Goal: Information Seeking & Learning: Learn about a topic

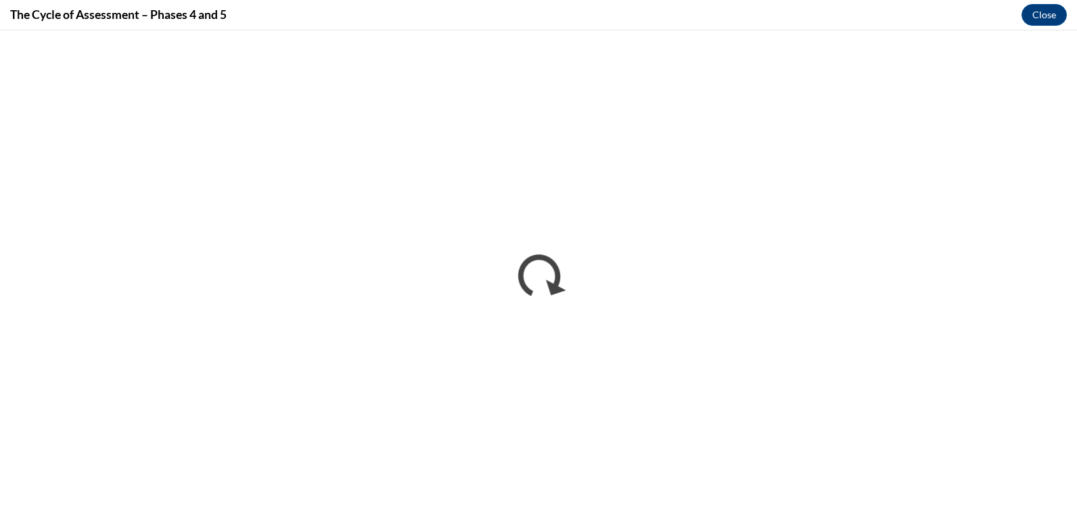
scroll to position [922, 0]
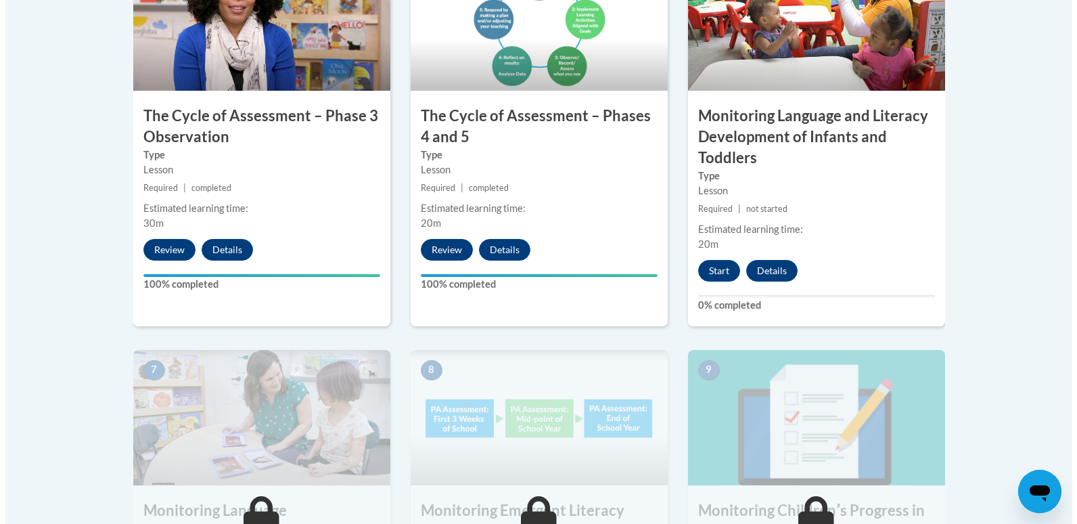
scroll to position [898, 0]
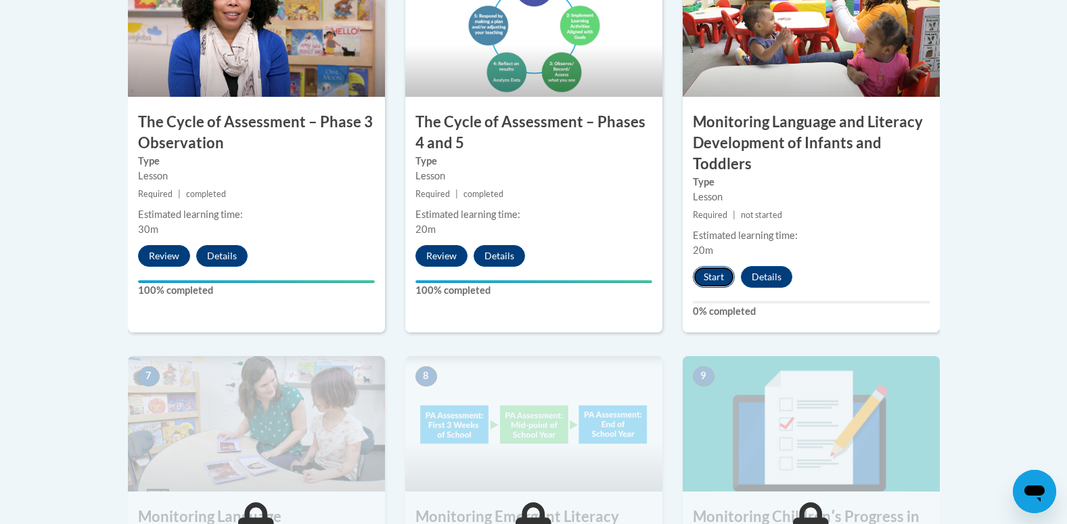
click at [713, 276] on button "Start" at bounding box center [714, 277] width 42 height 22
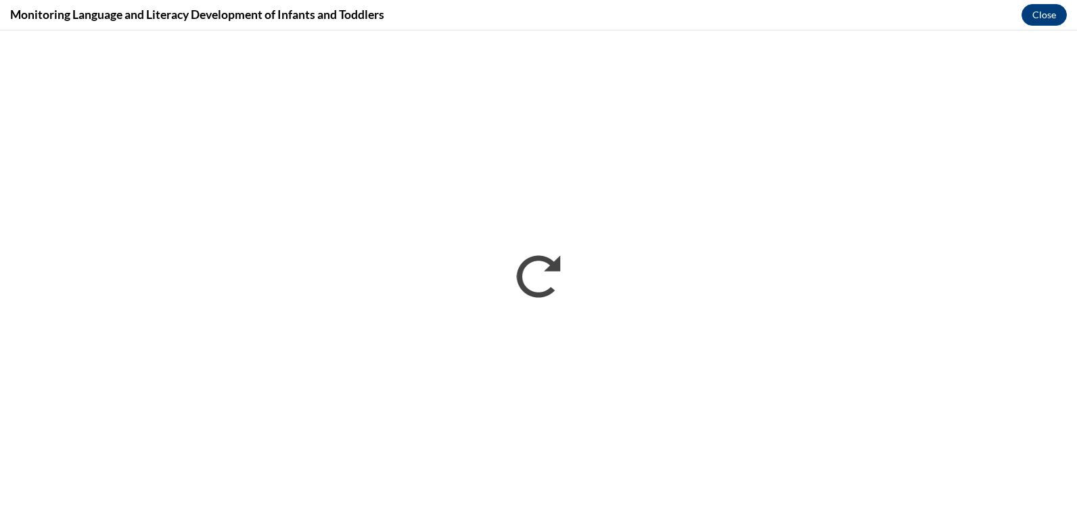
scroll to position [0, 0]
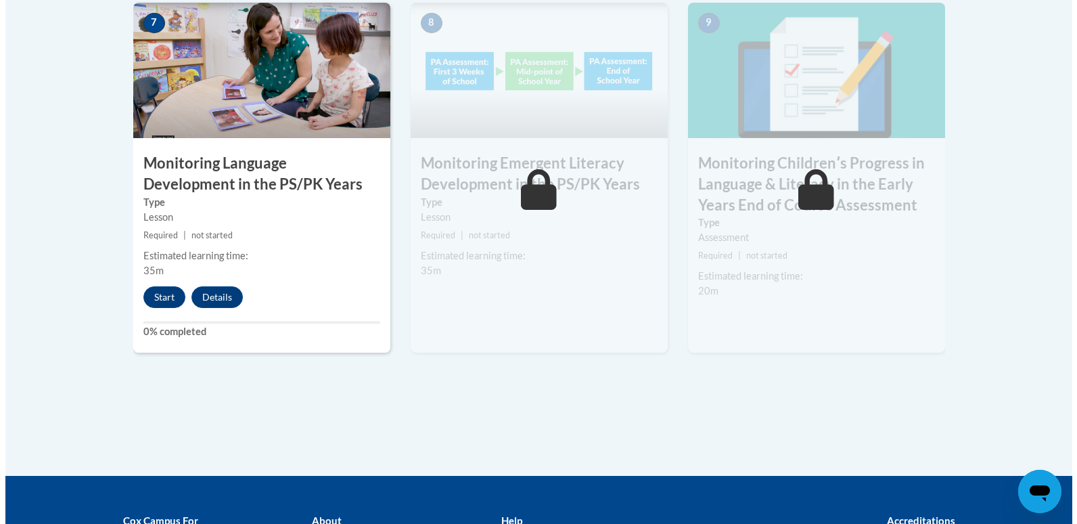
scroll to position [1252, 0]
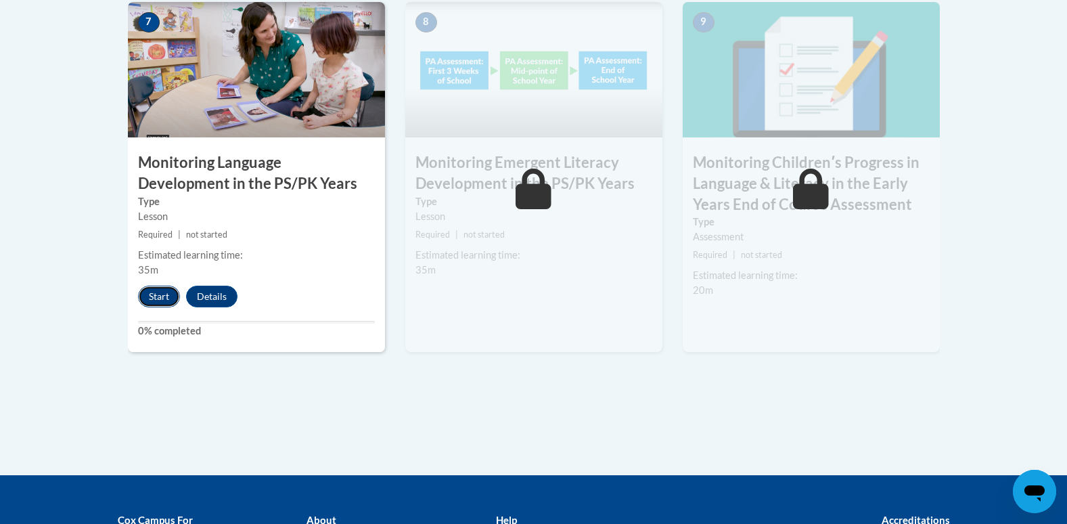
click at [154, 296] on button "Start" at bounding box center [159, 297] width 42 height 22
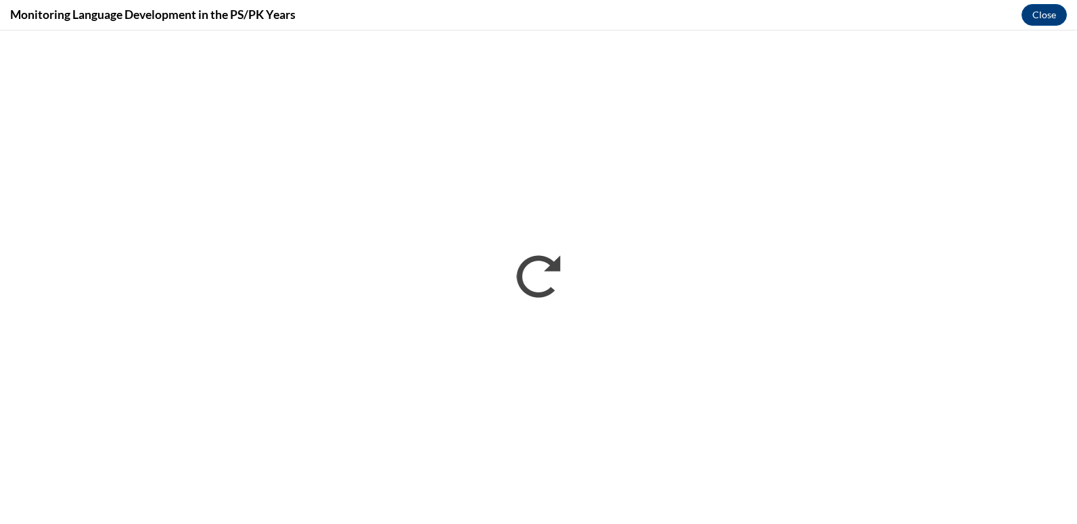
scroll to position [0, 0]
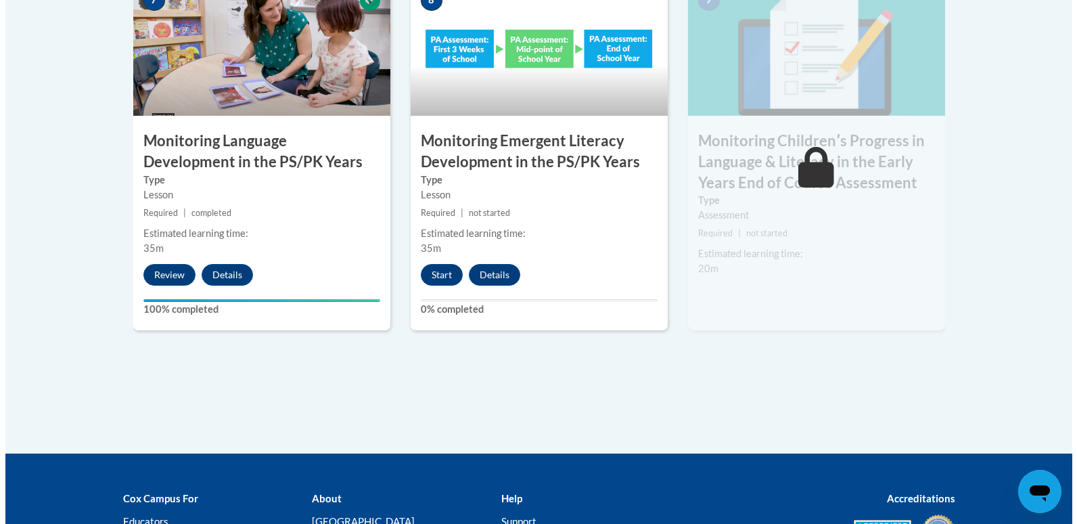
scroll to position [1257, 0]
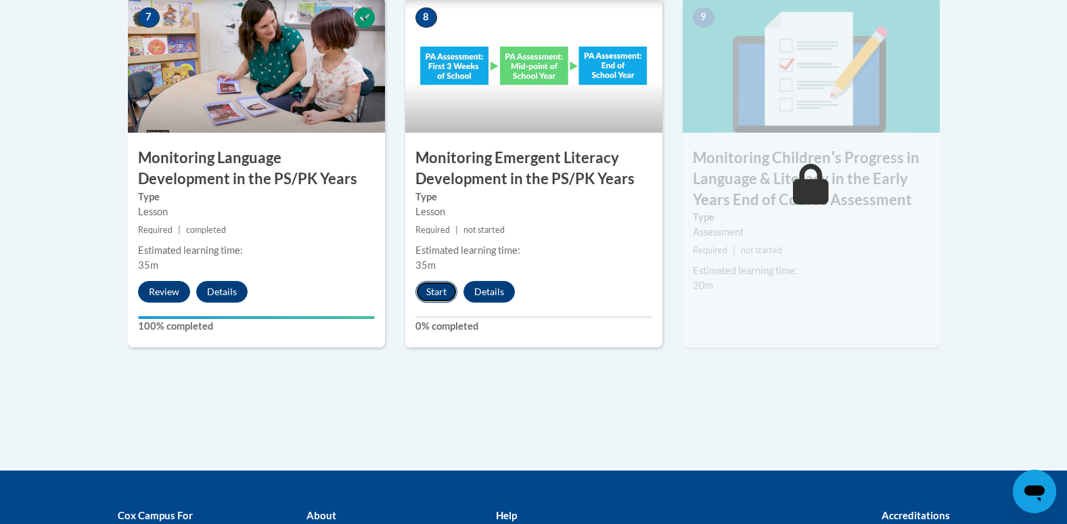
click at [428, 284] on button "Start" at bounding box center [437, 292] width 42 height 22
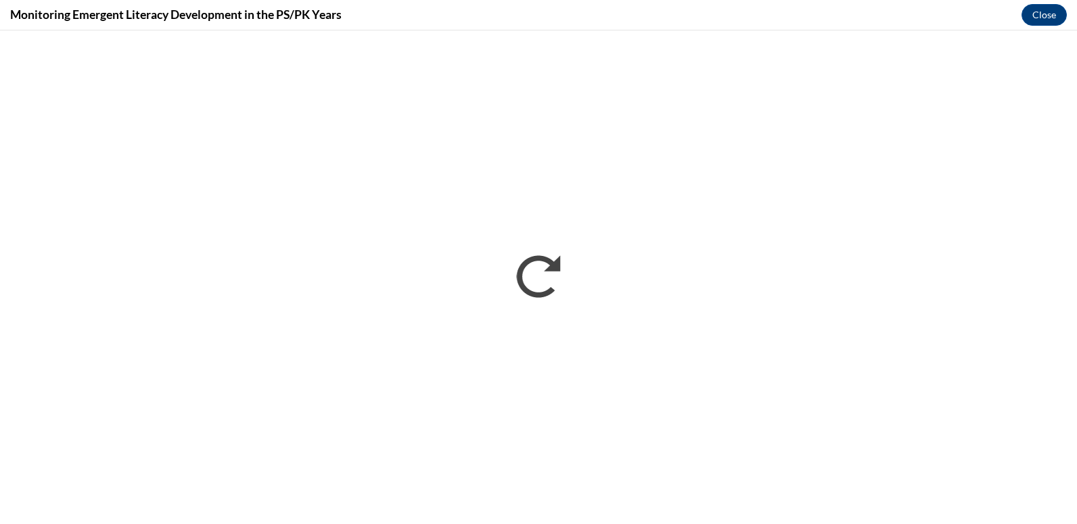
scroll to position [0, 0]
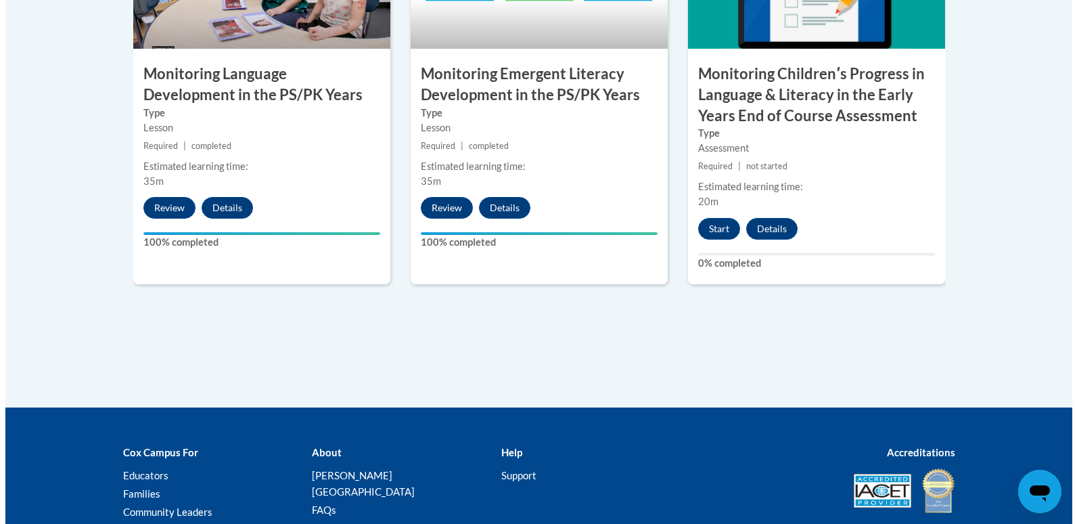
scroll to position [1341, 0]
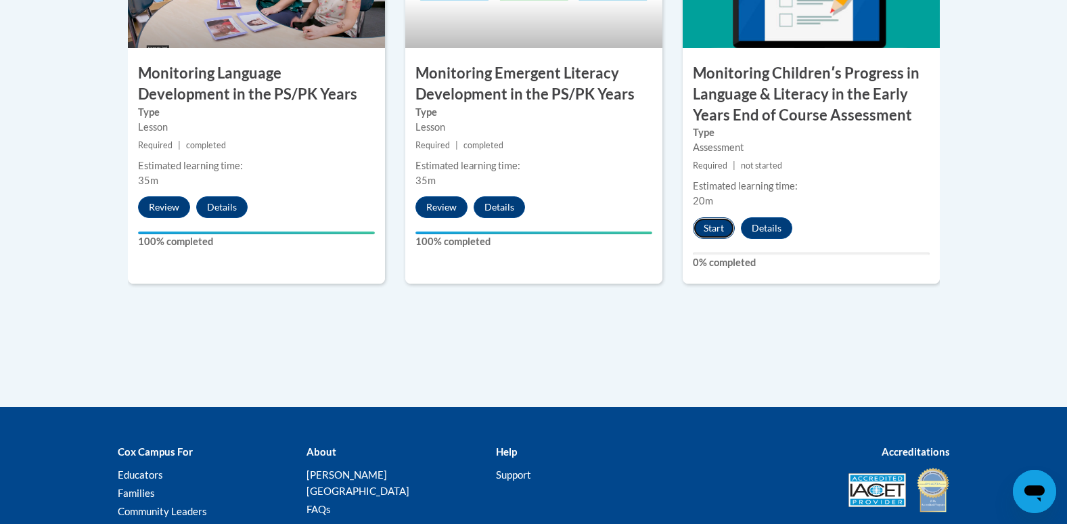
click at [707, 232] on button "Start" at bounding box center [714, 228] width 42 height 22
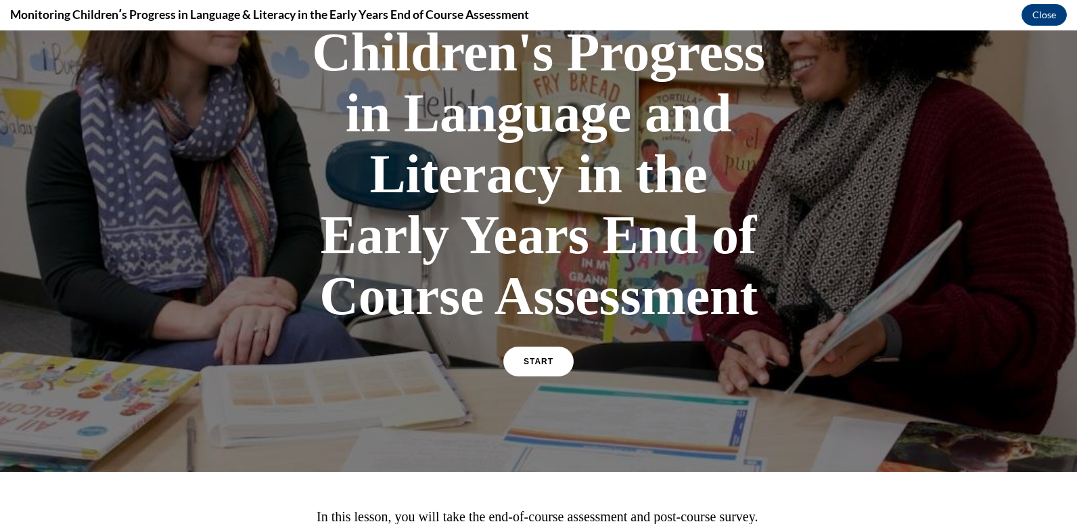
scroll to position [191, 0]
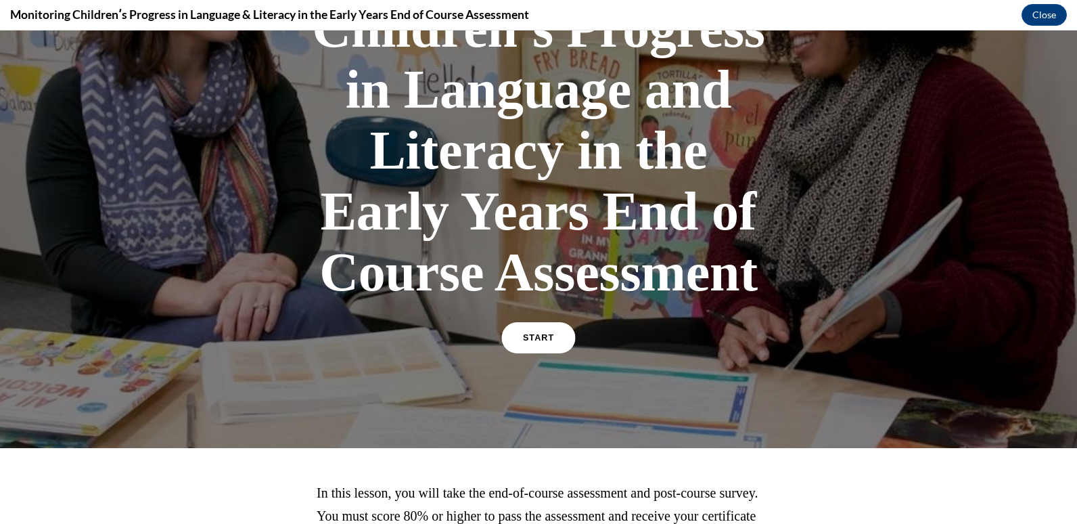
click at [523, 333] on link "START" at bounding box center [539, 337] width 74 height 31
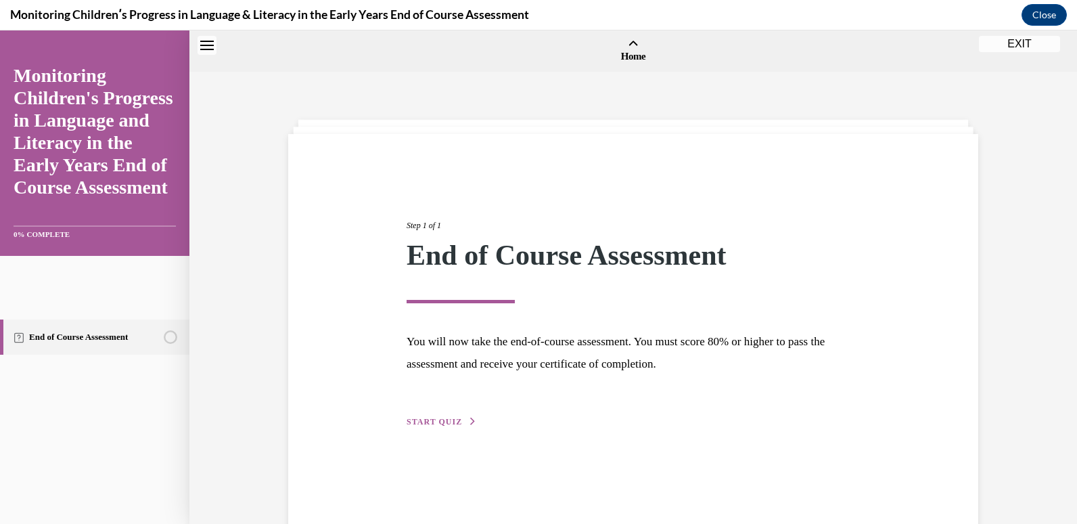
scroll to position [42, 0]
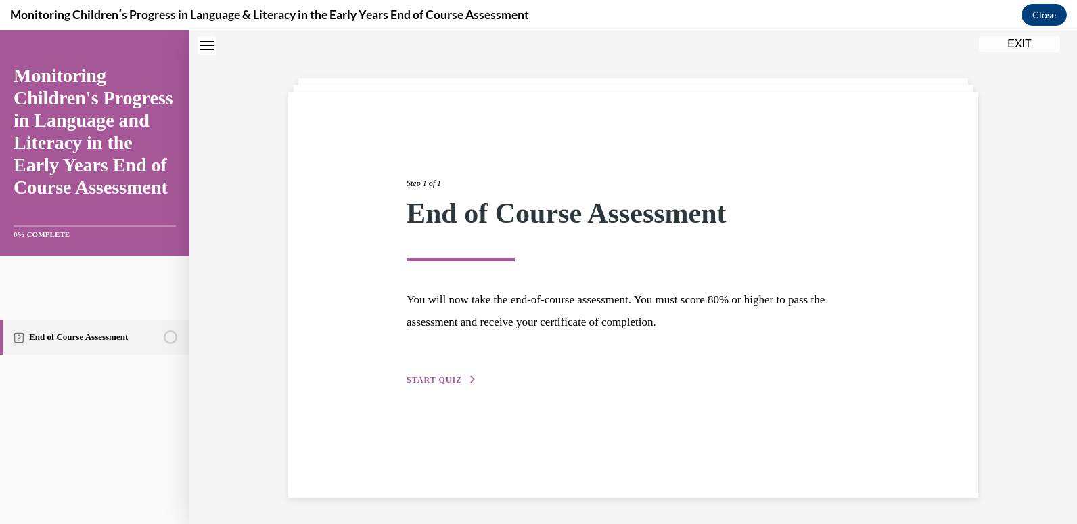
click at [437, 382] on span "START QUIZ" at bounding box center [434, 379] width 55 height 9
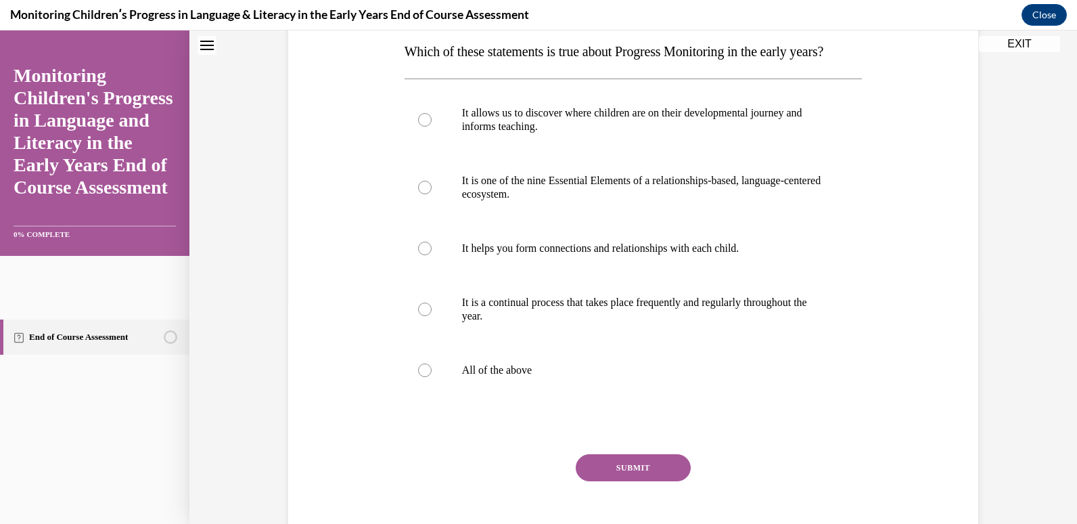
scroll to position [220, 0]
click at [456, 397] on label "All of the above" at bounding box center [634, 370] width 458 height 54
click at [432, 377] on input "All of the above" at bounding box center [425, 370] width 14 height 14
radio input "true"
click at [623, 481] on button "SUBMIT" at bounding box center [633, 467] width 115 height 27
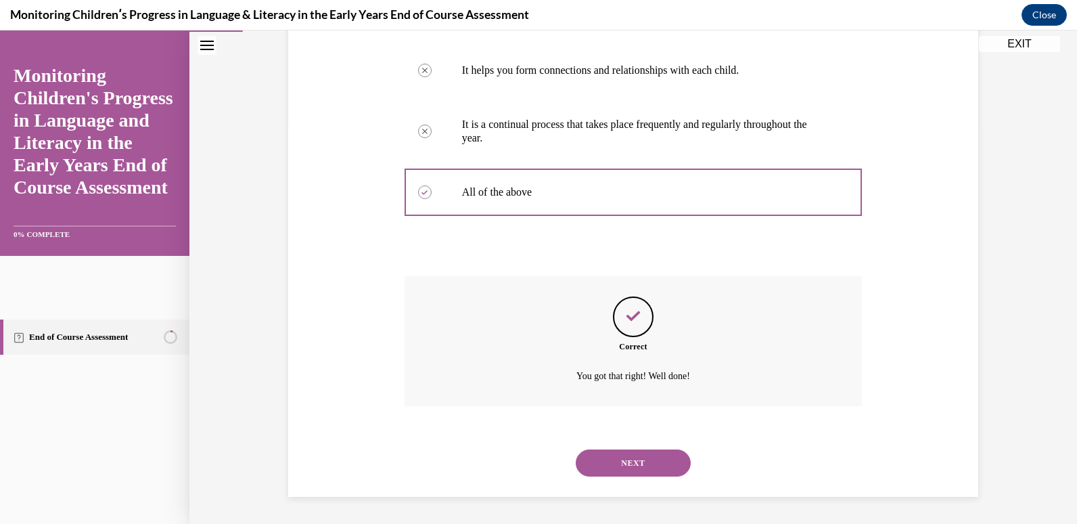
scroll to position [425, 0]
click at [613, 464] on button "NEXT" at bounding box center [633, 462] width 115 height 27
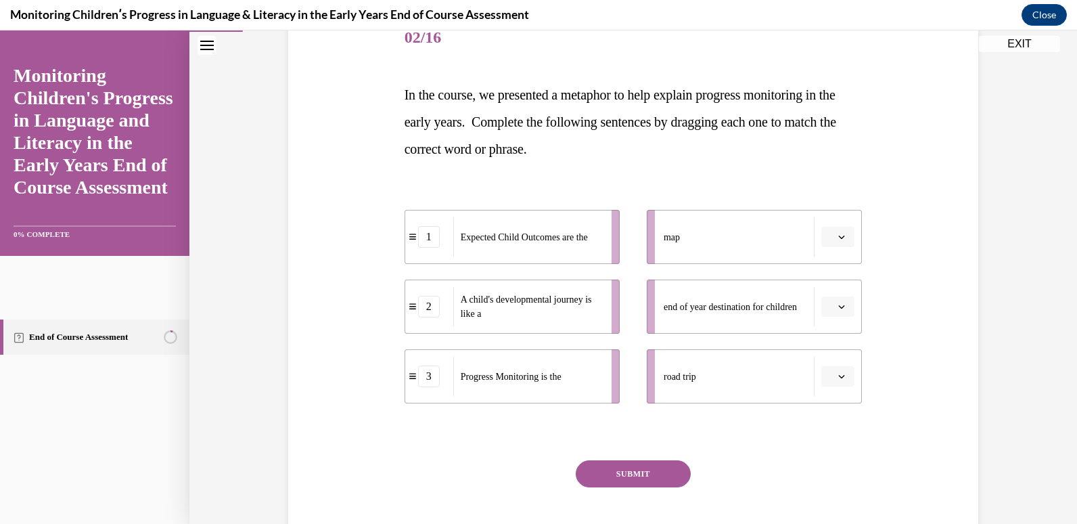
scroll to position [183, 0]
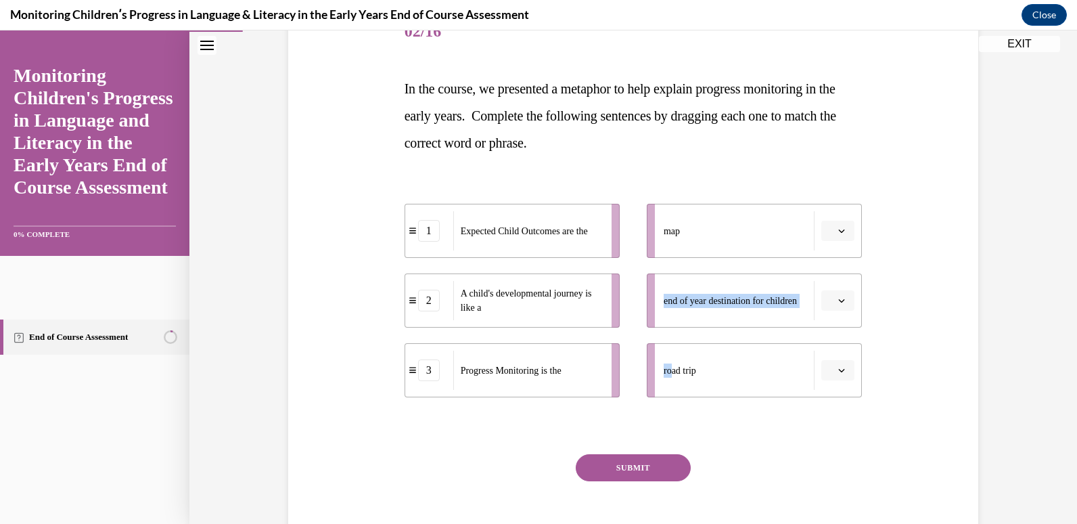
drag, startPoint x: 669, startPoint y: 389, endPoint x: 641, endPoint y: 288, distance: 105.4
click at [641, 288] on ul "map end of year destination for children road trip" at bounding box center [747, 301] width 229 height 194
drag, startPoint x: 641, startPoint y: 288, endPoint x: 675, endPoint y: 398, distance: 115.4
click at [675, 398] on div "1 Expected Child Outcomes are the 2 A child's developmental journey is like a 3…" at bounding box center [634, 287] width 458 height 234
drag, startPoint x: 674, startPoint y: 389, endPoint x: 673, endPoint y: 323, distance: 66.3
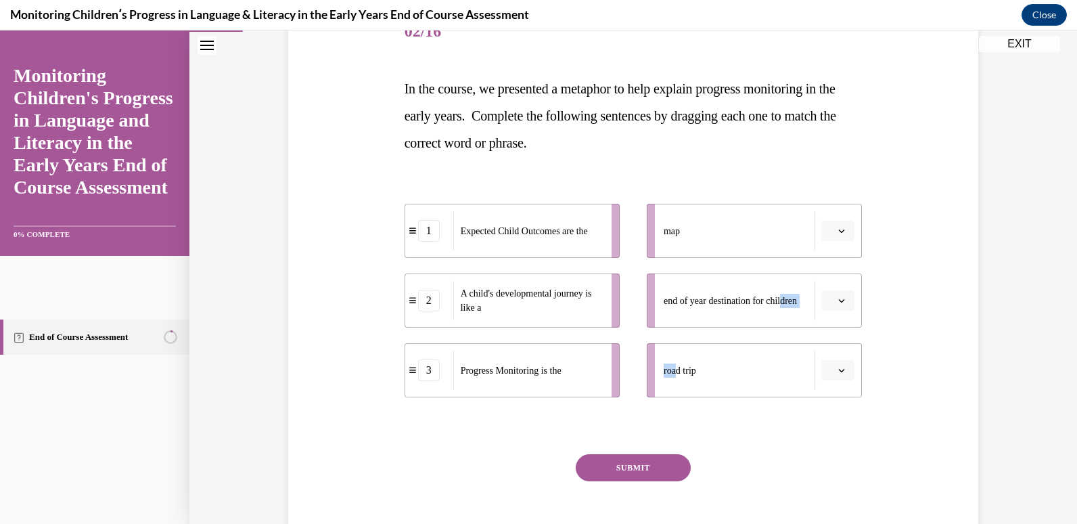
click at [673, 323] on ul "map end of year destination for children road trip" at bounding box center [747, 301] width 229 height 194
drag, startPoint x: 673, startPoint y: 323, endPoint x: 688, endPoint y: 355, distance: 35.4
click at [688, 355] on div "road trip" at bounding box center [739, 370] width 151 height 39
click at [839, 366] on span "button" at bounding box center [841, 369] width 9 height 9
click at [837, 445] on div "2" at bounding box center [832, 454] width 34 height 27
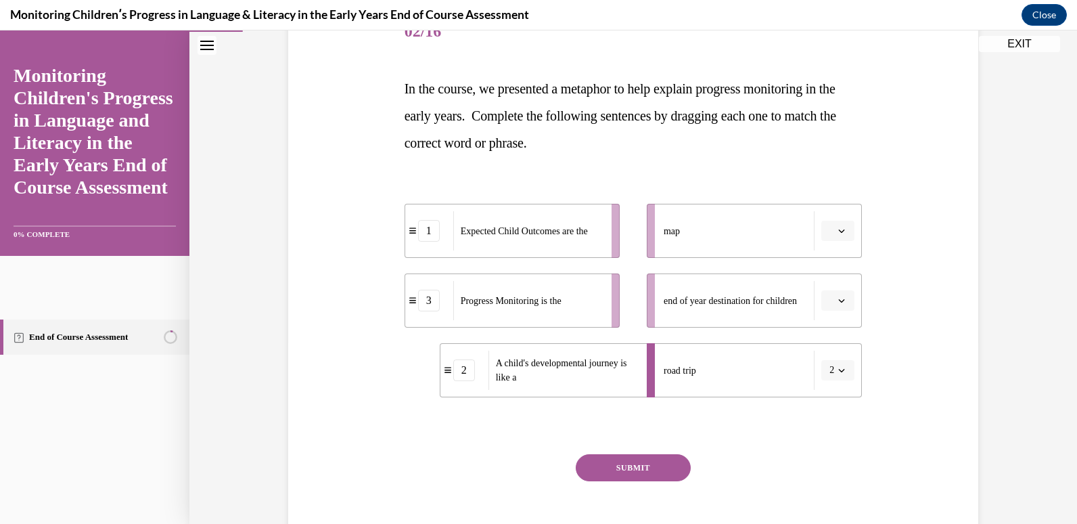
click at [839, 238] on button "button" at bounding box center [838, 231] width 33 height 20
click at [839, 335] on div "3" at bounding box center [832, 342] width 34 height 27
click at [832, 311] on li "end of year destination for children" at bounding box center [754, 300] width 215 height 54
click at [833, 294] on button "button" at bounding box center [838, 300] width 33 height 20
click at [828, 343] on div at bounding box center [832, 330] width 34 height 27
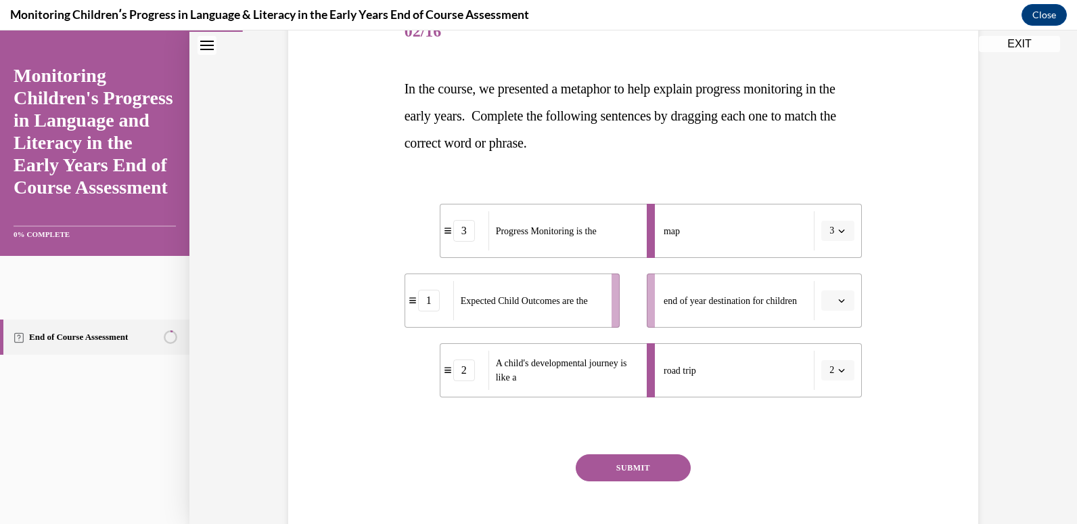
click at [834, 317] on li "end of year destination for children" at bounding box center [754, 300] width 215 height 54
click at [830, 300] on button "button" at bounding box center [838, 300] width 33 height 20
click at [830, 361] on span "1" at bounding box center [828, 358] width 5 height 11
click at [656, 455] on button "SUBMIT" at bounding box center [633, 467] width 115 height 27
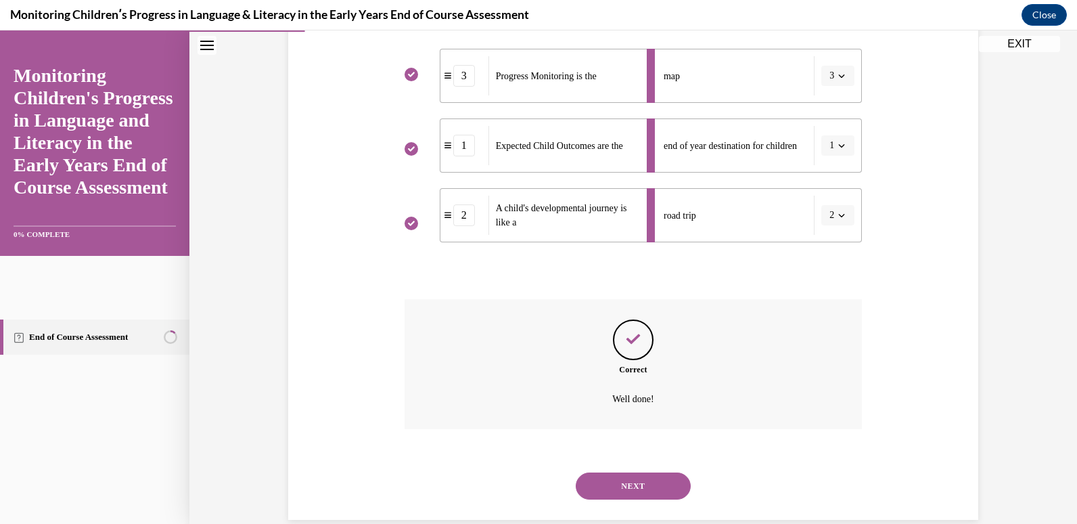
scroll to position [361, 0]
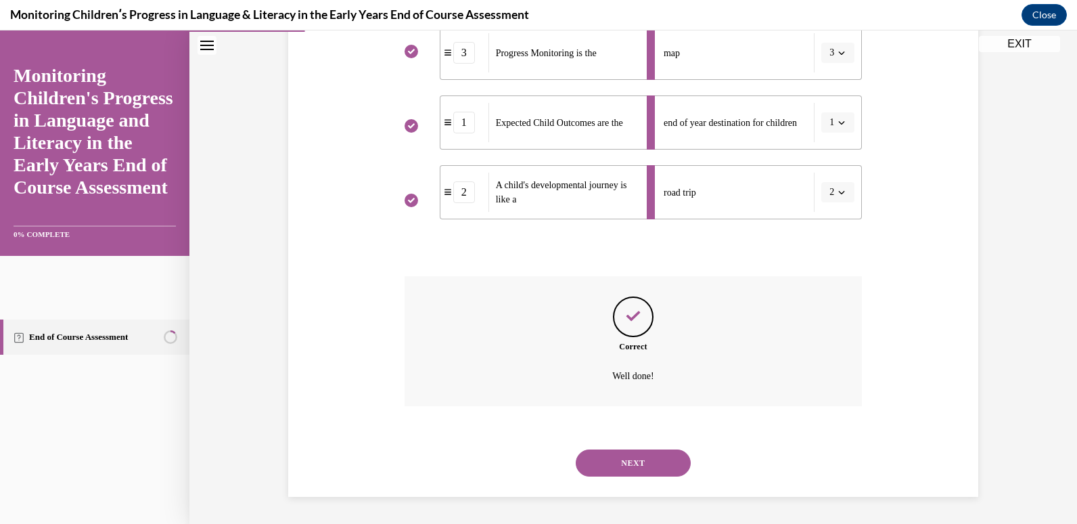
click at [656, 455] on button "NEXT" at bounding box center [633, 462] width 115 height 27
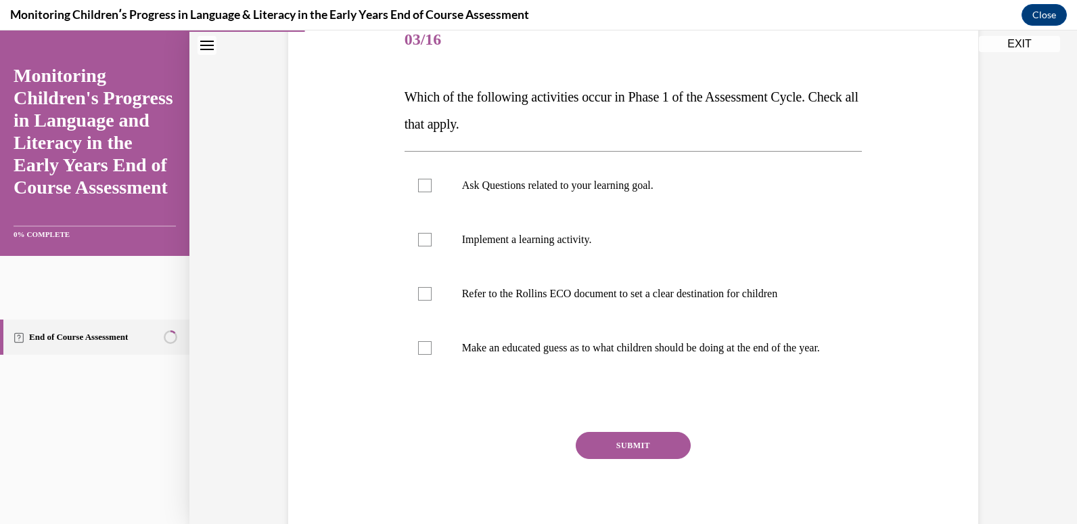
scroll to position [175, 0]
drag, startPoint x: 381, startPoint y: 76, endPoint x: 786, endPoint y: 370, distance: 499.7
click at [786, 370] on div "Question 03/16 Which of the following activities occur in Phase 1 of the Assess…" at bounding box center [633, 258] width 697 height 570
drag, startPoint x: 786, startPoint y: 370, endPoint x: 719, endPoint y: 294, distance: 101.2
copy div "Which of the following activities occur in Phase 1 of the Assessment Cycle. Che…"
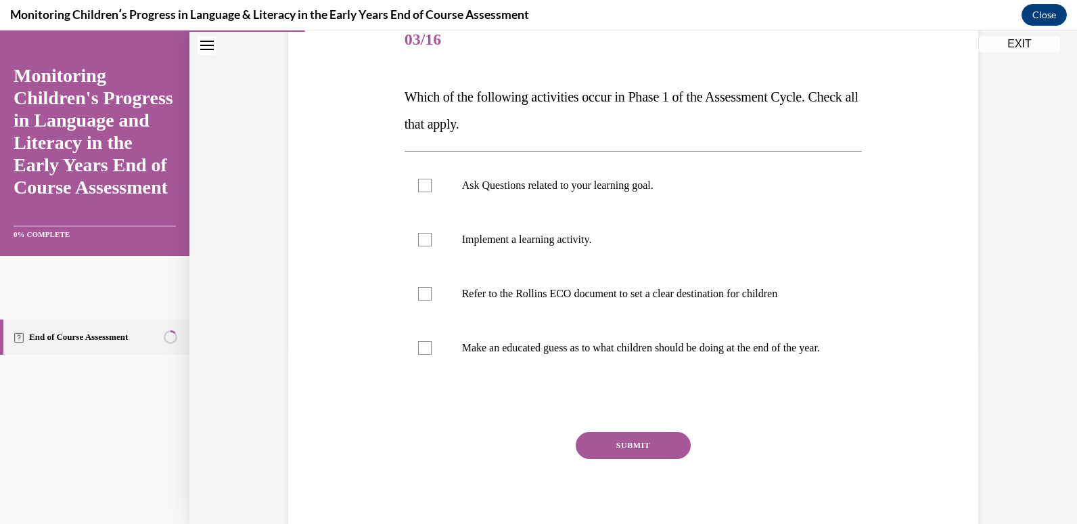
click at [435, 411] on div at bounding box center [634, 403] width 458 height 16
click at [488, 355] on p "Make an educated guess as to what children should be doing at the end of the ye…" at bounding box center [645, 348] width 367 height 14
click at [432, 355] on input "Make an educated guess as to what children should be doing at the end of the ye…" at bounding box center [425, 348] width 14 height 14
checkbox input "true"
click at [527, 292] on p "Refer to the Rollins ECO document to set a clear destination for children" at bounding box center [645, 294] width 367 height 14
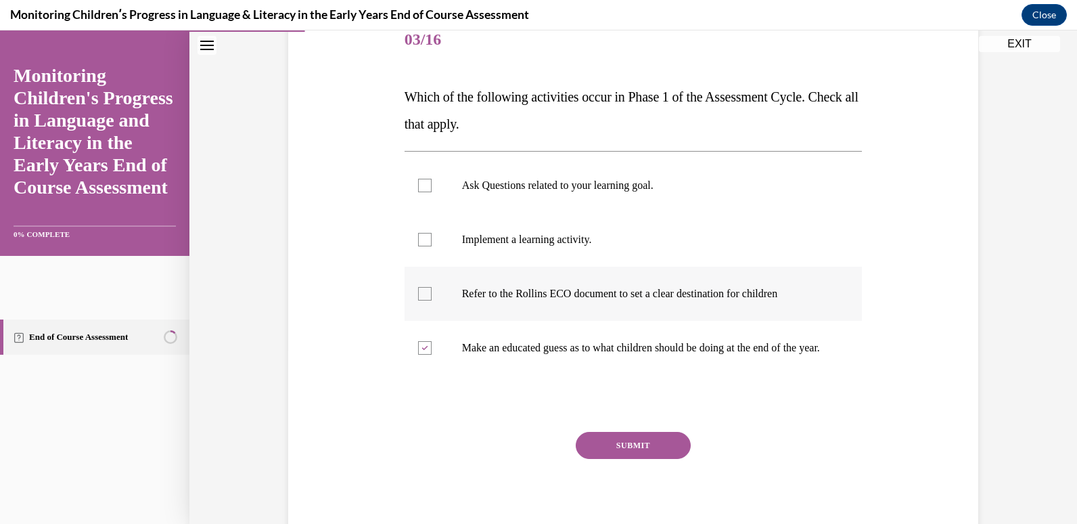
click at [432, 292] on input "Refer to the Rollins ECO document to set a clear destination for children" at bounding box center [425, 294] width 14 height 14
checkbox input "true"
click at [586, 196] on label "Ask Questions related to your learning goal." at bounding box center [634, 185] width 458 height 54
click at [432, 192] on input "Ask Questions related to your learning goal." at bounding box center [425, 186] width 14 height 14
checkbox input "true"
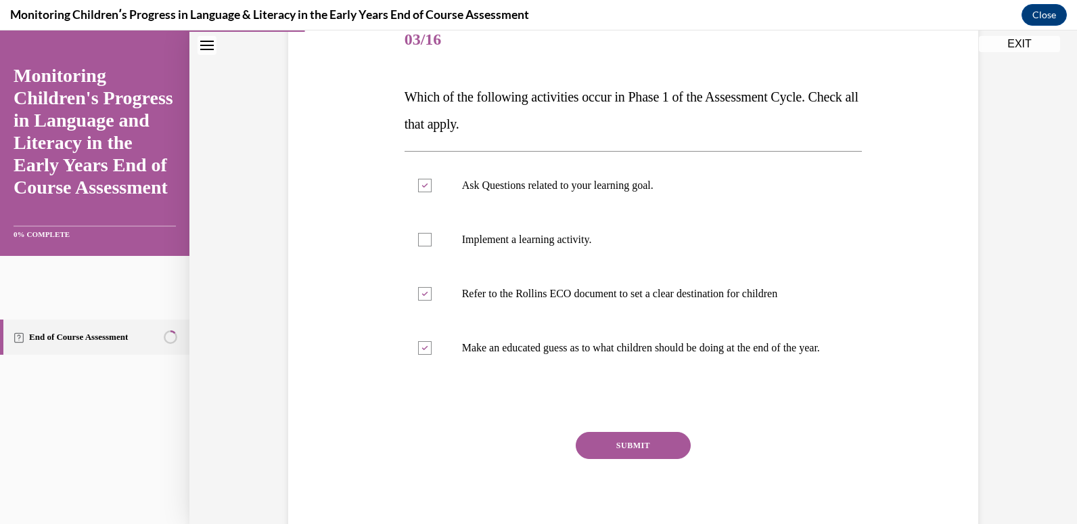
click at [608, 459] on button "SUBMIT" at bounding box center [633, 445] width 115 height 27
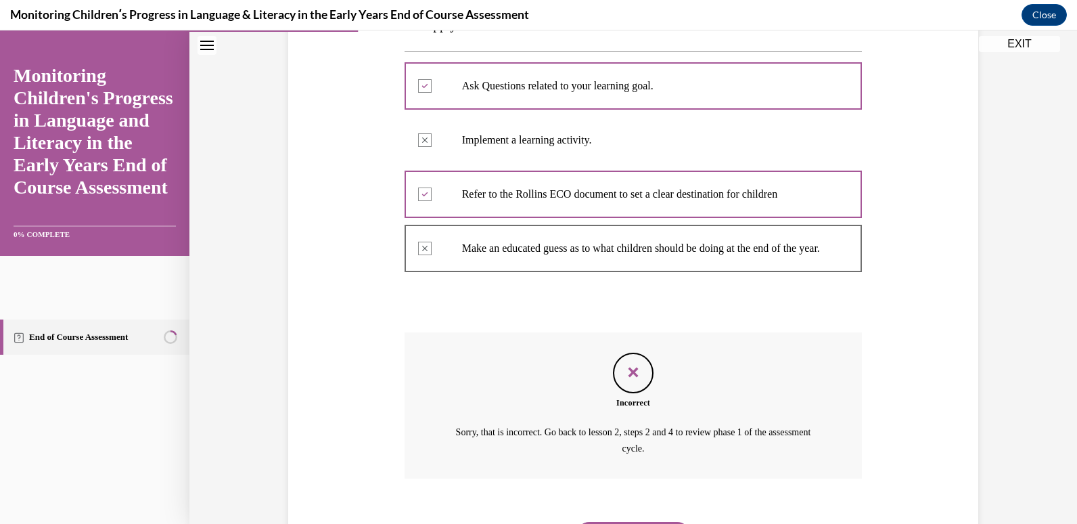
scroll to position [360, 0]
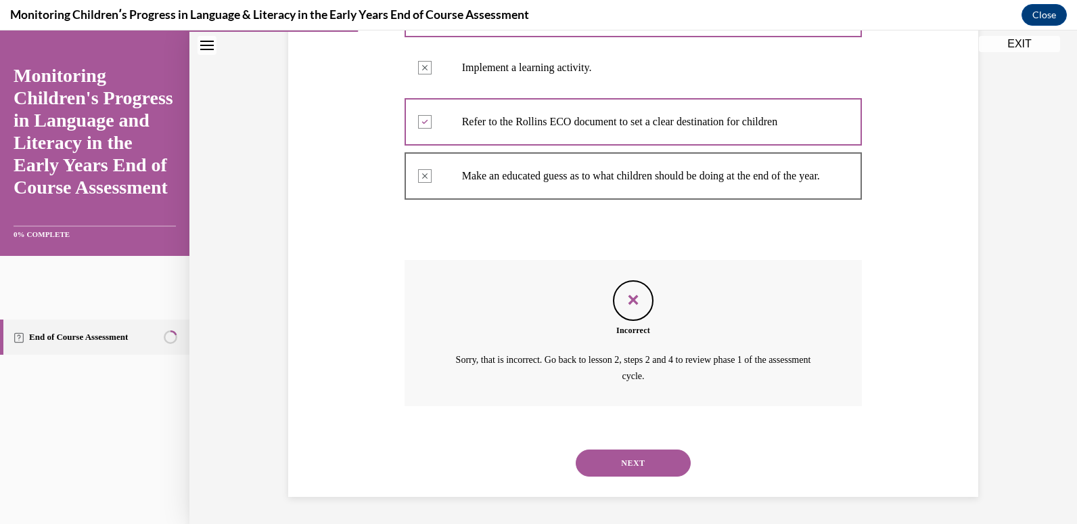
click at [618, 450] on button "NEXT" at bounding box center [633, 462] width 115 height 27
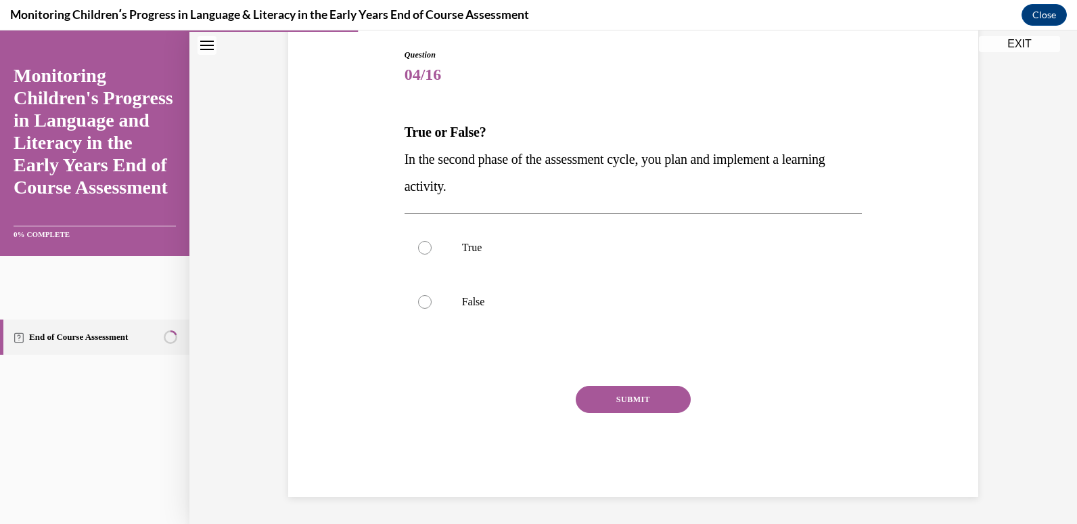
scroll to position [139, 0]
click at [468, 254] on p "True" at bounding box center [645, 248] width 367 height 14
click at [432, 254] on input "True" at bounding box center [425, 248] width 14 height 14
radio input "true"
click at [599, 397] on button "SUBMIT" at bounding box center [633, 399] width 115 height 27
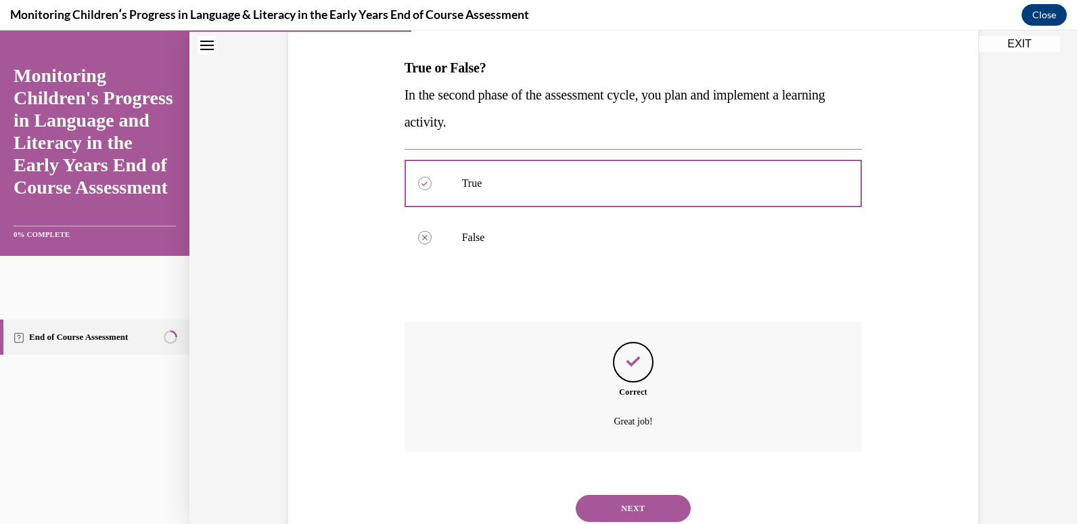
scroll to position [249, 0]
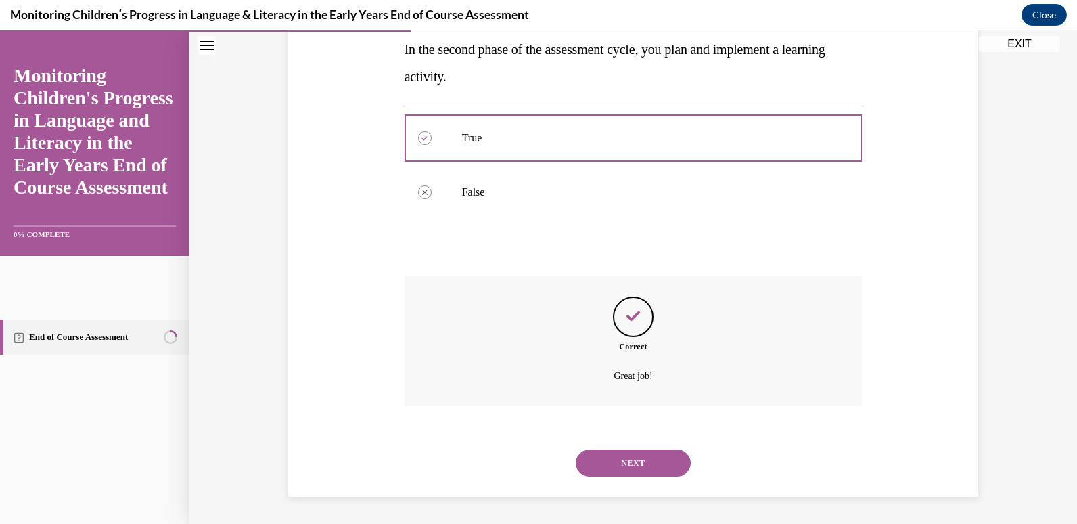
click at [616, 454] on button "NEXT" at bounding box center [633, 462] width 115 height 27
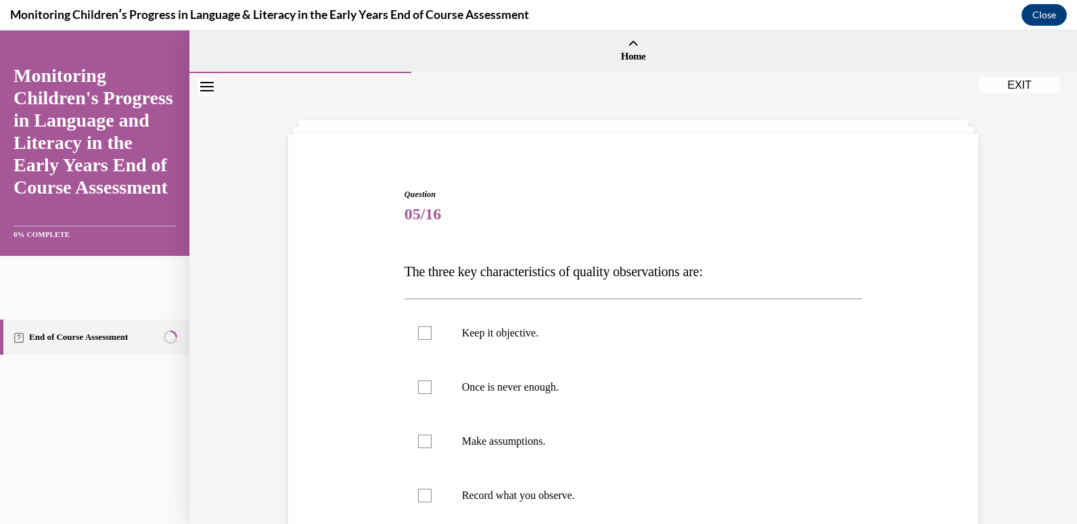
scroll to position [61, 0]
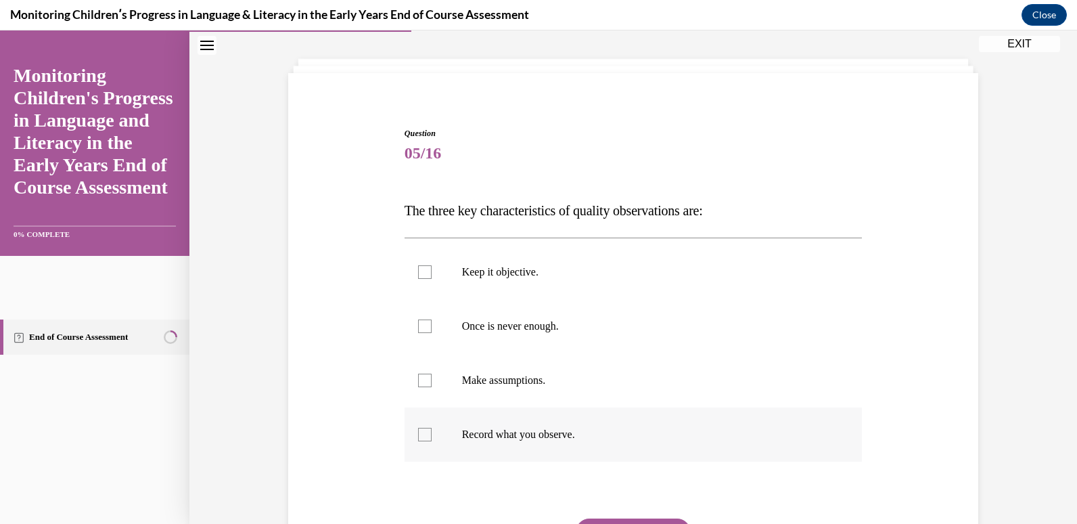
click at [577, 432] on p "Record what you observe." at bounding box center [645, 435] width 367 height 14
click at [432, 432] on input "Record what you observe." at bounding box center [425, 435] width 14 height 14
checkbox input "true"
click at [578, 315] on label "Once is never enough." at bounding box center [634, 326] width 458 height 54
click at [432, 319] on input "Once is never enough." at bounding box center [425, 326] width 14 height 14
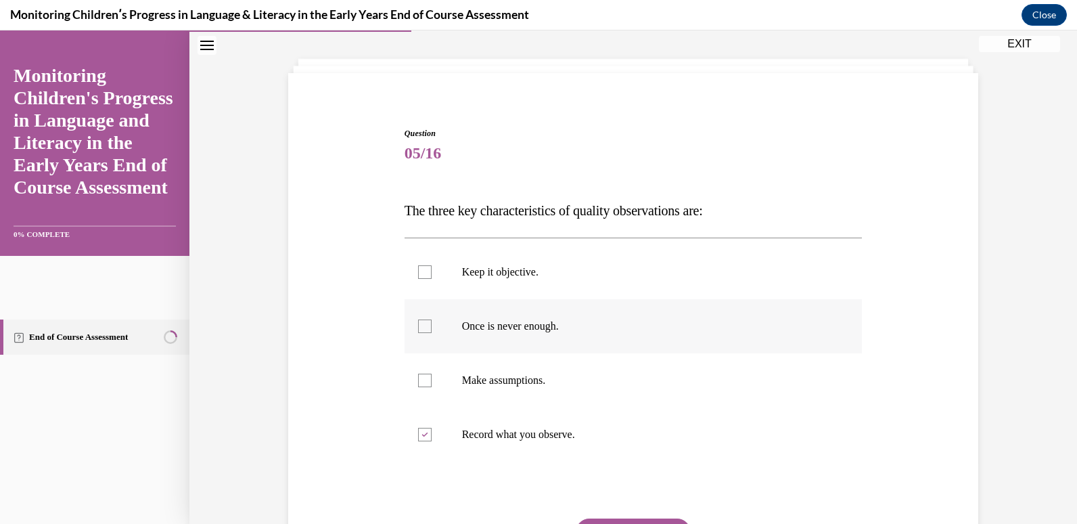
checkbox input "true"
click at [579, 270] on p "Keep it objective." at bounding box center [645, 272] width 367 height 14
click at [432, 270] on input "Keep it objective." at bounding box center [425, 272] width 14 height 14
checkbox input "true"
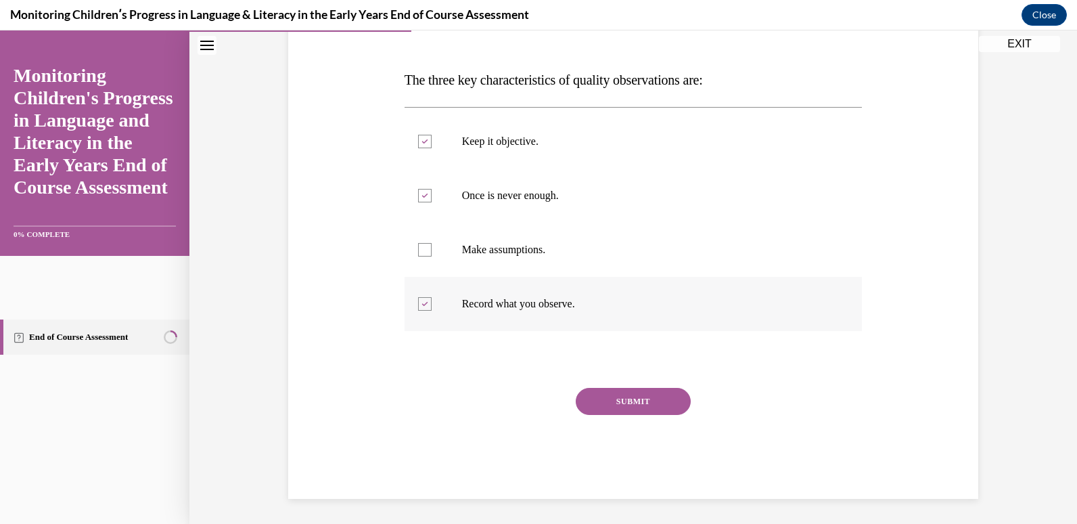
scroll to position [194, 0]
click at [631, 401] on button "SUBMIT" at bounding box center [633, 399] width 115 height 27
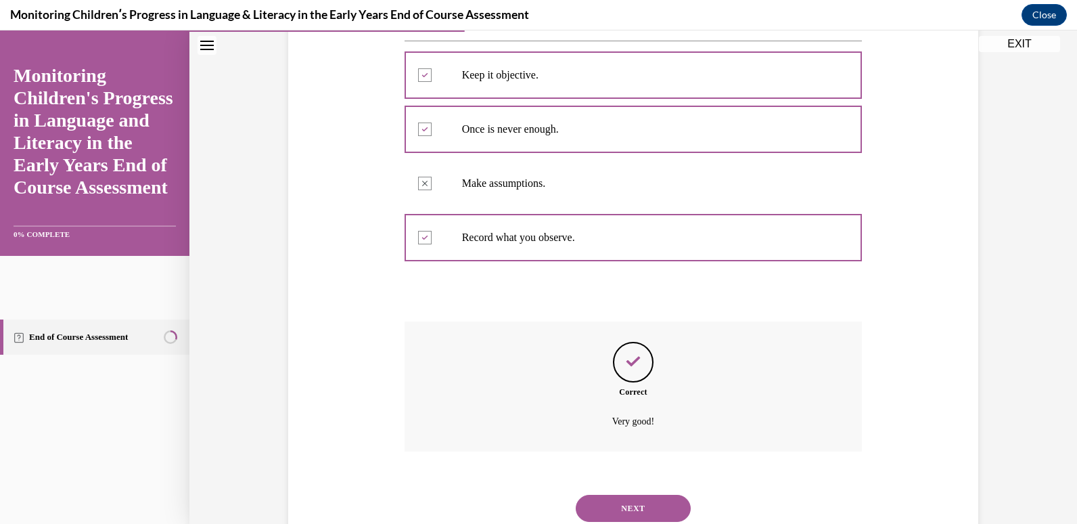
scroll to position [303, 0]
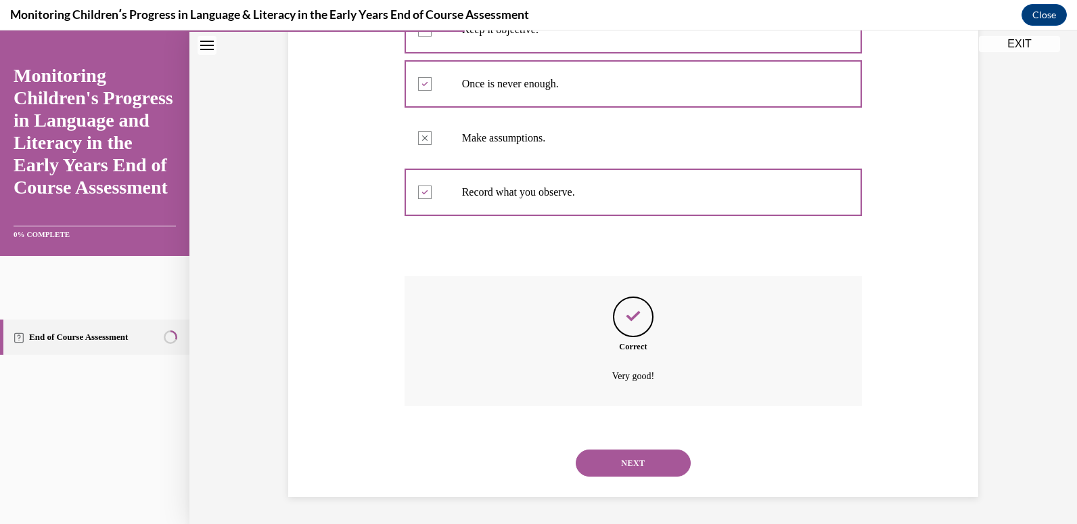
click at [628, 456] on button "NEXT" at bounding box center [633, 462] width 115 height 27
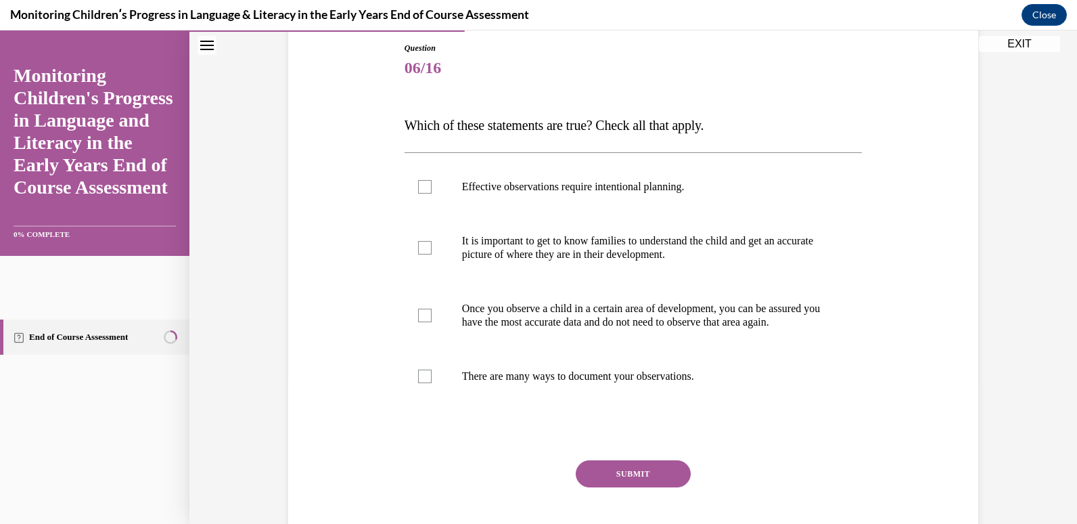
scroll to position [147, 0]
drag, startPoint x: 399, startPoint y: 127, endPoint x: 732, endPoint y: 401, distance: 431.8
click at [732, 401] on div "Question 06/16 Which of these statements are true? Check all that apply. Effect…" at bounding box center [633, 296] width 465 height 550
drag, startPoint x: 732, startPoint y: 401, endPoint x: 676, endPoint y: 317, distance: 100.4
copy div "Which of these statements are true? Check all that apply. Effective observation…"
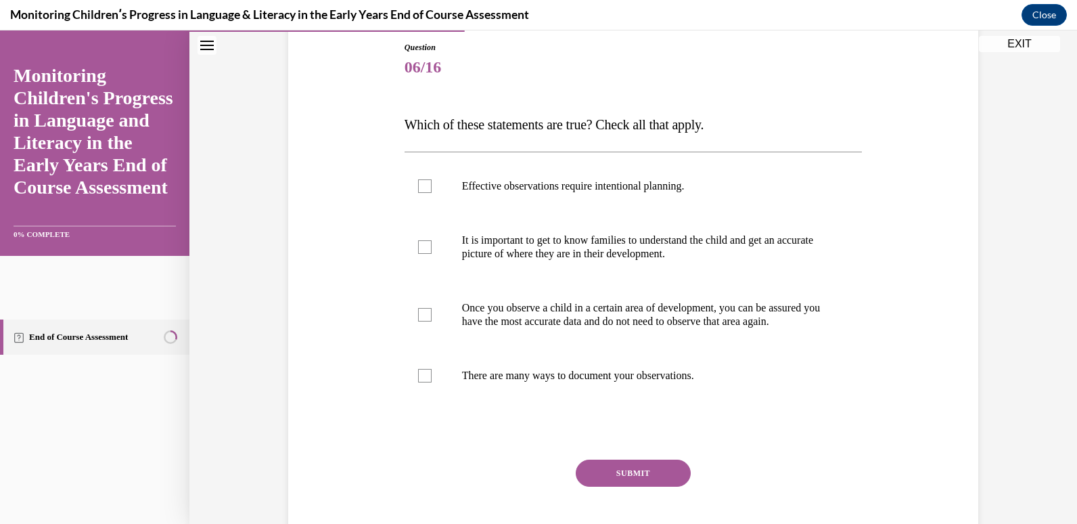
click at [364, 226] on div "Question 06/16 Which of these statements are true? Check all that apply. Effect…" at bounding box center [633, 286] width 697 height 570
click at [554, 382] on p "There are many ways to document your observations." at bounding box center [645, 376] width 367 height 14
click at [432, 382] on input "There are many ways to document your observations." at bounding box center [425, 376] width 14 height 14
checkbox input "true"
click at [579, 238] on p "It is important to get to know families to understand the child and get an accu…" at bounding box center [645, 246] width 367 height 27
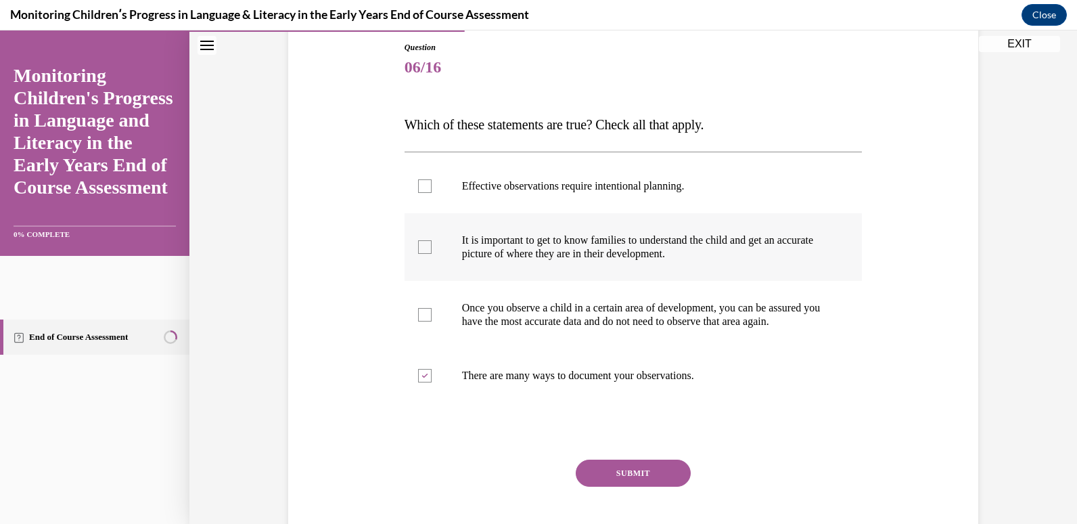
click at [432, 240] on input "It is important to get to know families to understand the child and get an accu…" at bounding box center [425, 247] width 14 height 14
checkbox input "true"
click at [587, 171] on label "Effective observations require intentional planning." at bounding box center [634, 186] width 458 height 54
click at [432, 179] on input "Effective observations require intentional planning." at bounding box center [425, 186] width 14 height 14
checkbox input "true"
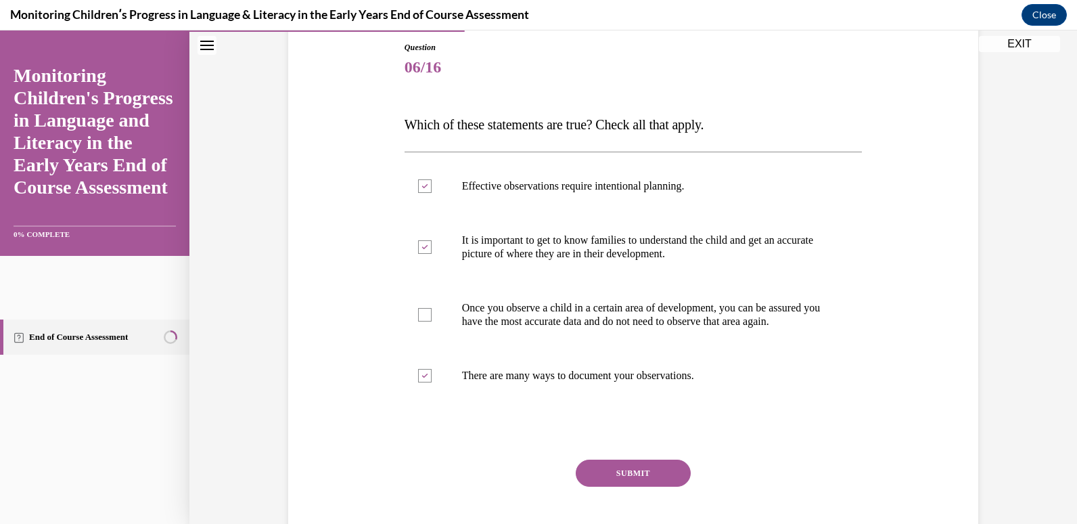
click at [638, 501] on div "SUBMIT" at bounding box center [634, 494] width 458 height 68
click at [637, 483] on button "SUBMIT" at bounding box center [633, 473] width 115 height 27
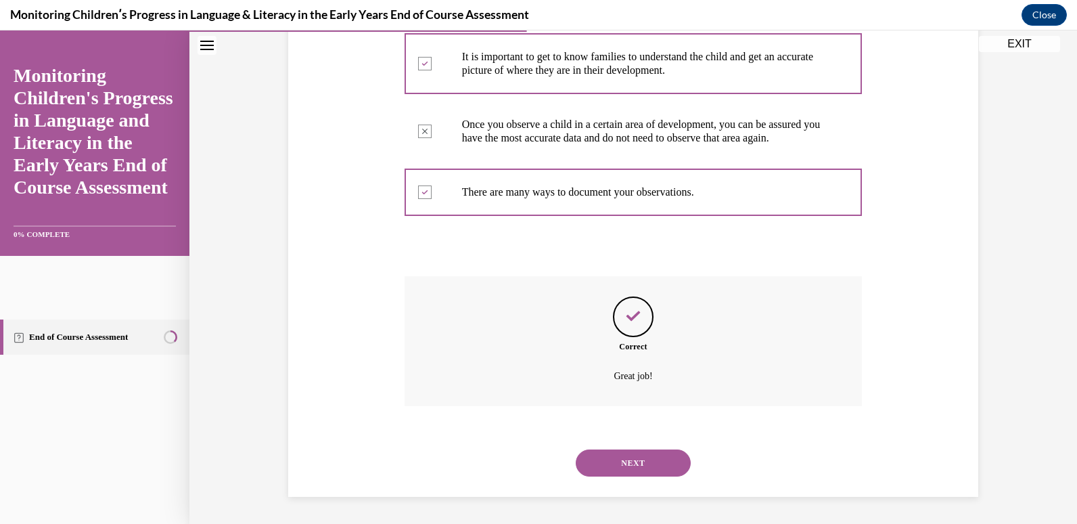
click at [643, 462] on button "NEXT" at bounding box center [633, 462] width 115 height 27
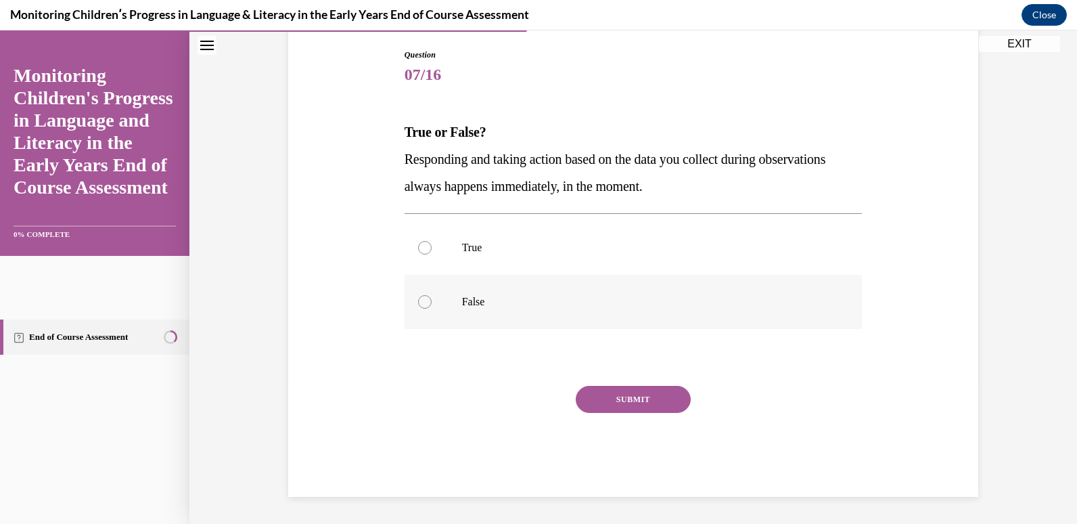
click at [607, 293] on label "False" at bounding box center [634, 302] width 458 height 54
click at [432, 295] on input "False" at bounding box center [425, 302] width 14 height 14
radio input "true"
click at [623, 394] on button "SUBMIT" at bounding box center [633, 399] width 115 height 27
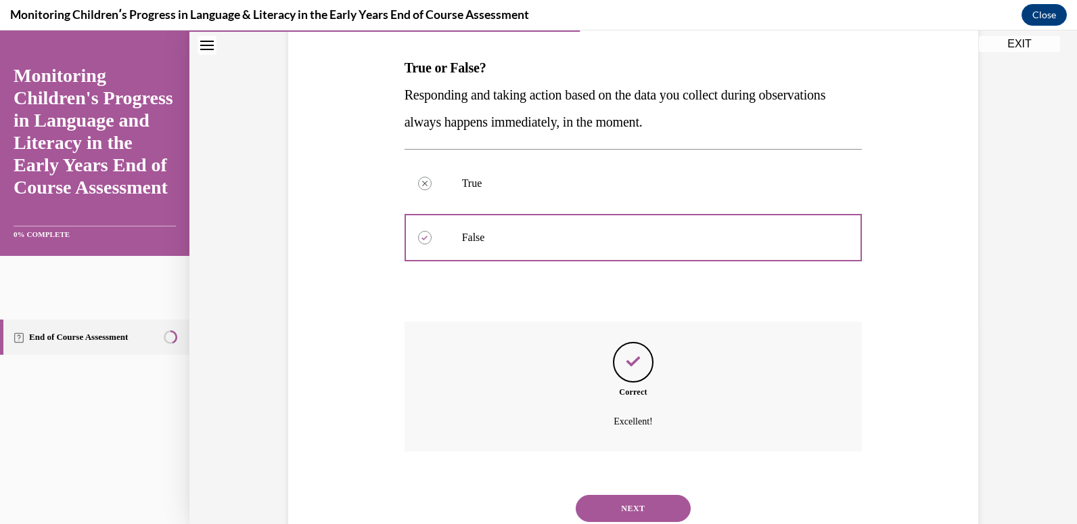
scroll to position [249, 0]
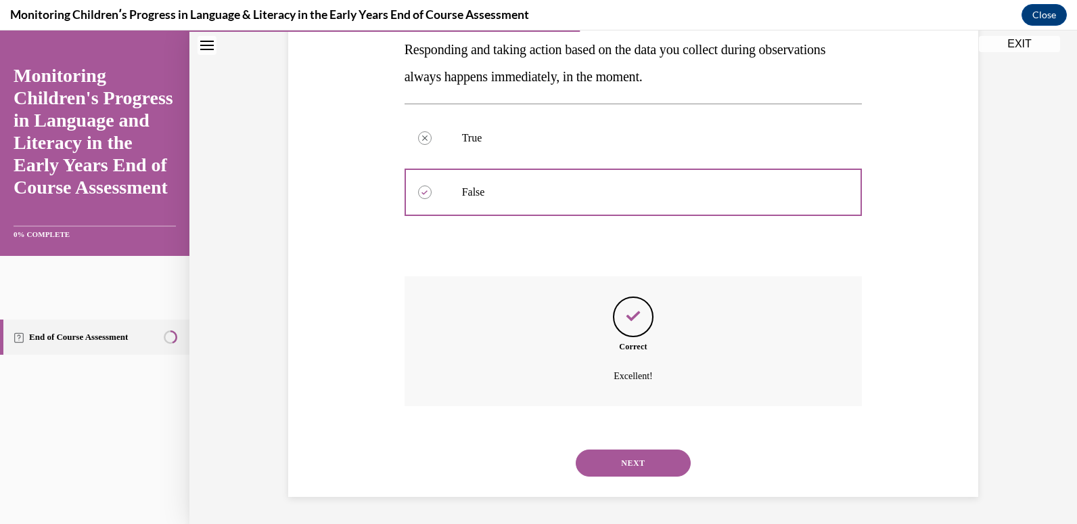
click at [642, 463] on button "NEXT" at bounding box center [633, 462] width 115 height 27
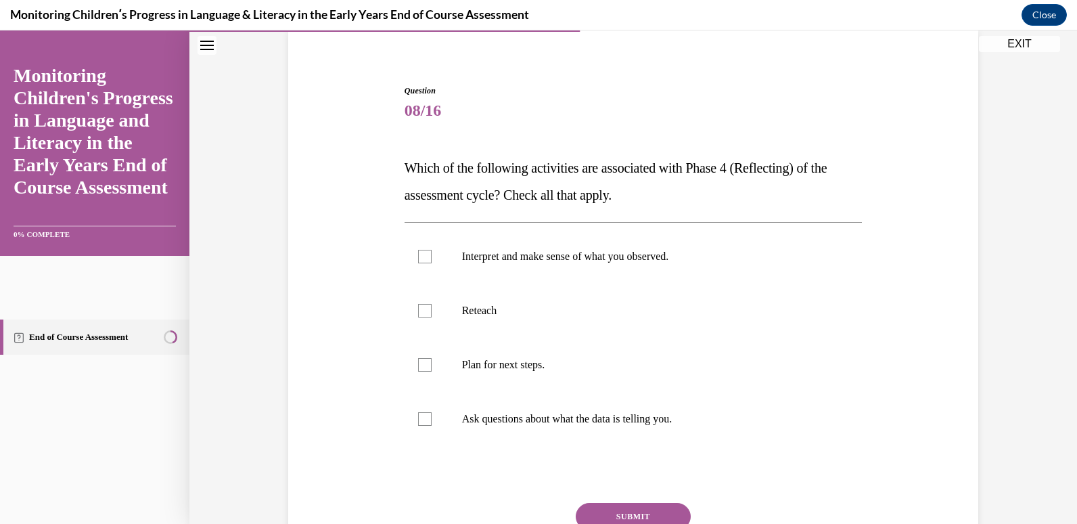
scroll to position [104, 0]
drag, startPoint x: 393, startPoint y: 158, endPoint x: 707, endPoint y: 409, distance: 402.5
click at [707, 409] on div "Question 08/16 Which of the following activities are associated with Phase 4 (R…" at bounding box center [633, 328] width 697 height 570
copy div "Which of the following activities are associated with Phase 4 (Reflecting) of t…"
click at [472, 376] on label "Plan for next steps." at bounding box center [634, 364] width 458 height 54
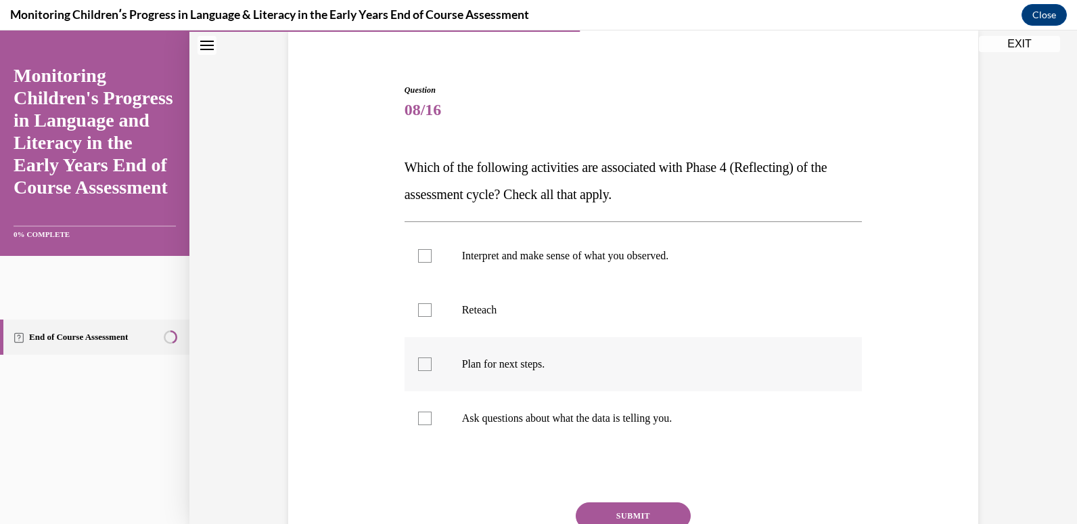
click at [432, 371] on input "Plan for next steps." at bounding box center [425, 364] width 14 height 14
checkbox input "true"
click at [474, 417] on p "Ask questions about what the data is telling you." at bounding box center [645, 418] width 367 height 14
click at [432, 417] on input "Ask questions about what the data is telling you." at bounding box center [425, 418] width 14 height 14
checkbox input "true"
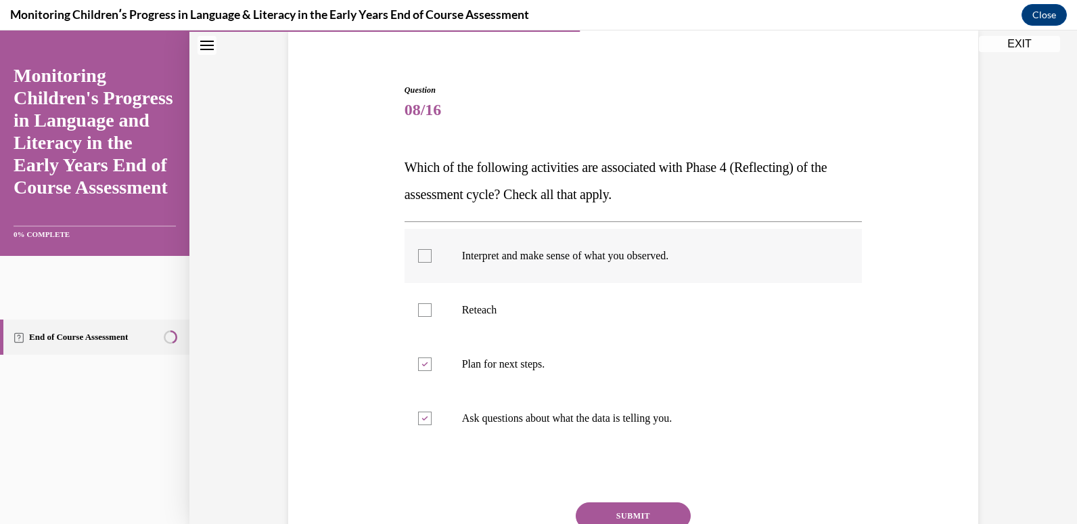
click at [557, 257] on p "Interpret and make sense of what you observed." at bounding box center [645, 256] width 367 height 14
click at [432, 257] on input "Interpret and make sense of what you observed." at bounding box center [425, 256] width 14 height 14
checkbox input "true"
click at [653, 514] on button "SUBMIT" at bounding box center [633, 515] width 115 height 27
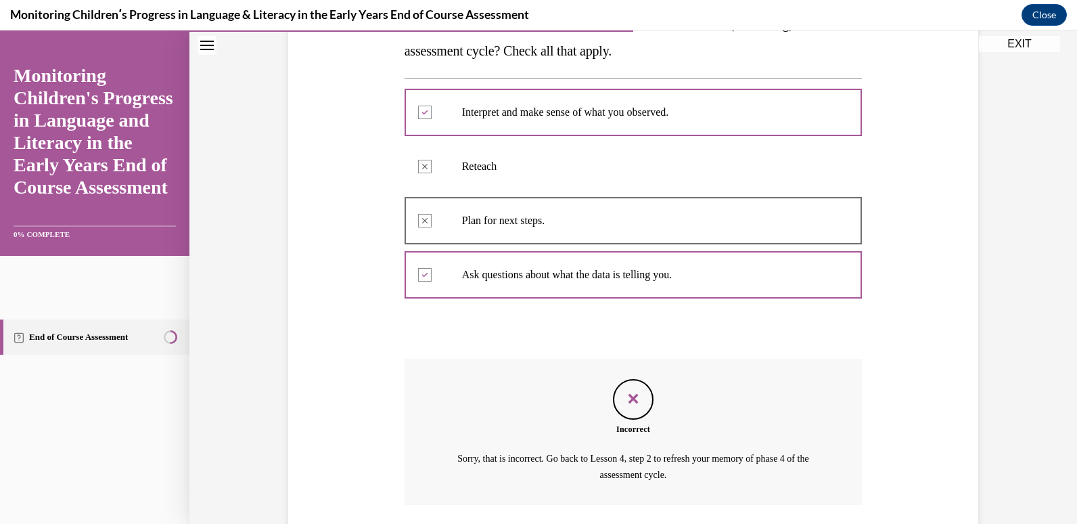
scroll to position [347, 0]
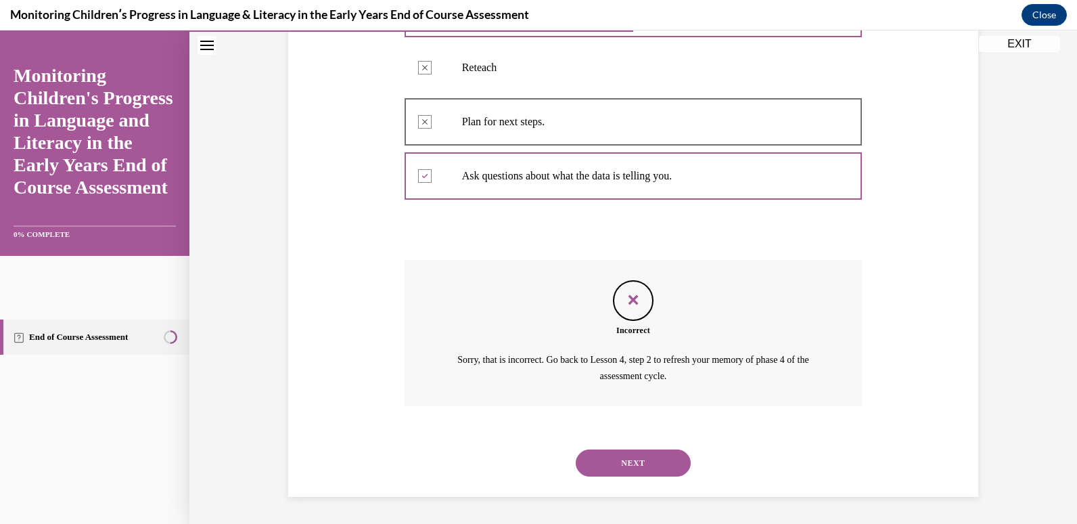
click at [659, 447] on div "NEXT" at bounding box center [634, 463] width 458 height 54
click at [656, 458] on button "NEXT" at bounding box center [633, 462] width 115 height 27
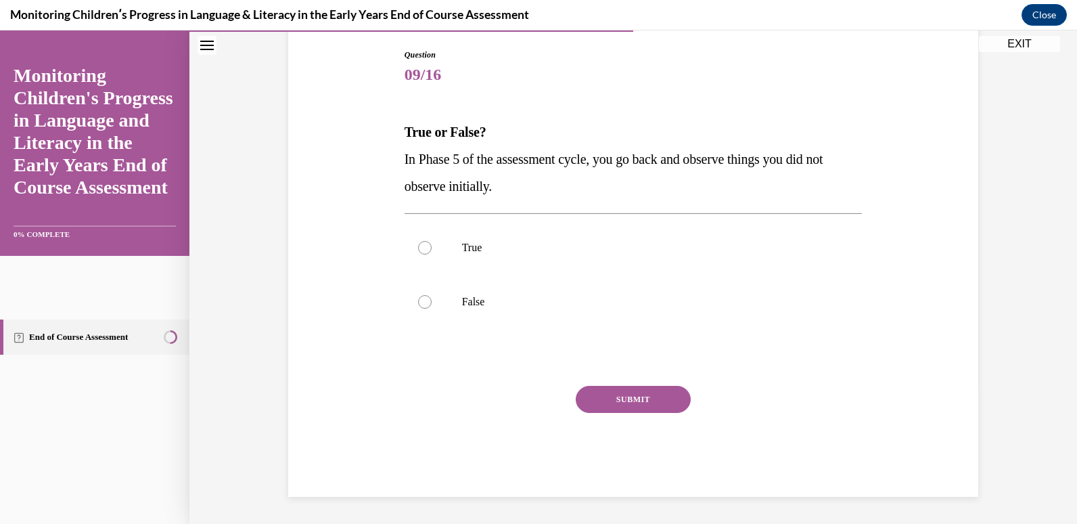
scroll to position [139, 0]
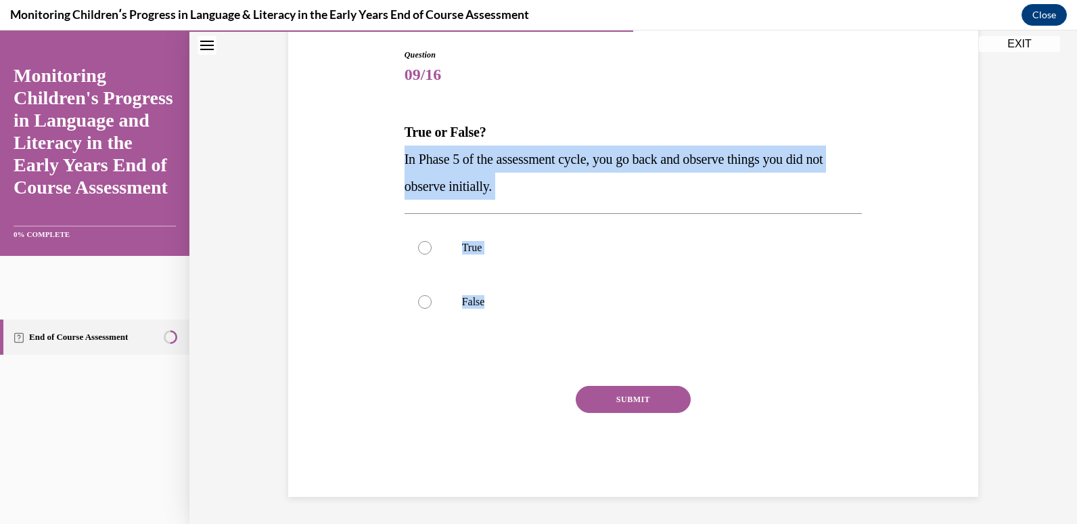
drag, startPoint x: 393, startPoint y: 148, endPoint x: 525, endPoint y: 342, distance: 233.9
click at [525, 342] on div "Question 09/16 True or False? In Phase 5 of the assessment cycle, you go back a…" at bounding box center [633, 252] width 697 height 489
drag, startPoint x: 525, startPoint y: 342, endPoint x: 485, endPoint y: 169, distance: 177.8
copy div "In Phase 5 of the assessment cycle, you go back and observe things you did not …"
click at [554, 261] on label "True" at bounding box center [634, 248] width 458 height 54
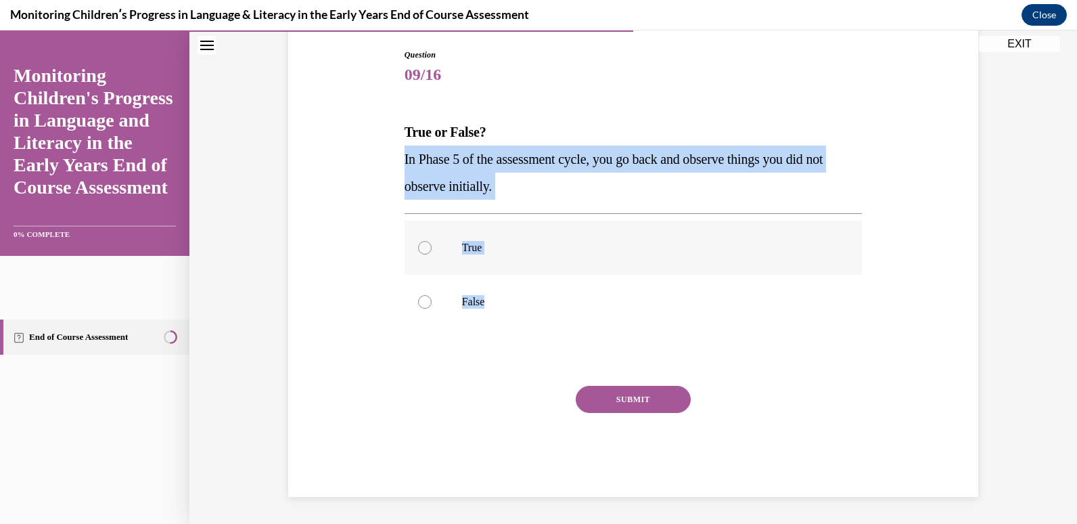
click at [432, 254] on input "True" at bounding box center [425, 248] width 14 height 14
radio input "true"
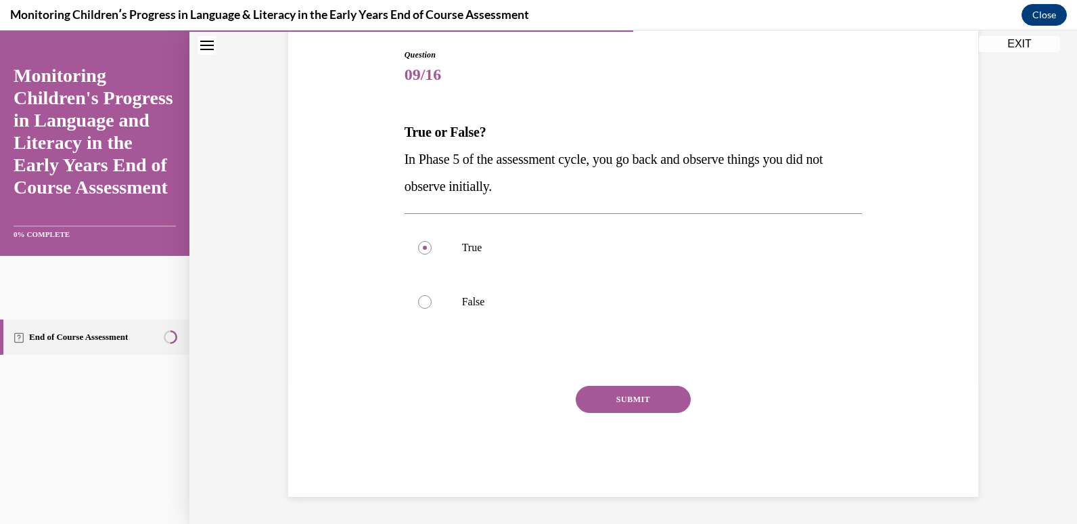
click at [606, 387] on button "SUBMIT" at bounding box center [633, 399] width 115 height 27
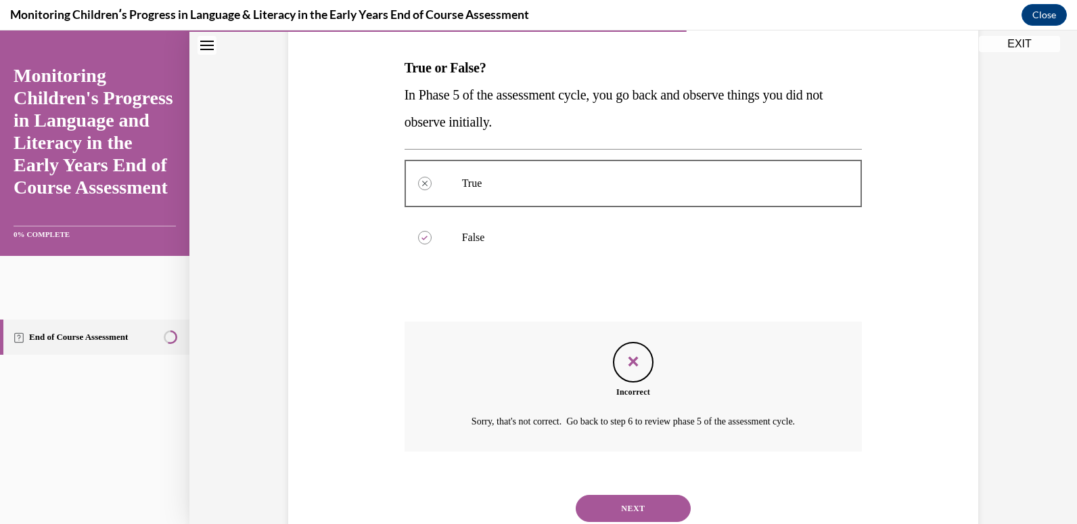
scroll to position [249, 0]
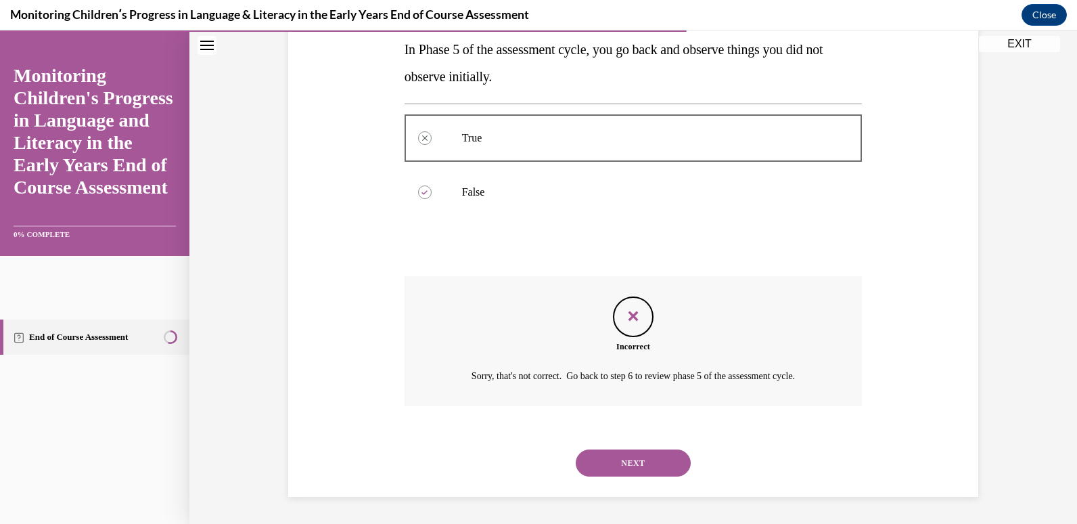
click at [608, 459] on button "NEXT" at bounding box center [633, 462] width 115 height 27
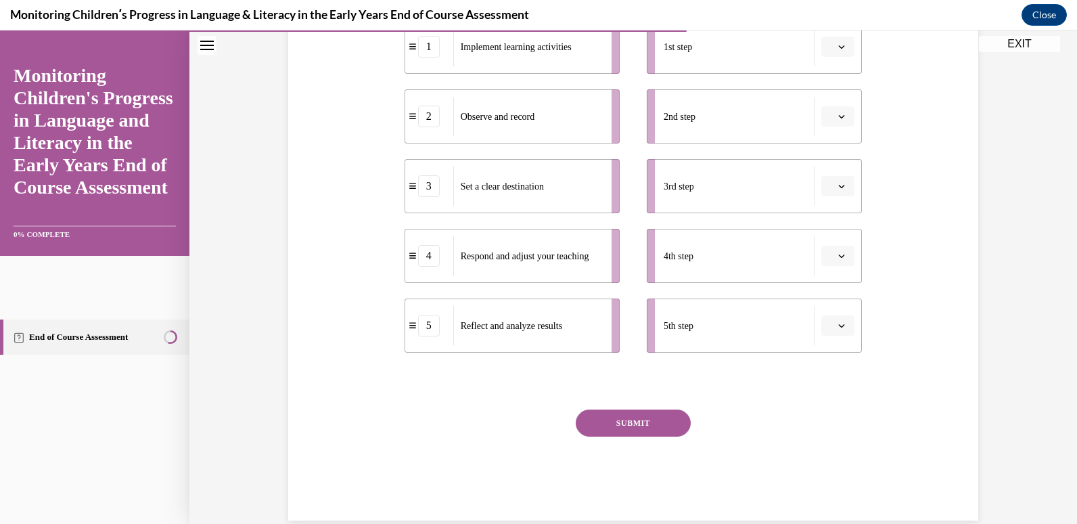
scroll to position [291, 0]
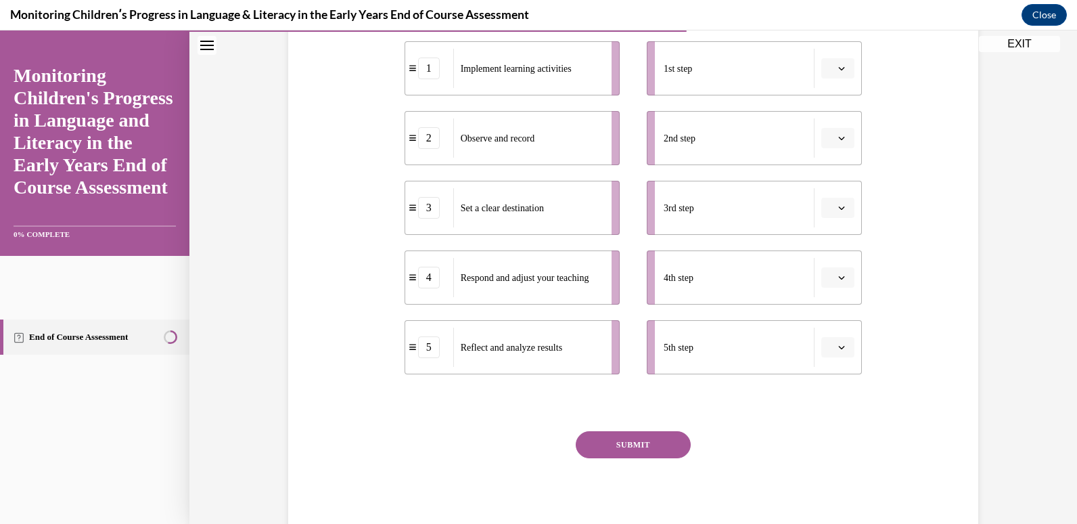
click at [851, 141] on li "2nd step" at bounding box center [754, 138] width 215 height 54
click at [837, 72] on span "button" at bounding box center [841, 68] width 9 height 9
click at [830, 139] on div "2" at bounding box center [832, 152] width 34 height 27
click at [841, 135] on span "button" at bounding box center [841, 137] width 9 height 9
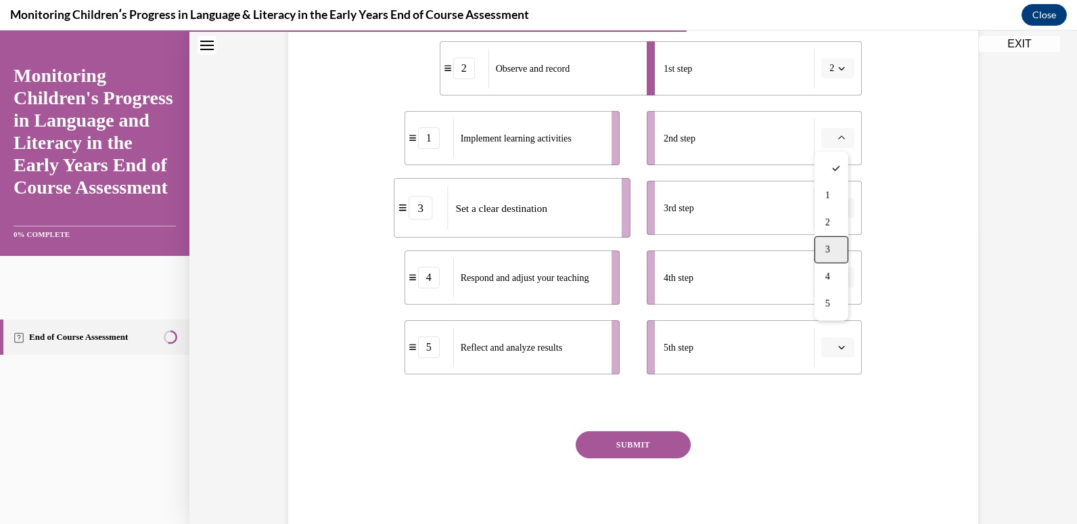
click at [836, 240] on div "3" at bounding box center [832, 249] width 34 height 27
click at [837, 200] on button "button" at bounding box center [838, 208] width 33 height 20
click at [832, 261] on div "1" at bounding box center [832, 265] width 34 height 27
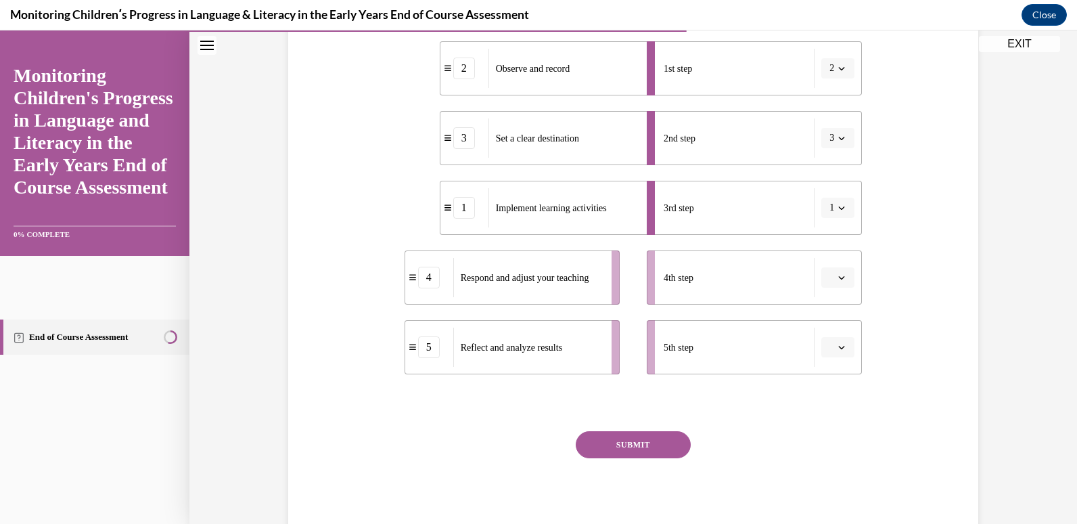
click at [839, 274] on icon "button" at bounding box center [842, 277] width 7 height 7
click at [828, 424] on div "4" at bounding box center [832, 416] width 34 height 27
click at [845, 355] on button "button" at bounding box center [838, 347] width 33 height 20
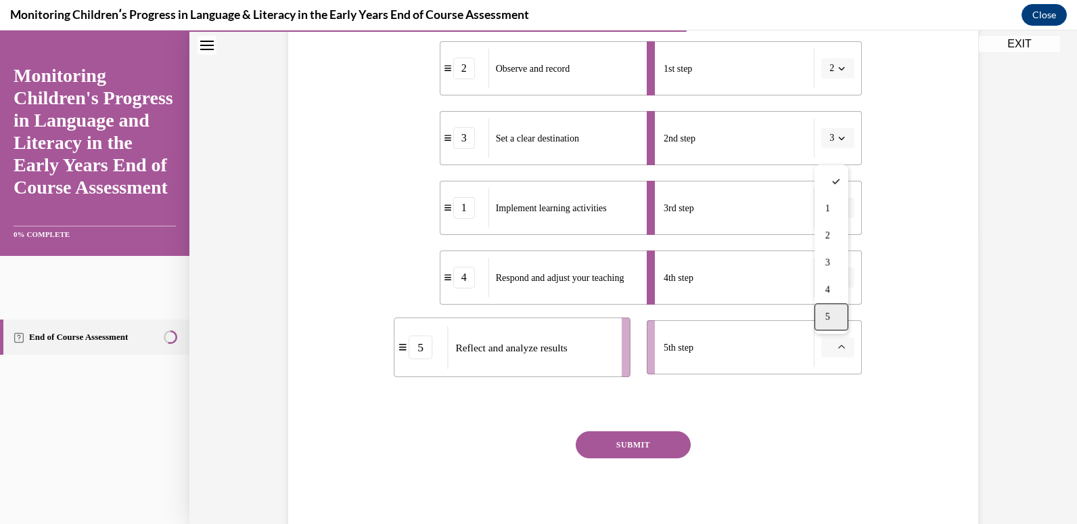
click at [828, 309] on div "5" at bounding box center [832, 316] width 34 height 27
click at [608, 447] on button "SUBMIT" at bounding box center [633, 444] width 115 height 27
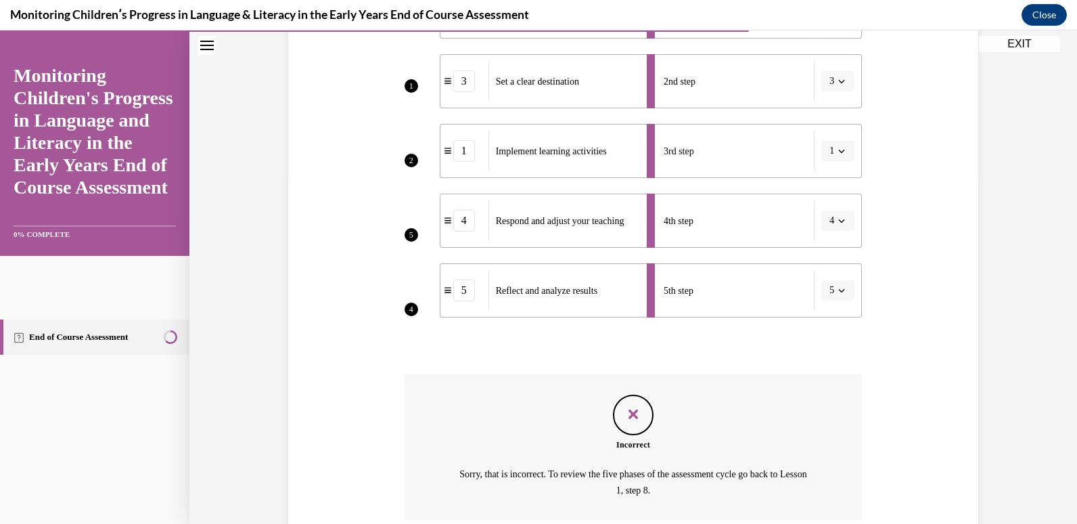
scroll to position [462, 0]
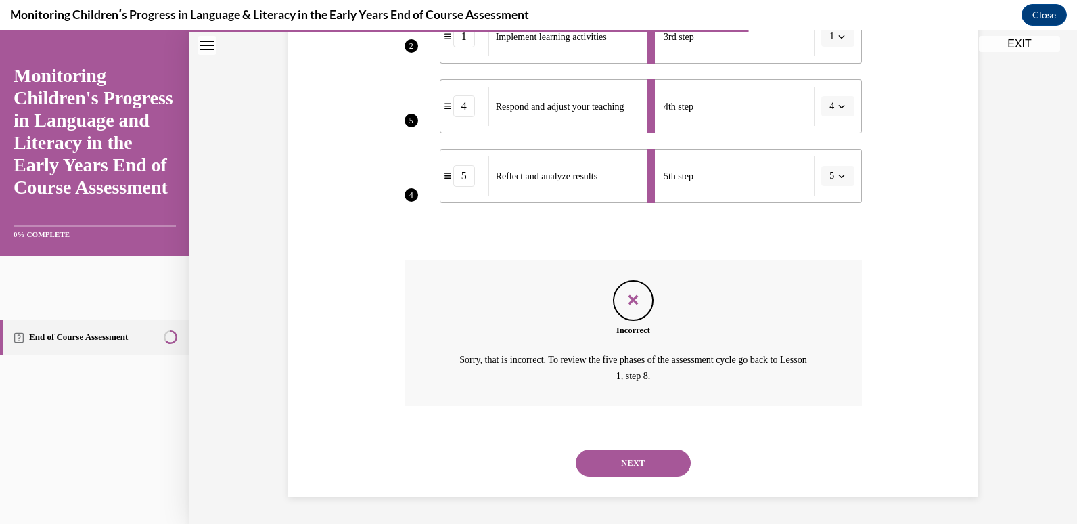
click at [654, 468] on button "NEXT" at bounding box center [633, 462] width 115 height 27
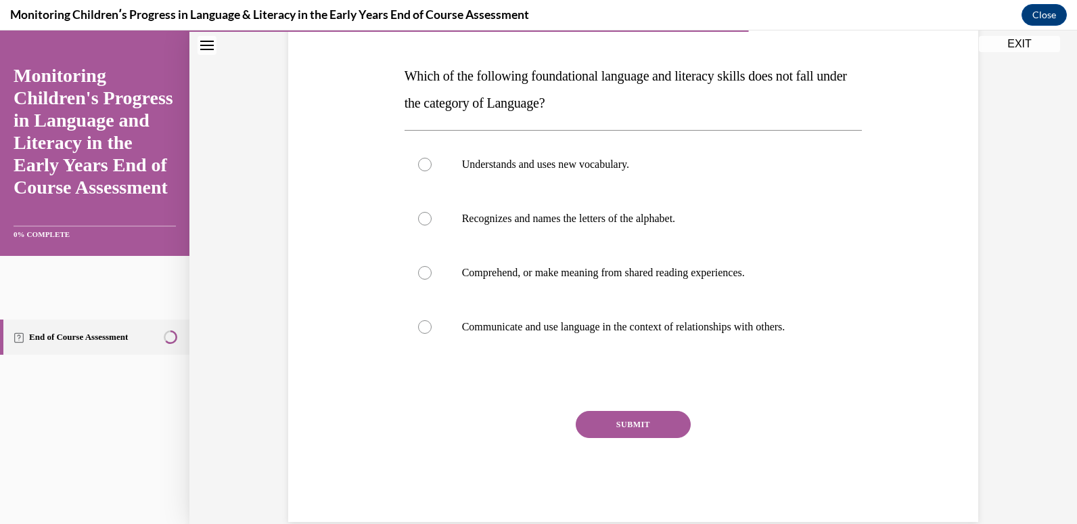
scroll to position [202, 0]
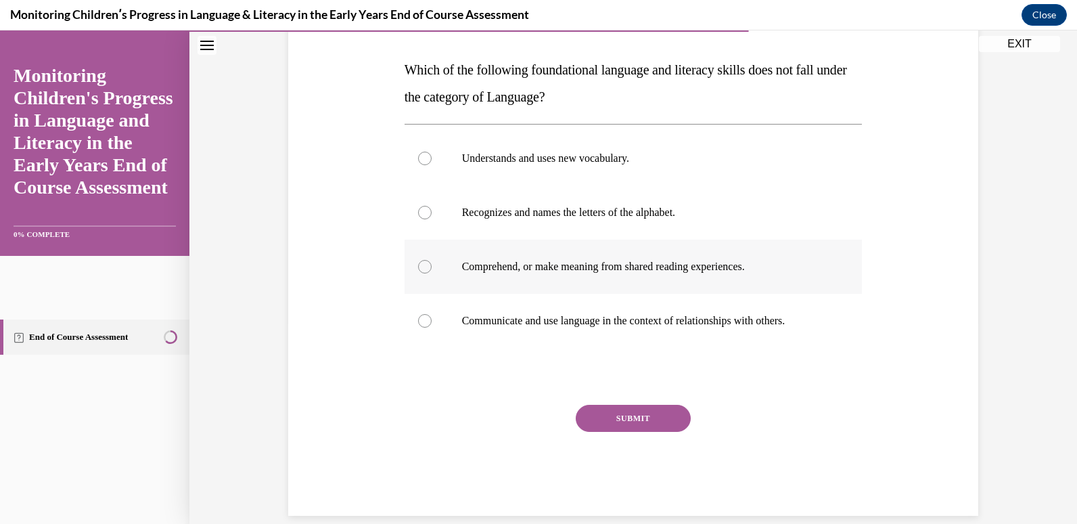
click at [694, 280] on label "Comprehend, or make meaning from shared reading experiences." at bounding box center [634, 267] width 458 height 54
click at [432, 273] on input "Comprehend, or make meaning from shared reading experiences." at bounding box center [425, 267] width 14 height 14
radio input "true"
click at [640, 425] on button "SUBMIT" at bounding box center [633, 418] width 115 height 27
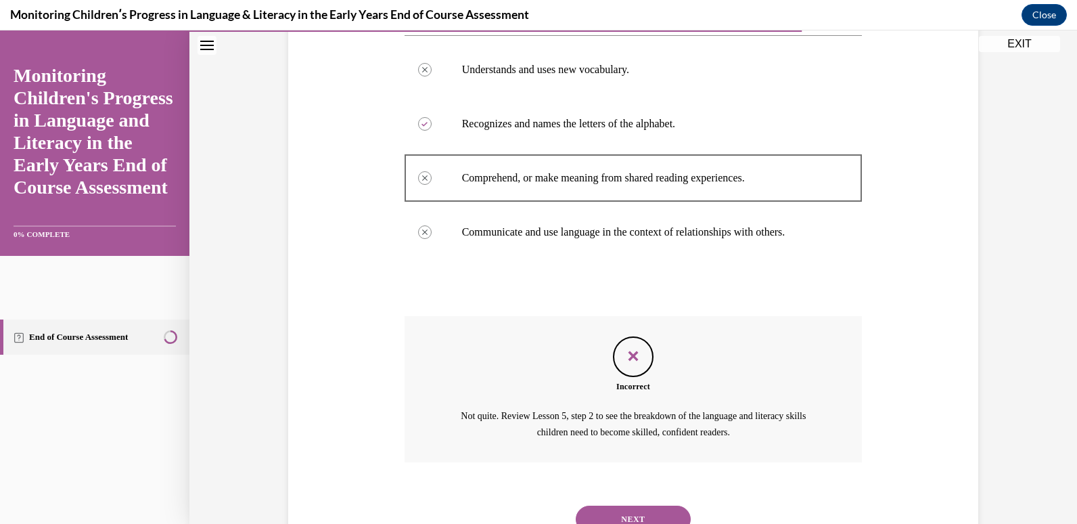
scroll to position [290, 0]
click at [627, 516] on button "NEXT" at bounding box center [633, 519] width 115 height 27
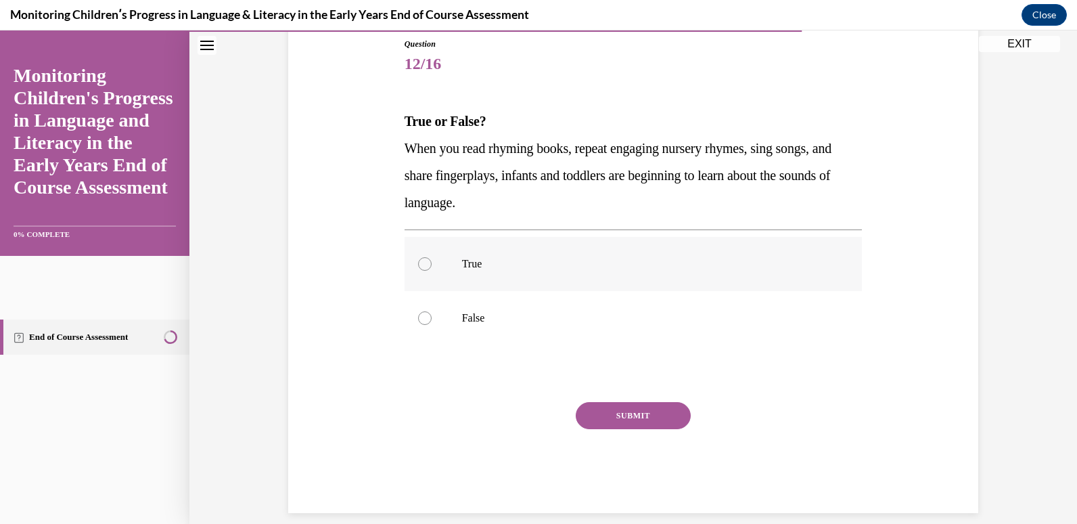
click at [641, 280] on label "True" at bounding box center [634, 264] width 458 height 54
click at [432, 271] on input "True" at bounding box center [425, 264] width 14 height 14
radio input "true"
click at [622, 414] on button "SUBMIT" at bounding box center [633, 415] width 115 height 27
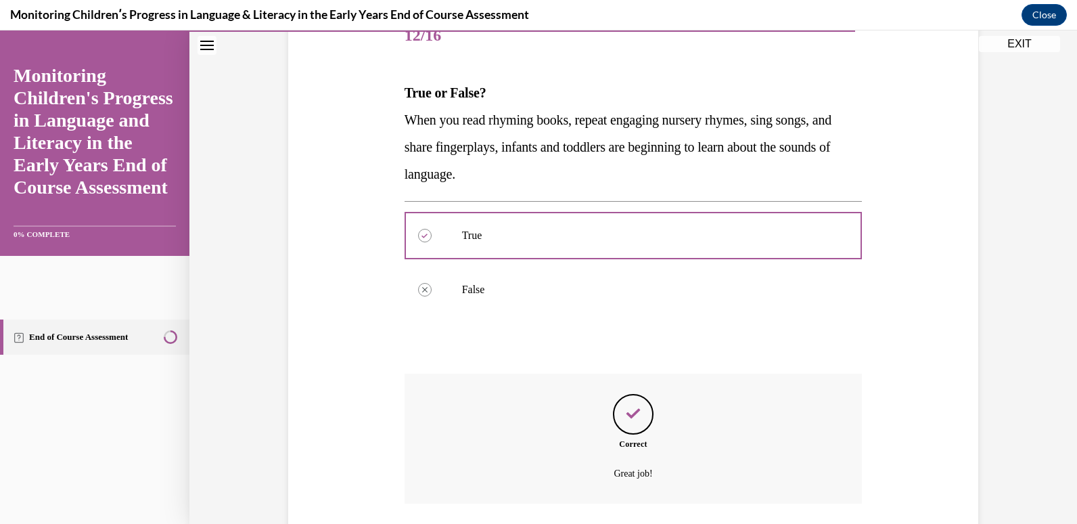
scroll to position [276, 0]
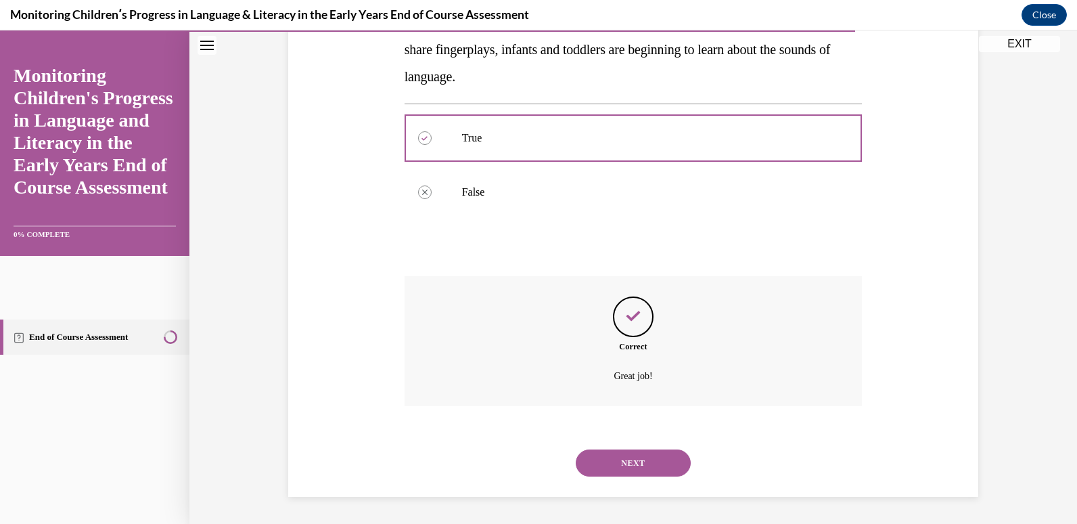
click at [617, 463] on button "NEXT" at bounding box center [633, 462] width 115 height 27
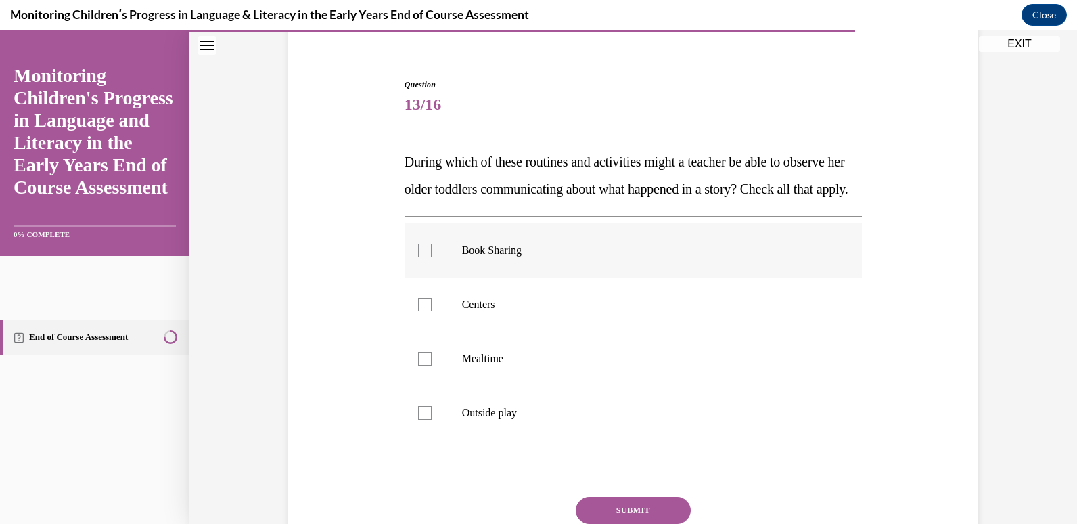
scroll to position [108, 0]
click at [580, 367] on p "Mealtime" at bounding box center [645, 360] width 367 height 14
click at [432, 367] on input "Mealtime" at bounding box center [425, 360] width 14 height 14
checkbox input "true"
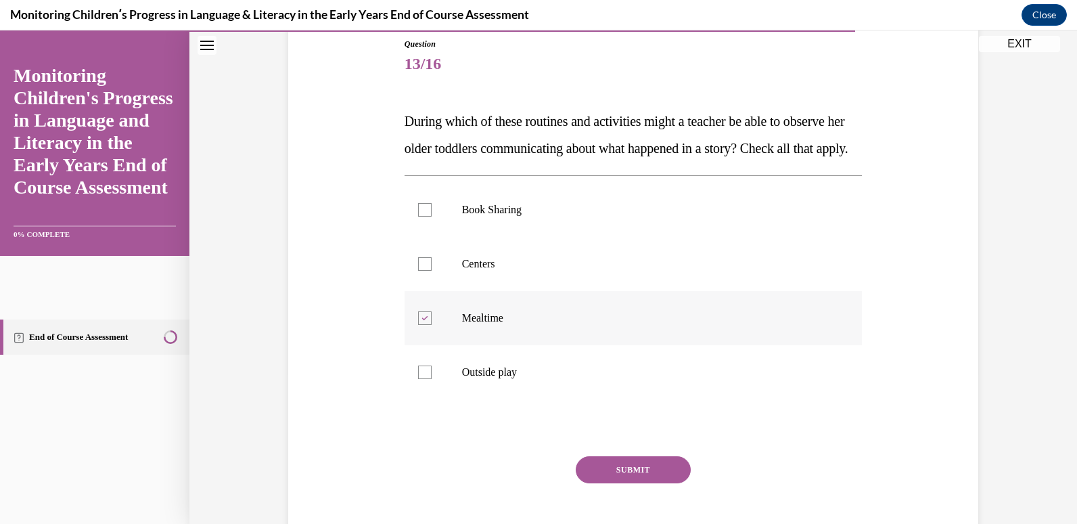
scroll to position [151, 0]
click at [541, 290] on label "Centers" at bounding box center [634, 263] width 458 height 54
click at [432, 270] on input "Centers" at bounding box center [425, 264] width 14 height 14
checkbox input "true"
click at [566, 236] on label "Book Sharing" at bounding box center [634, 209] width 458 height 54
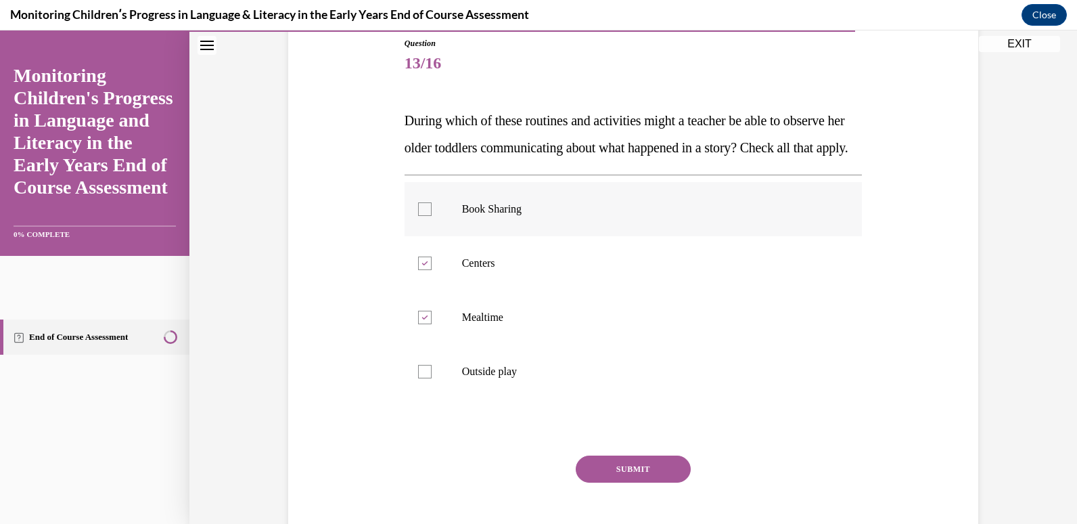
click at [432, 216] on input "Book Sharing" at bounding box center [425, 209] width 14 height 14
checkbox input "true"
click at [597, 483] on button "SUBMIT" at bounding box center [633, 468] width 115 height 27
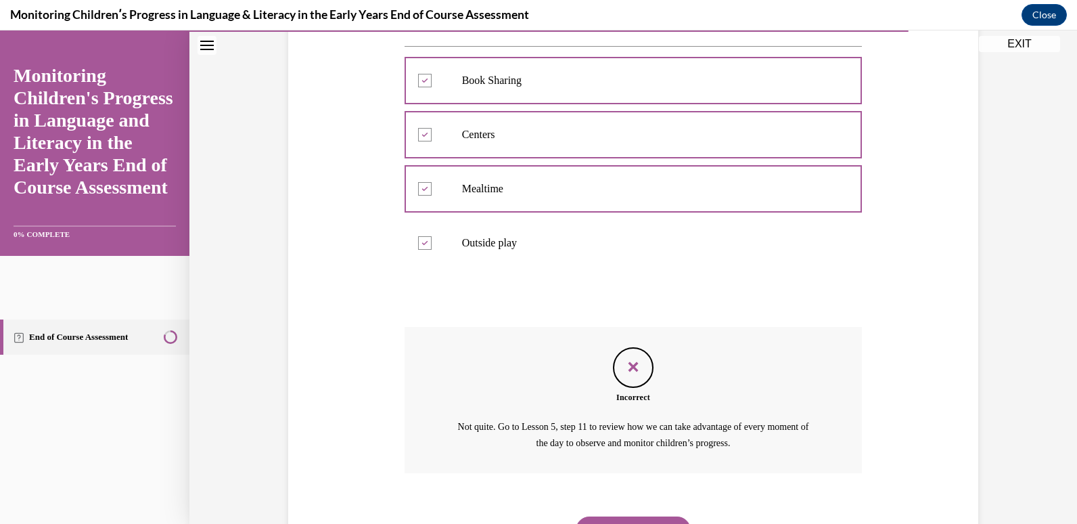
scroll to position [374, 0]
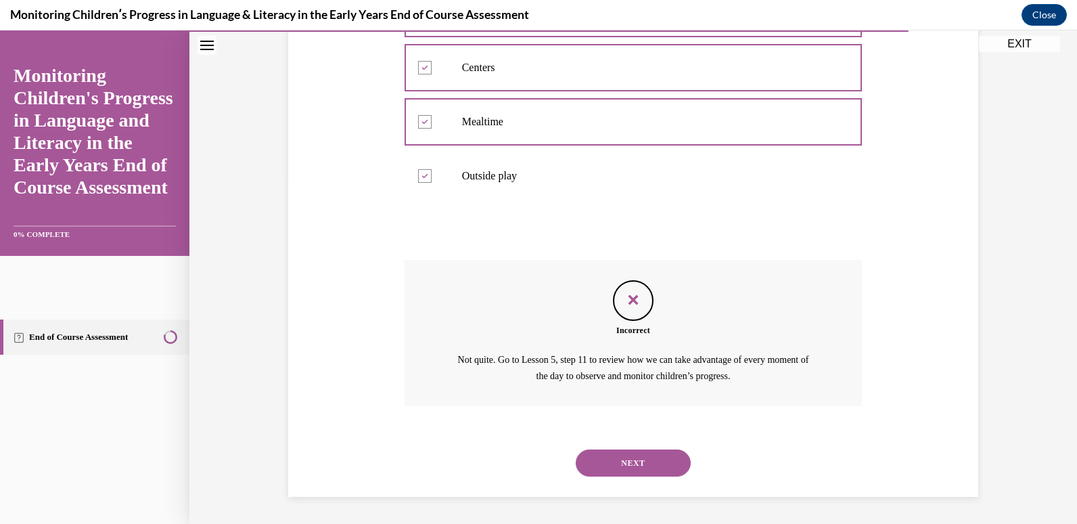
click at [629, 466] on button "NEXT" at bounding box center [633, 462] width 115 height 27
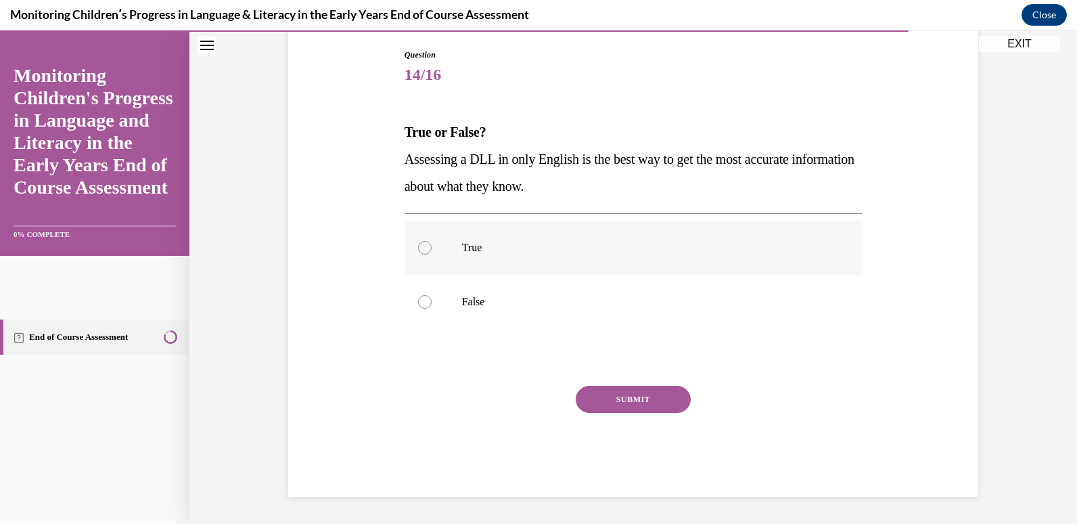
click at [614, 257] on label "True" at bounding box center [634, 248] width 458 height 54
click at [432, 254] on input "True" at bounding box center [425, 248] width 14 height 14
radio input "true"
click at [594, 275] on label "False" at bounding box center [634, 302] width 458 height 54
click at [432, 295] on input "False" at bounding box center [425, 302] width 14 height 14
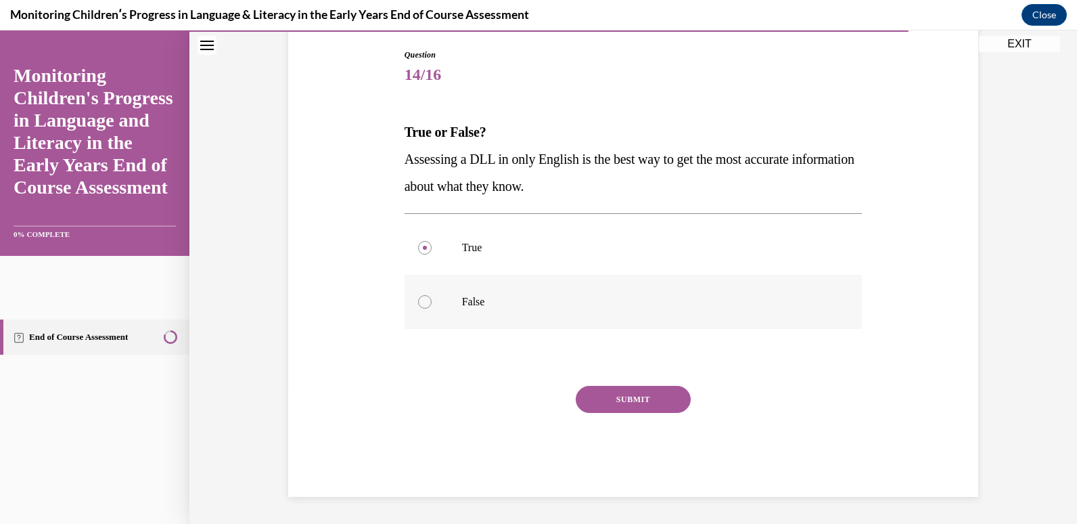
radio input "true"
click at [581, 393] on button "SUBMIT" at bounding box center [633, 399] width 115 height 27
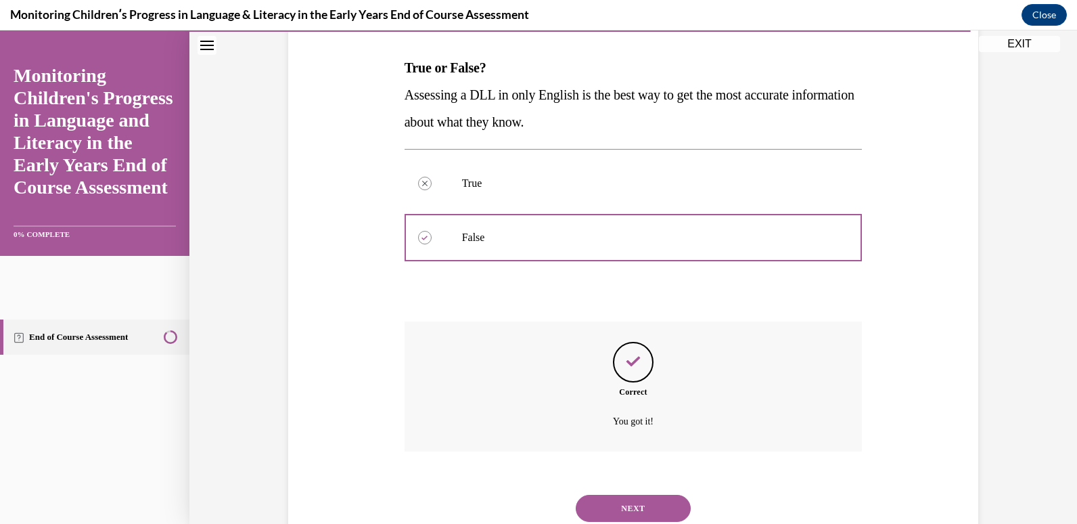
scroll to position [249, 0]
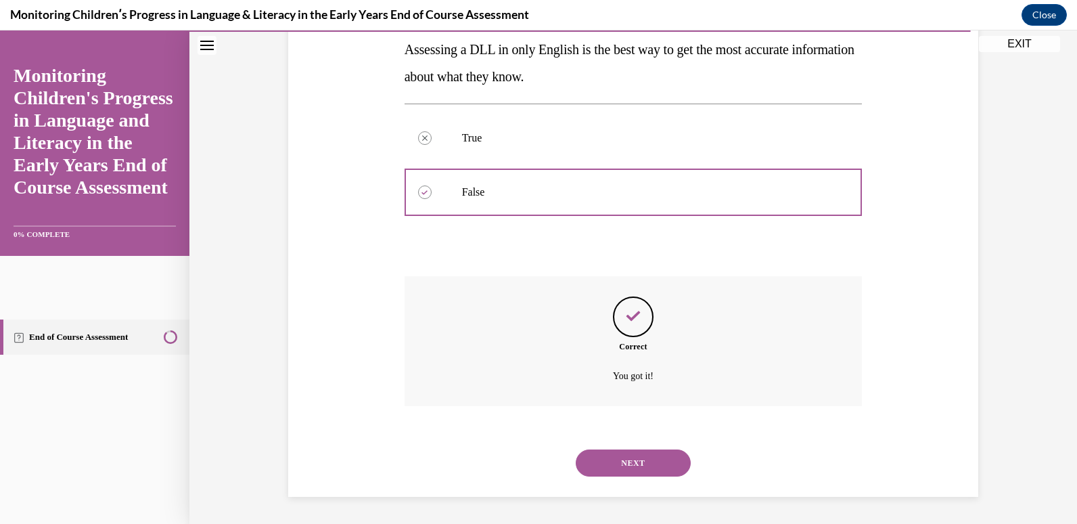
click at [612, 472] on button "NEXT" at bounding box center [633, 462] width 115 height 27
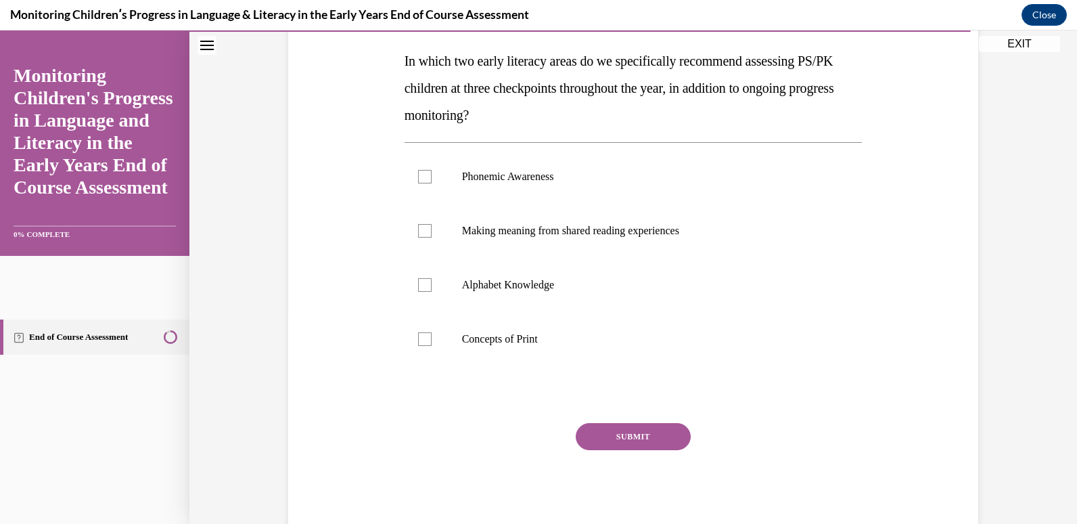
scroll to position [216, 0]
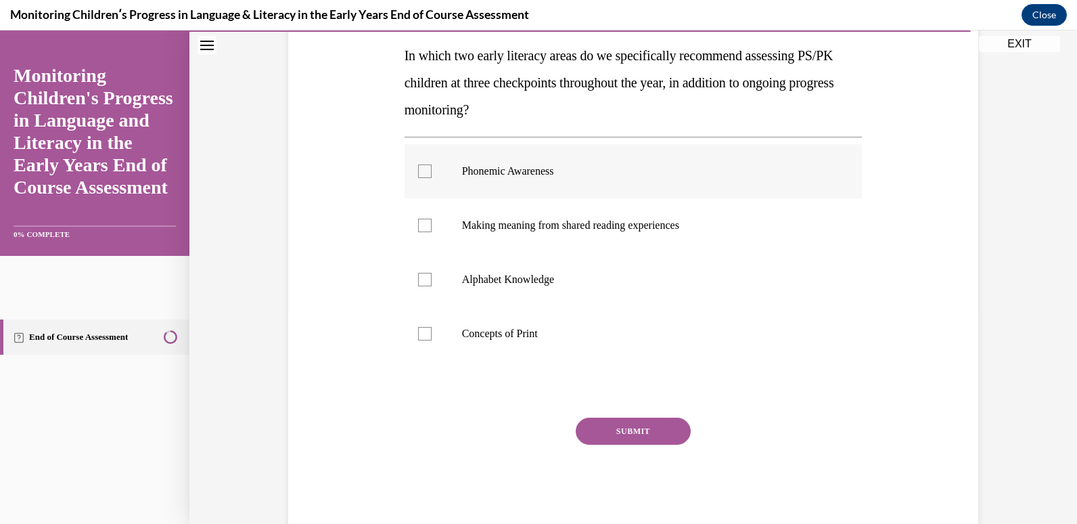
click at [606, 179] on label "Phonemic Awareness" at bounding box center [634, 171] width 458 height 54
click at [432, 178] on input "Phonemic Awareness" at bounding box center [425, 171] width 14 height 14
checkbox input "true"
click at [595, 293] on label "Alphabet Knowledge" at bounding box center [634, 279] width 458 height 54
click at [432, 286] on input "Alphabet Knowledge" at bounding box center [425, 280] width 14 height 14
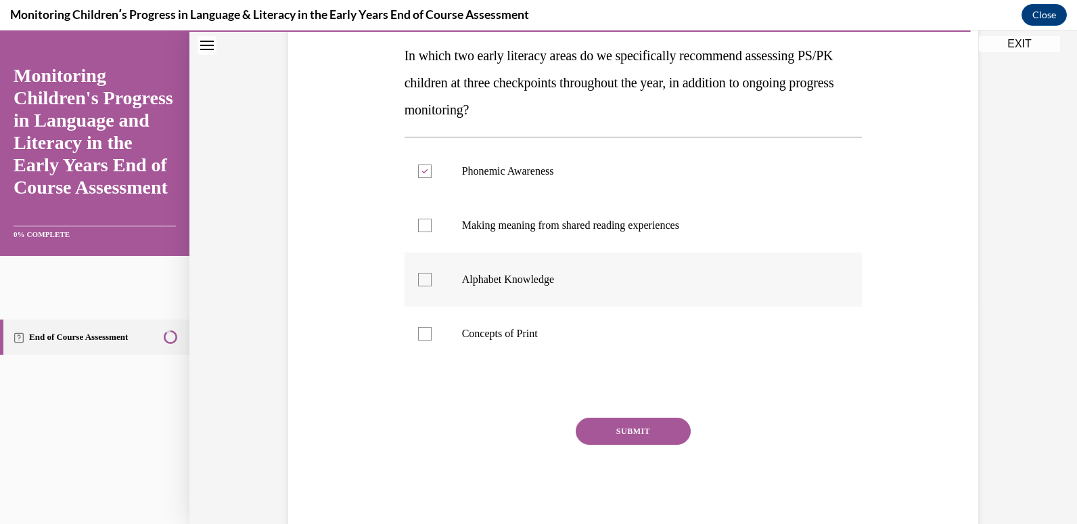
checkbox input "true"
click at [579, 343] on label "Concepts of Print" at bounding box center [634, 334] width 458 height 54
click at [432, 340] on input "Concepts of Print" at bounding box center [425, 334] width 14 height 14
checkbox input "true"
click at [627, 420] on button "SUBMIT" at bounding box center [633, 431] width 115 height 27
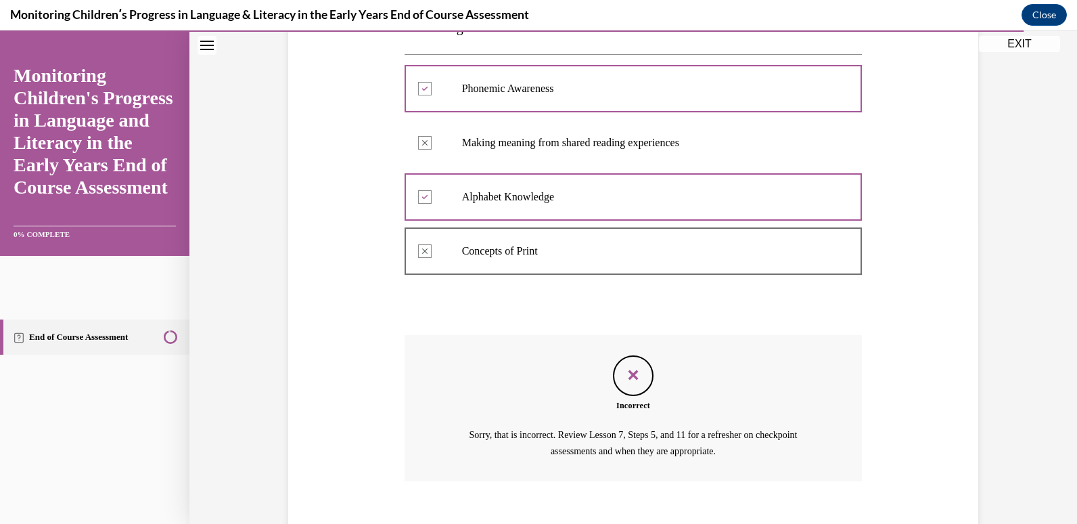
scroll to position [374, 0]
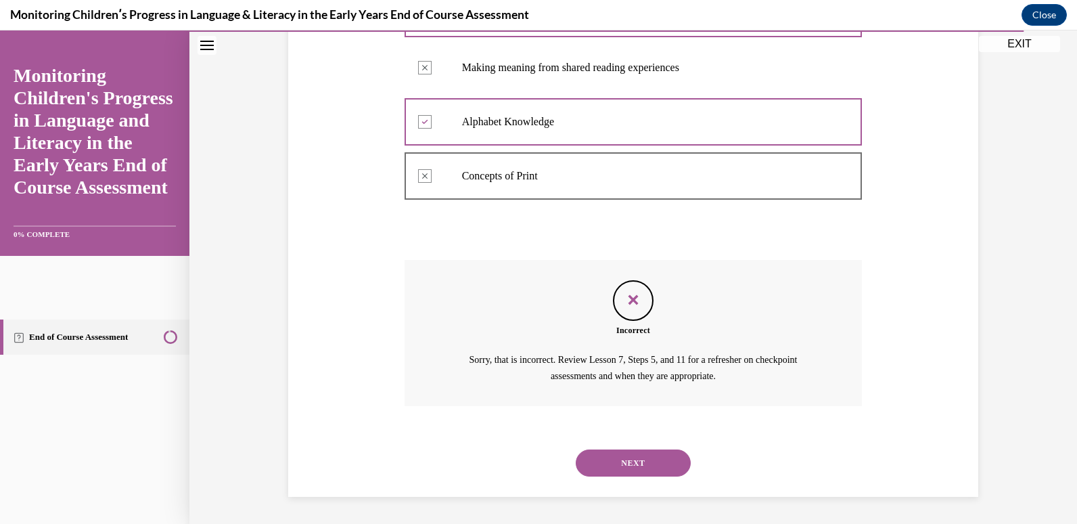
click at [633, 463] on button "NEXT" at bounding box center [633, 462] width 115 height 27
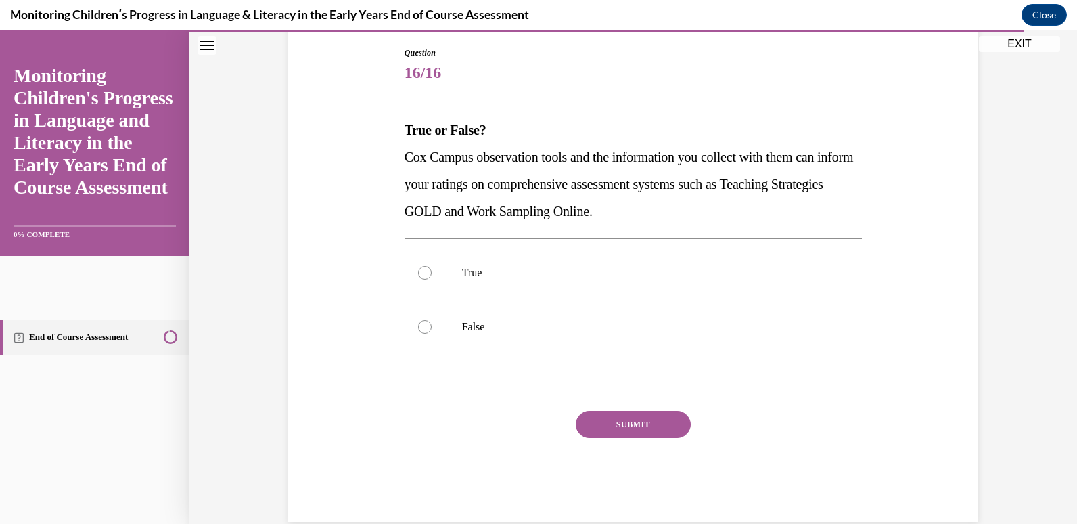
scroll to position [141, 0]
click at [525, 259] on label "True" at bounding box center [634, 273] width 458 height 54
click at [432, 266] on input "True" at bounding box center [425, 273] width 14 height 14
radio input "true"
click at [592, 424] on button "SUBMIT" at bounding box center [633, 424] width 115 height 27
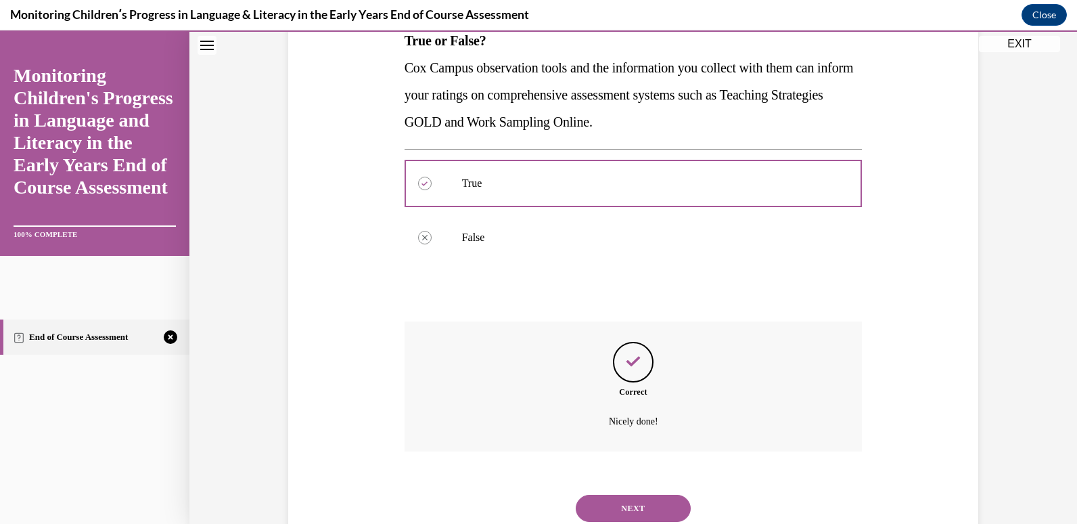
scroll to position [276, 0]
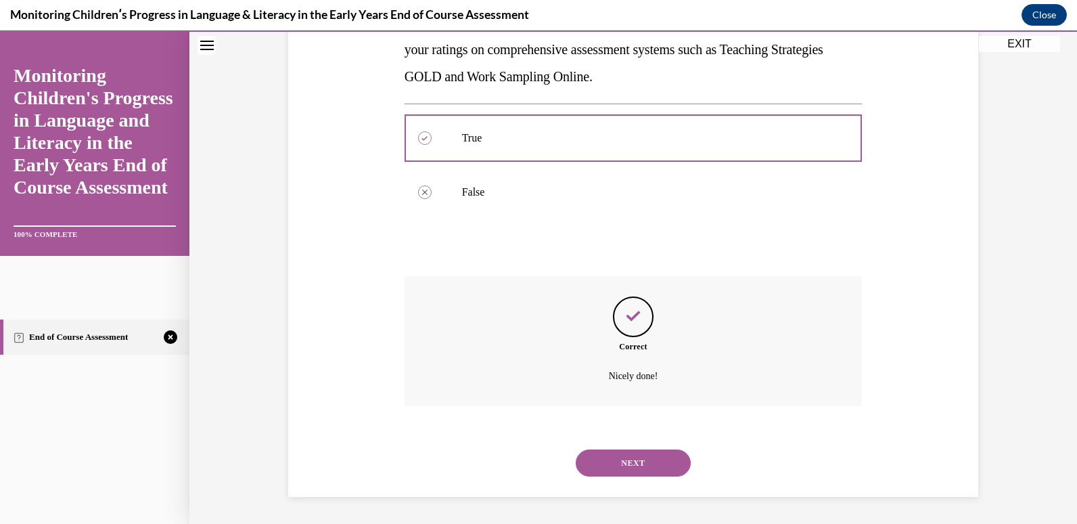
click at [619, 475] on button "NEXT" at bounding box center [633, 462] width 115 height 27
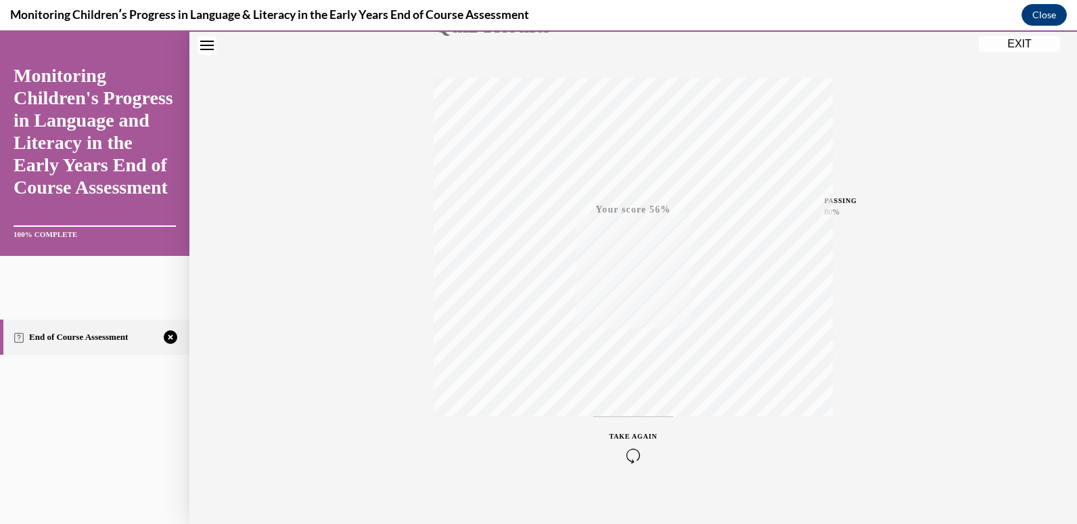
scroll to position [200, 0]
click at [631, 422] on span "TAKE AGAIN" at bounding box center [634, 421] width 48 height 7
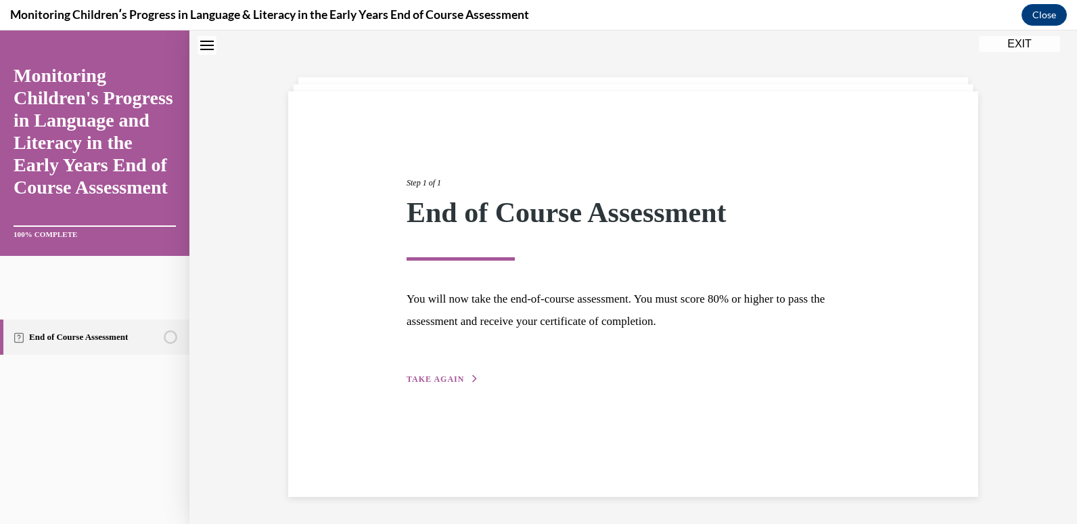
scroll to position [43, 0]
click at [455, 379] on span "TAKE AGAIN" at bounding box center [436, 378] width 58 height 9
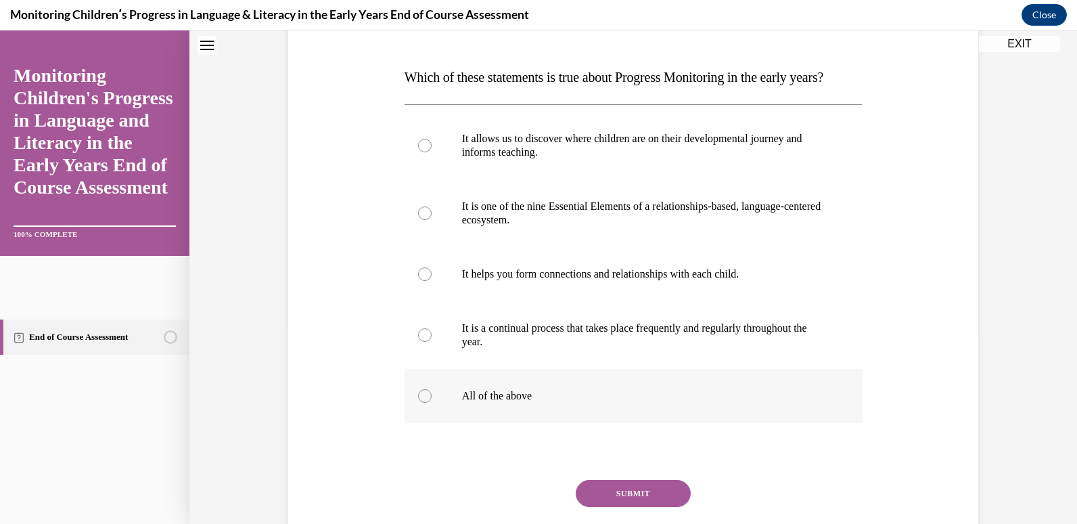
click at [478, 403] on label "All of the above" at bounding box center [634, 396] width 458 height 54
click at [432, 403] on input "All of the above" at bounding box center [425, 396] width 14 height 14
radio input "true"
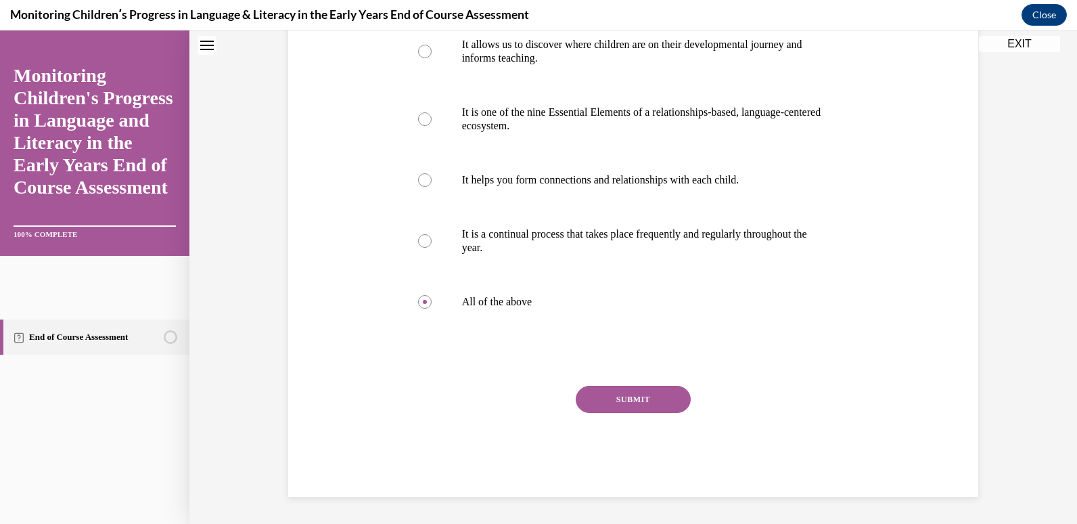
click at [635, 407] on button "SUBMIT" at bounding box center [633, 399] width 115 height 27
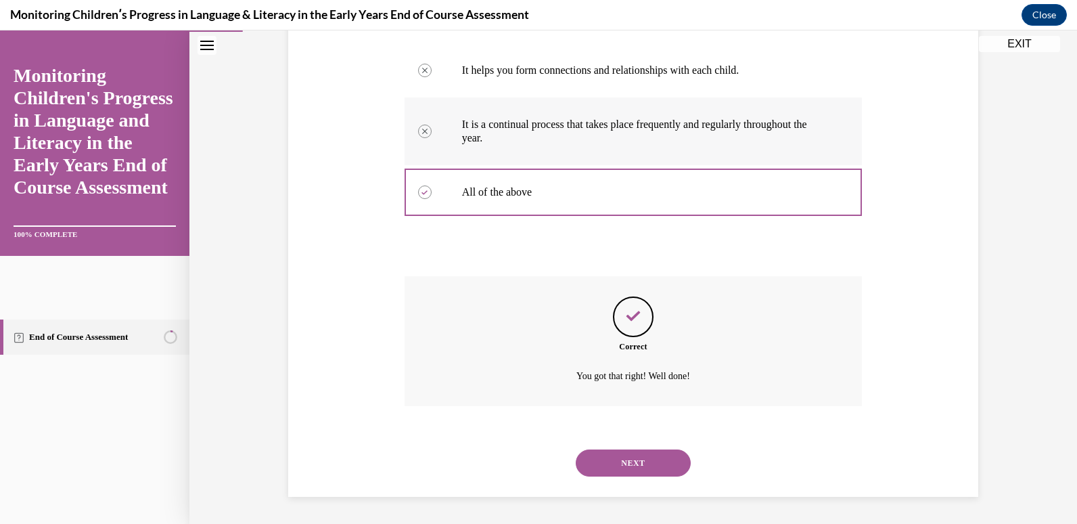
scroll to position [425, 0]
click at [634, 462] on button "NEXT" at bounding box center [633, 462] width 115 height 27
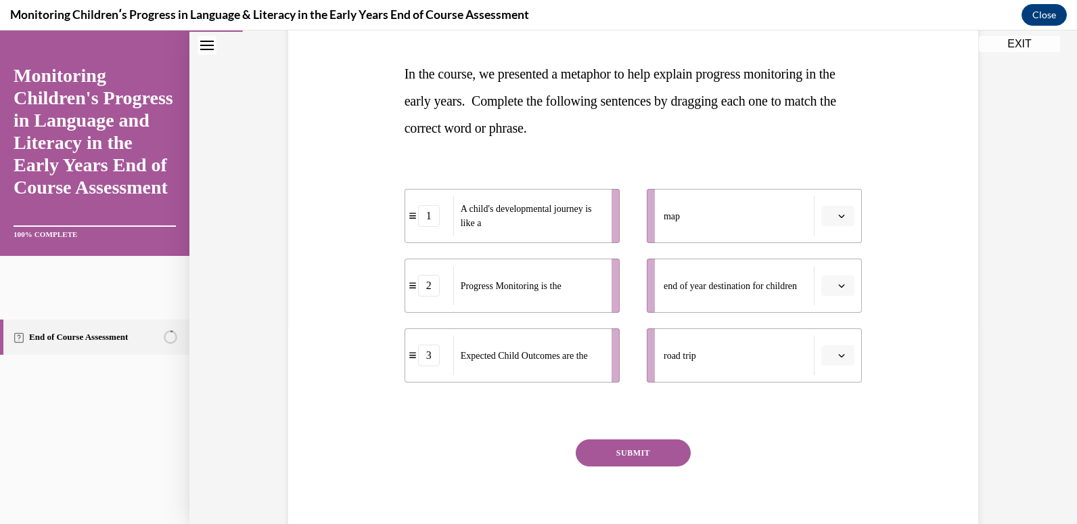
scroll to position [198, 0]
click at [849, 213] on button "button" at bounding box center [838, 215] width 33 height 20
click at [845, 213] on button "button" at bounding box center [838, 215] width 33 height 20
click at [822, 292] on div "2" at bounding box center [832, 299] width 34 height 27
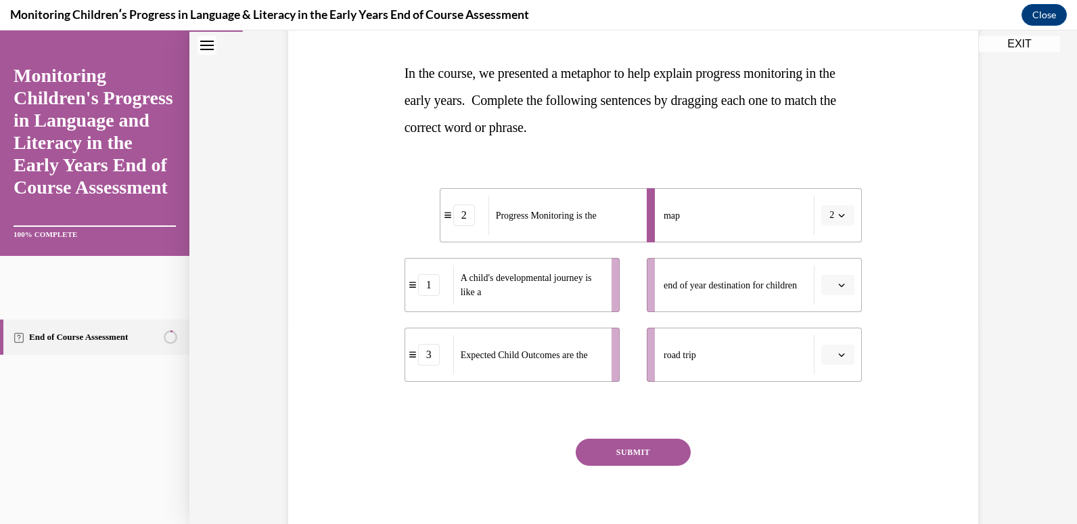
click at [839, 353] on icon "button" at bounding box center [842, 354] width 7 height 7
click at [834, 436] on div "2" at bounding box center [832, 439] width 34 height 27
click at [851, 283] on li "end of year destination for children" at bounding box center [754, 285] width 215 height 54
click at [844, 283] on button "button" at bounding box center [838, 285] width 33 height 20
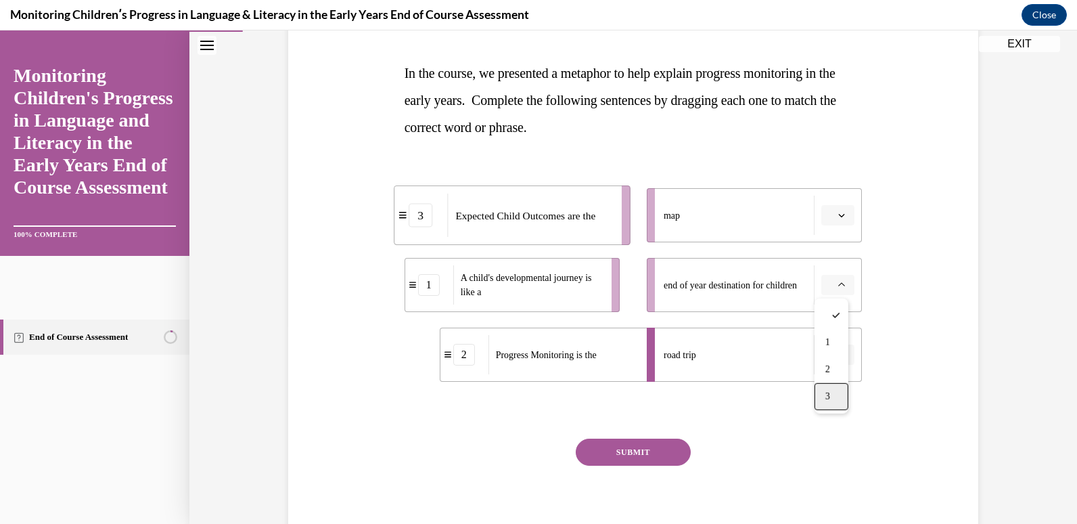
click at [832, 390] on div "3" at bounding box center [832, 396] width 34 height 27
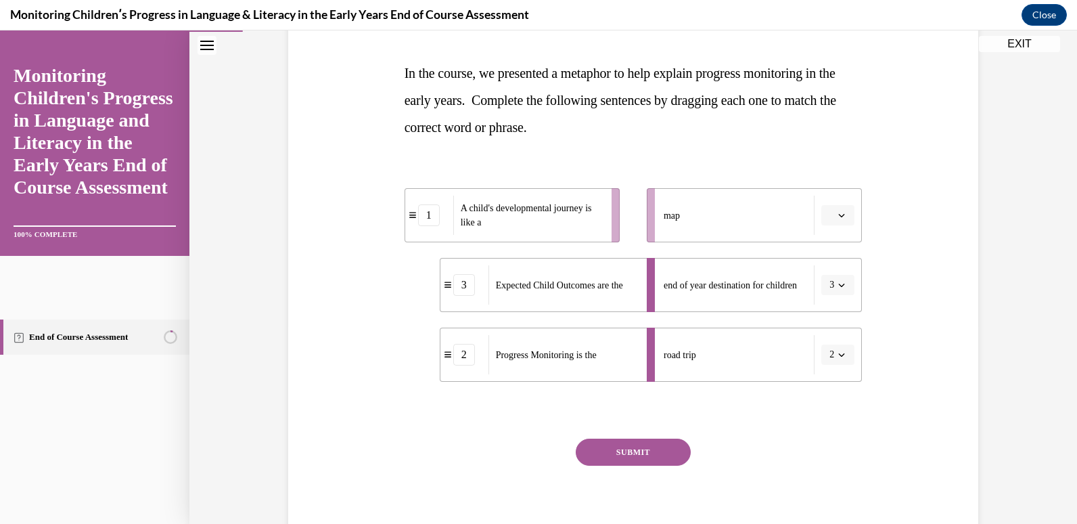
click at [839, 354] on icon "button" at bounding box center [842, 354] width 7 height 7
click at [822, 418] on div "1" at bounding box center [829, 412] width 34 height 27
click at [830, 215] on span "Please select an option" at bounding box center [832, 215] width 5 height 14
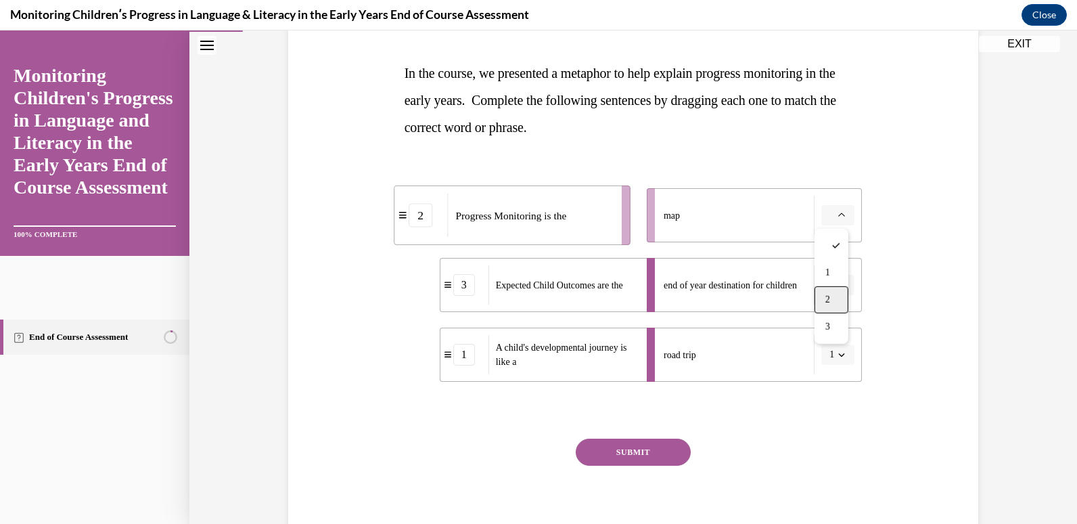
click at [827, 294] on span "2" at bounding box center [828, 299] width 5 height 11
click at [597, 458] on button "SUBMIT" at bounding box center [633, 452] width 115 height 27
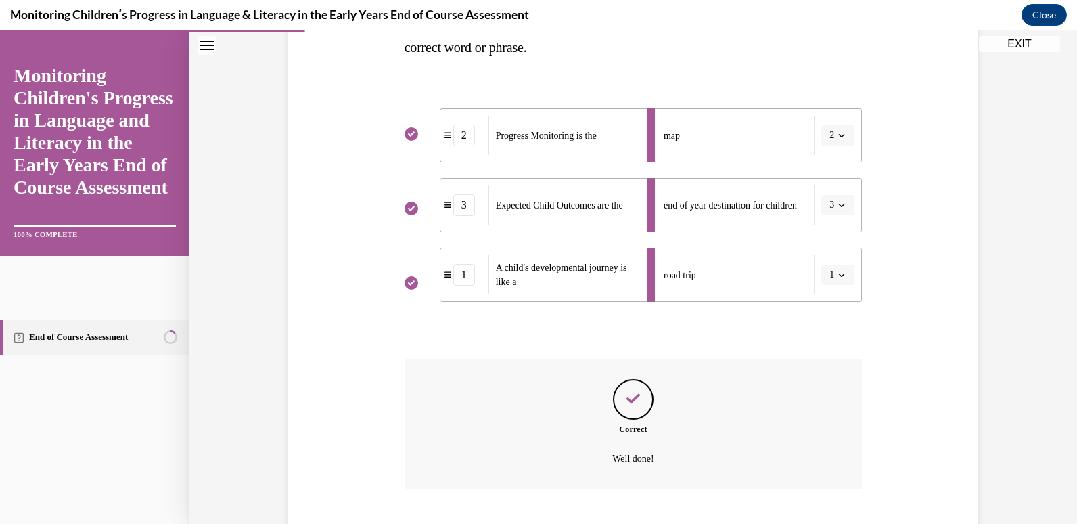
scroll to position [361, 0]
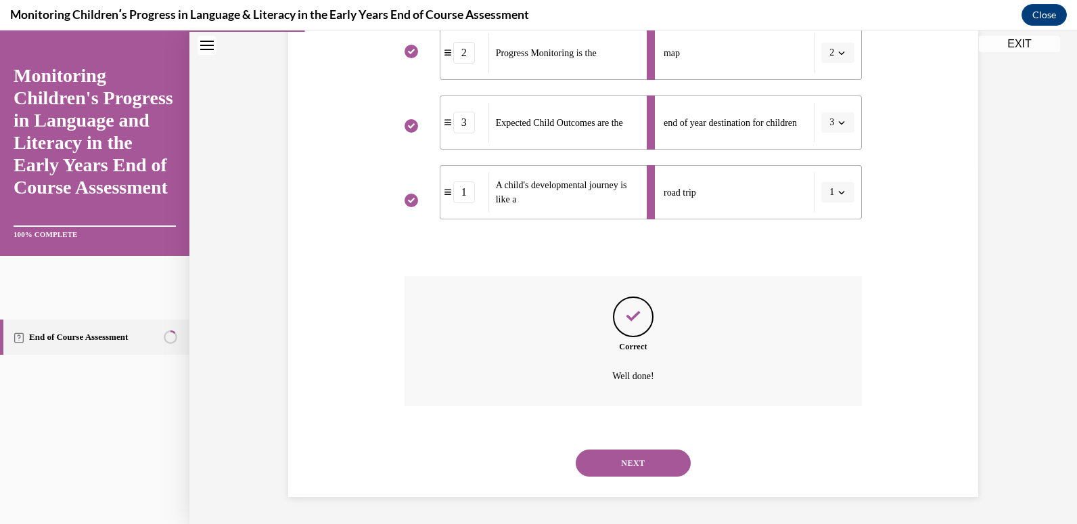
click at [644, 466] on button "NEXT" at bounding box center [633, 462] width 115 height 27
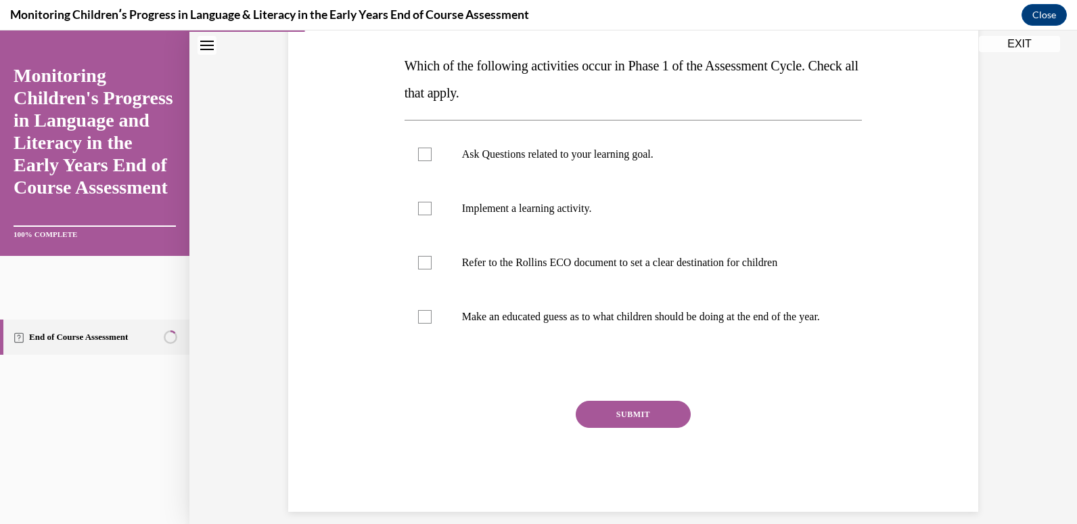
scroll to position [200, 0]
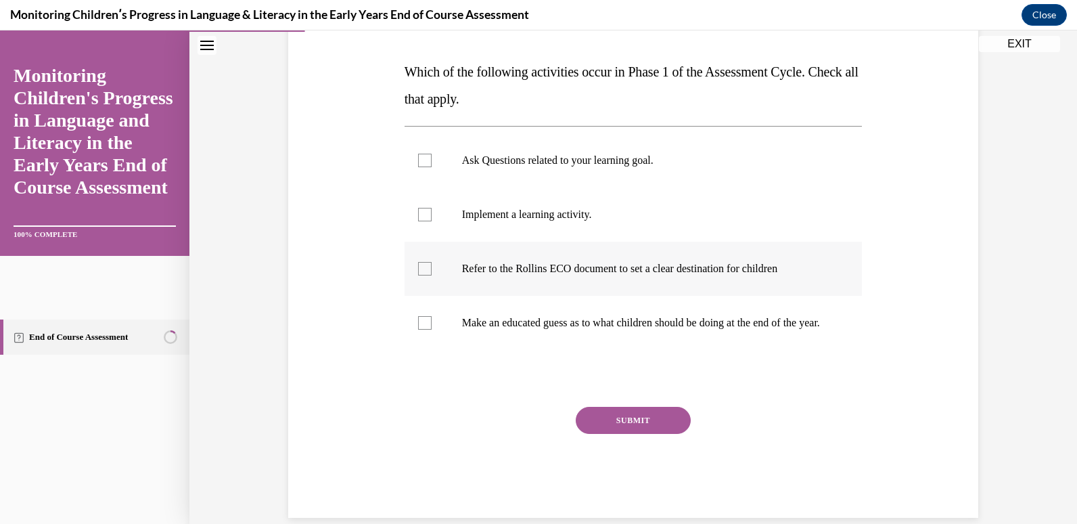
click at [585, 263] on p "Refer to the Rollins ECO document to set a clear destination for children" at bounding box center [645, 269] width 367 height 14
click at [432, 263] on input "Refer to the Rollins ECO document to set a clear destination for children" at bounding box center [425, 269] width 14 height 14
checkbox input "true"
click at [587, 151] on label "Ask Questions related to your learning goal." at bounding box center [634, 160] width 458 height 54
click at [432, 154] on input "Ask Questions related to your learning goal." at bounding box center [425, 161] width 14 height 14
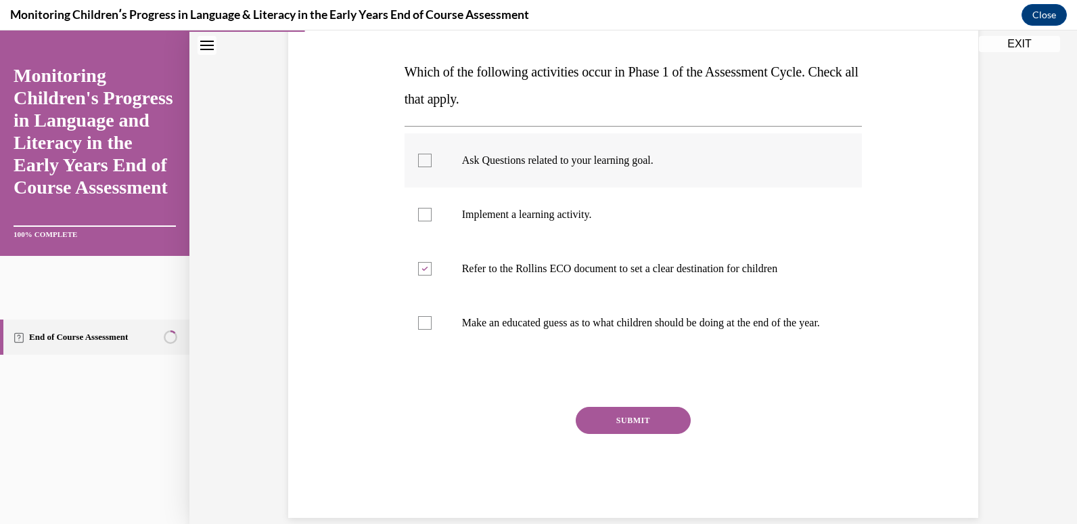
checkbox input "true"
click at [603, 434] on button "SUBMIT" at bounding box center [633, 420] width 115 height 27
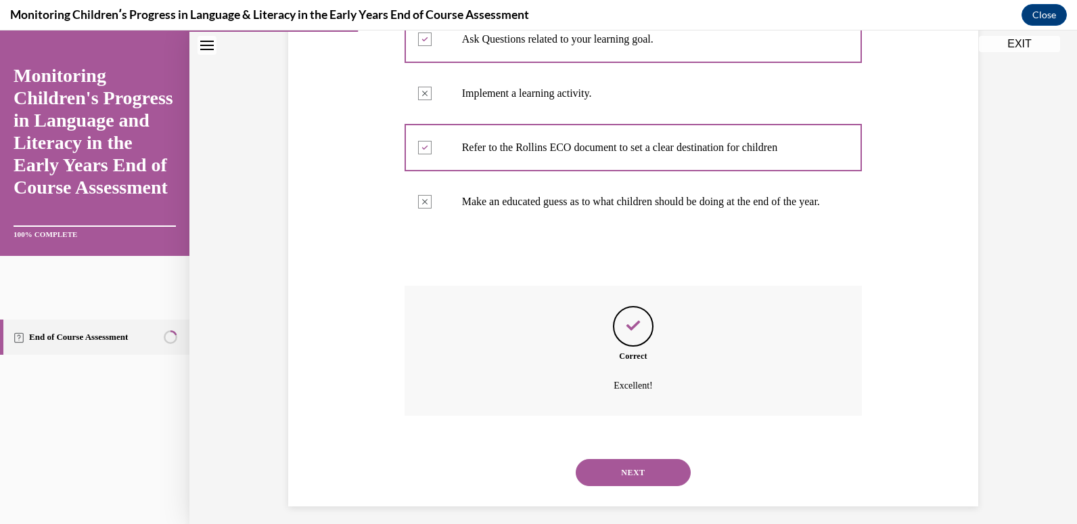
scroll to position [344, 0]
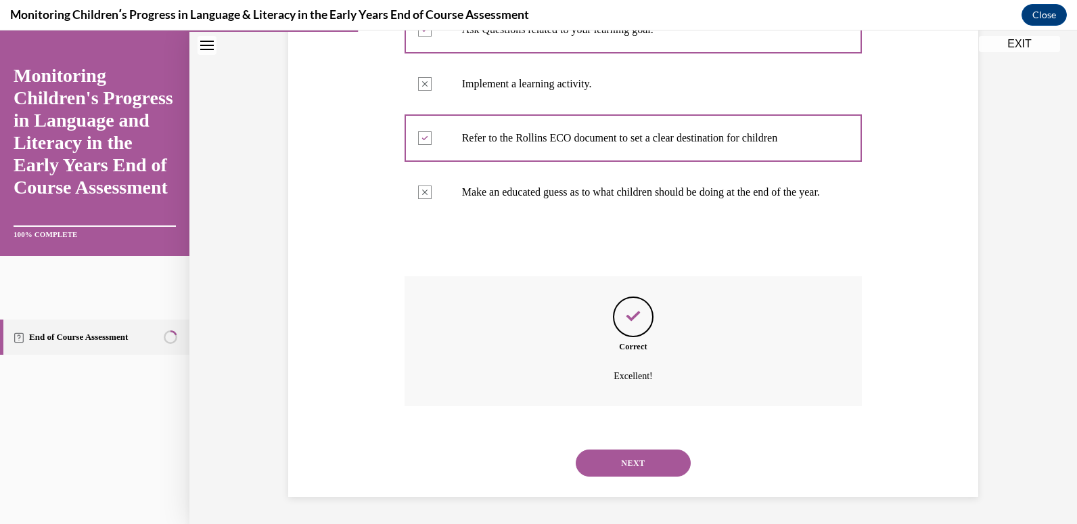
click at [648, 452] on button "NEXT" at bounding box center [633, 462] width 115 height 27
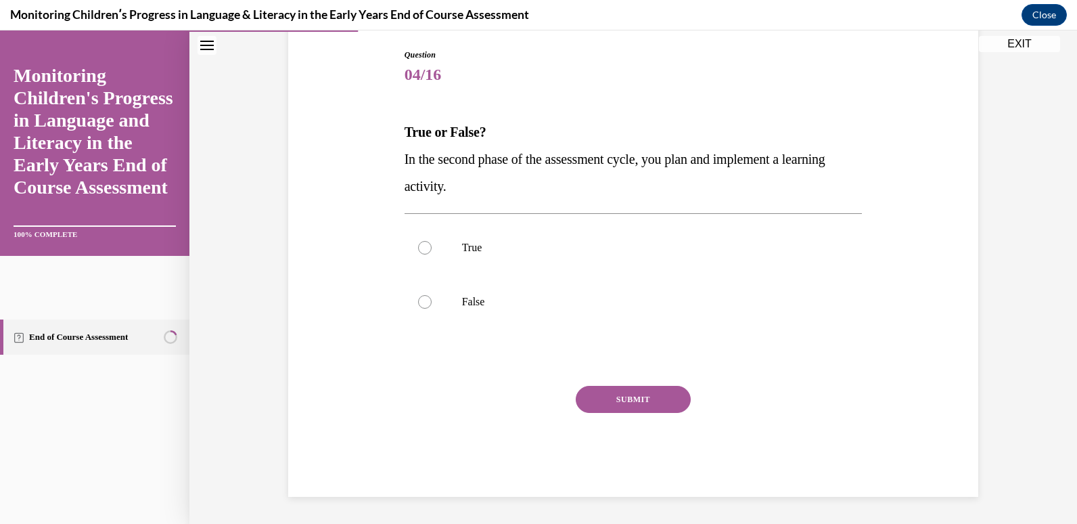
scroll to position [139, 0]
click at [511, 266] on label "True" at bounding box center [634, 248] width 458 height 54
click at [432, 254] on input "True" at bounding box center [425, 248] width 14 height 14
radio input "true"
click at [615, 393] on button "SUBMIT" at bounding box center [633, 399] width 115 height 27
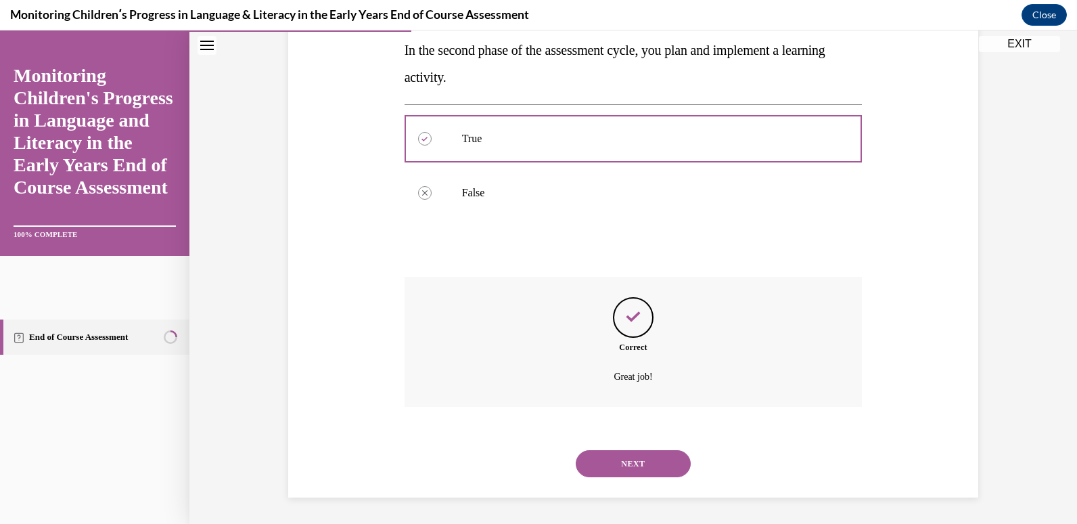
scroll to position [249, 0]
click at [618, 465] on button "NEXT" at bounding box center [633, 462] width 115 height 27
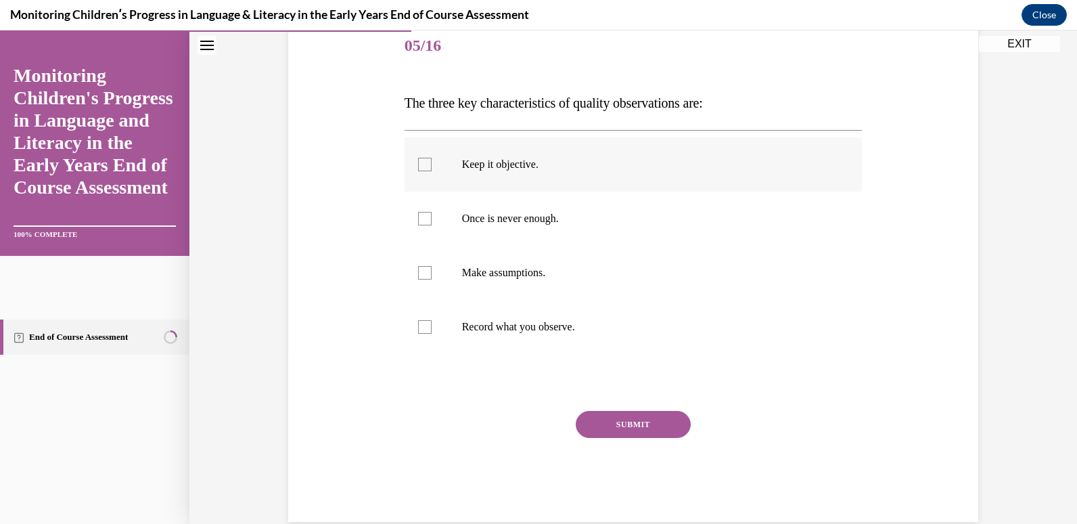
scroll to position [194, 0]
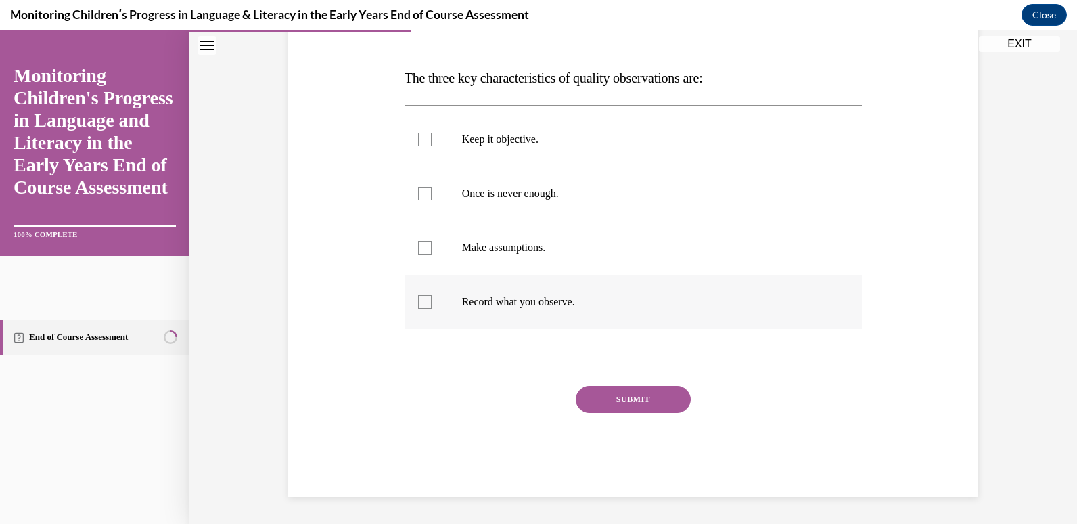
click at [583, 315] on label "Record what you observe." at bounding box center [634, 302] width 458 height 54
click at [432, 309] on input "Record what you observe." at bounding box center [425, 302] width 14 height 14
checkbox input "true"
click at [562, 194] on p "Once is never enough." at bounding box center [645, 194] width 367 height 14
click at [432, 194] on input "Once is never enough." at bounding box center [425, 194] width 14 height 14
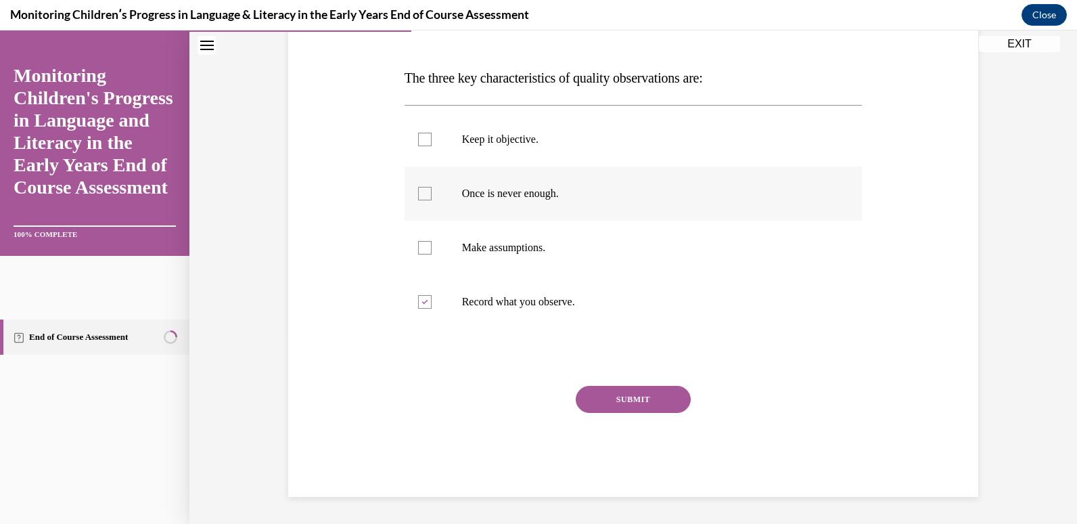
checkbox input "true"
click at [567, 150] on label "Keep it objective." at bounding box center [634, 139] width 458 height 54
click at [432, 146] on input "Keep it objective." at bounding box center [425, 140] width 14 height 14
checkbox input "true"
click at [607, 391] on button "SUBMIT" at bounding box center [633, 399] width 115 height 27
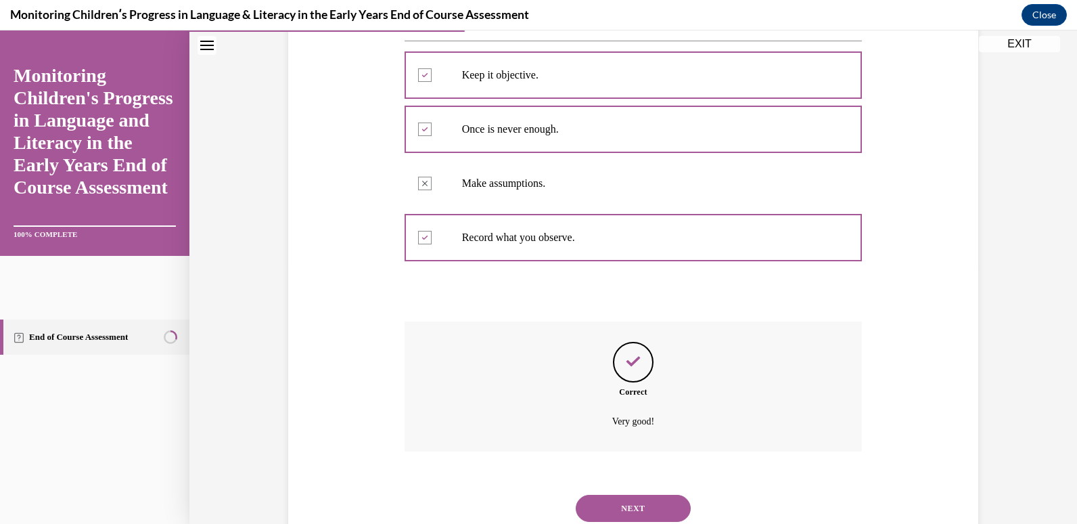
scroll to position [303, 0]
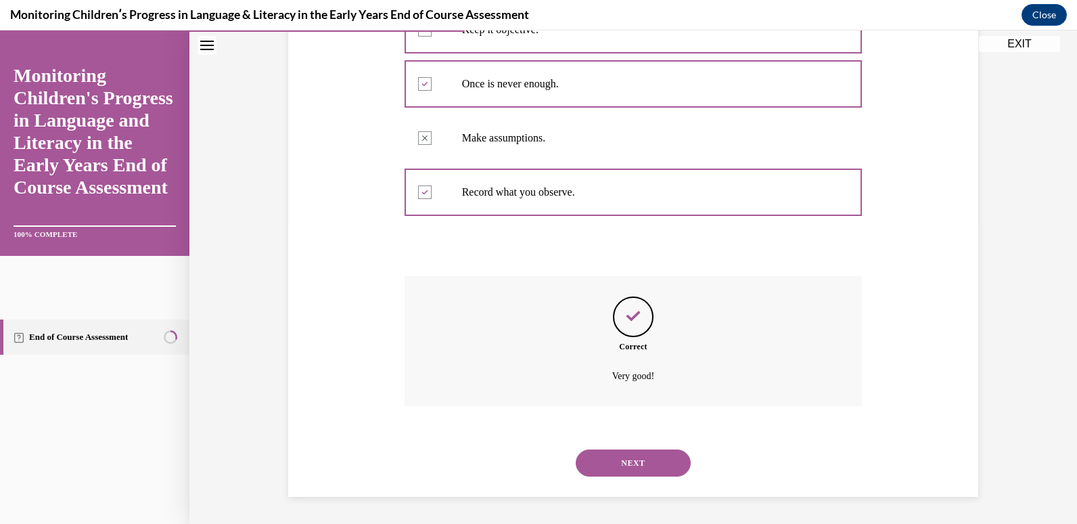
click at [635, 468] on button "NEXT" at bounding box center [633, 462] width 115 height 27
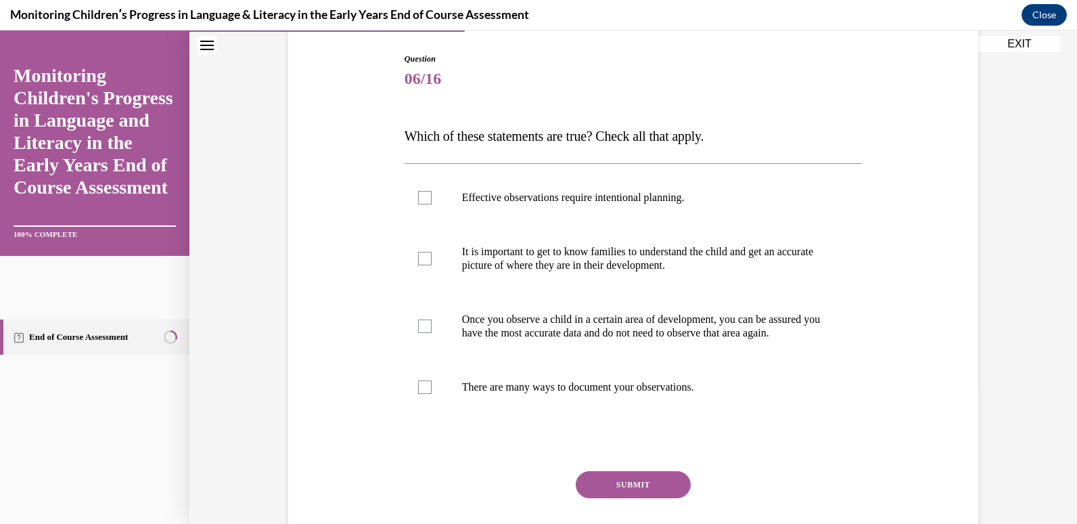
scroll to position [135, 0]
click at [595, 385] on label "There are many ways to document your observations." at bounding box center [634, 388] width 458 height 54
click at [432, 385] on input "There are many ways to document your observations." at bounding box center [425, 388] width 14 height 14
checkbox input "true"
click at [609, 242] on label "It is important to get to know families to understand the child and get an accu…" at bounding box center [634, 259] width 458 height 68
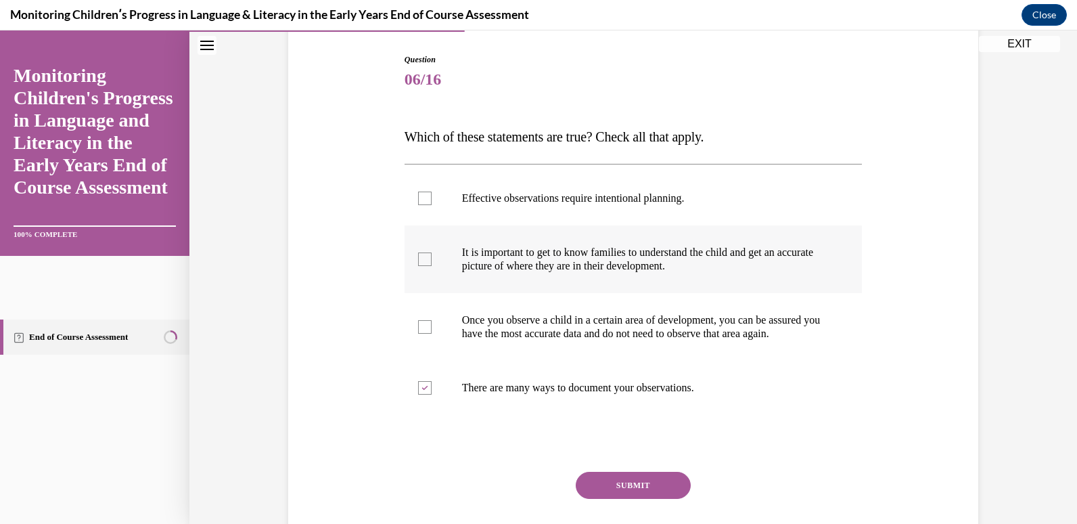
click at [432, 252] on input "It is important to get to know families to understand the child and get an accu…" at bounding box center [425, 259] width 14 height 14
checkbox input "true"
click at [615, 189] on label "Effective observations require intentional planning." at bounding box center [634, 198] width 458 height 54
click at [432, 192] on input "Effective observations require intentional planning." at bounding box center [425, 199] width 14 height 14
checkbox input "true"
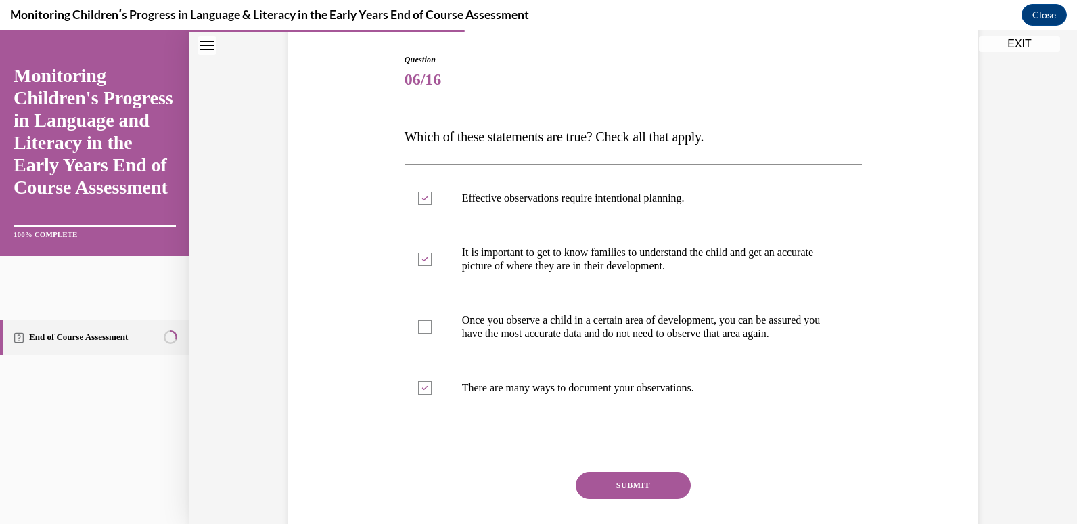
click at [605, 499] on button "SUBMIT" at bounding box center [633, 485] width 115 height 27
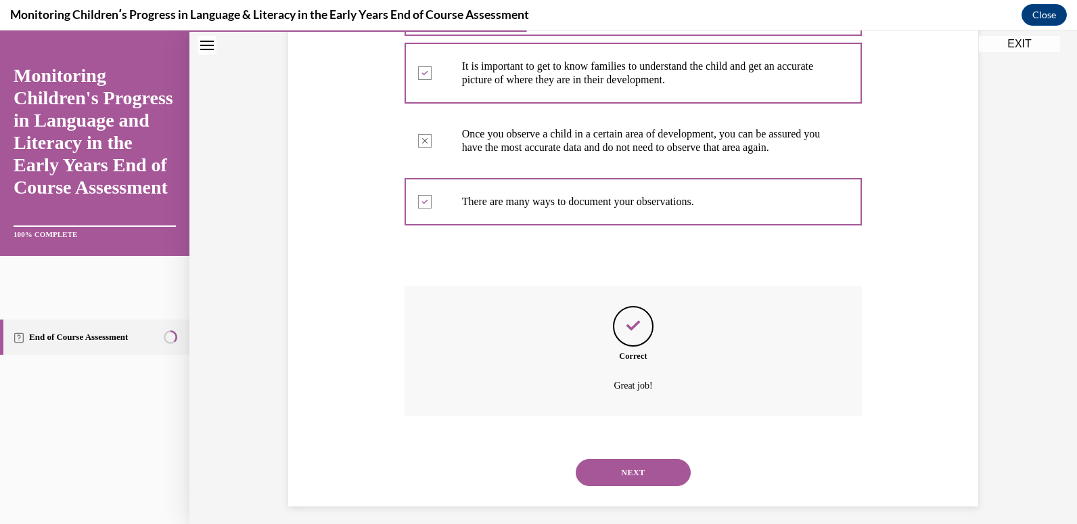
scroll to position [344, 0]
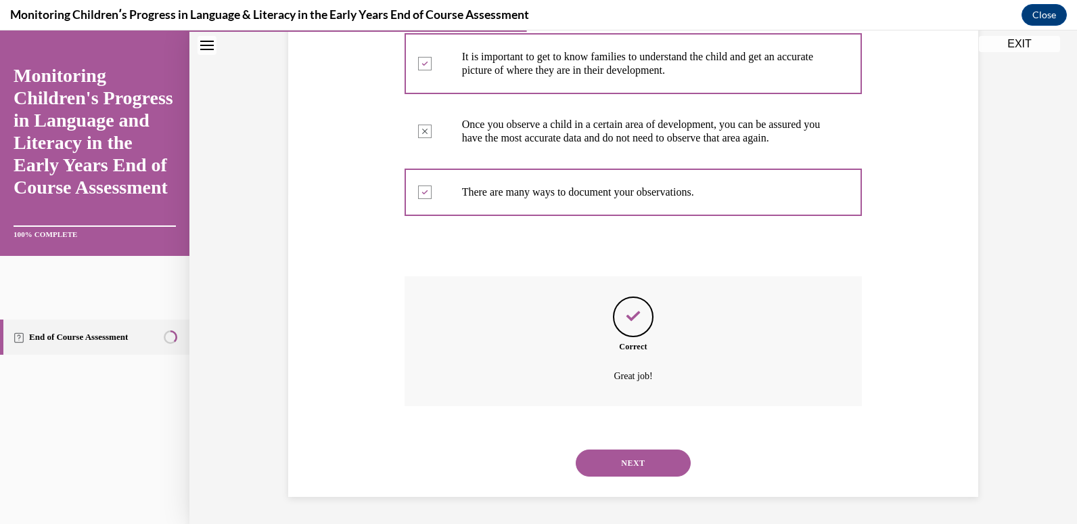
click at [635, 469] on button "NEXT" at bounding box center [633, 462] width 115 height 27
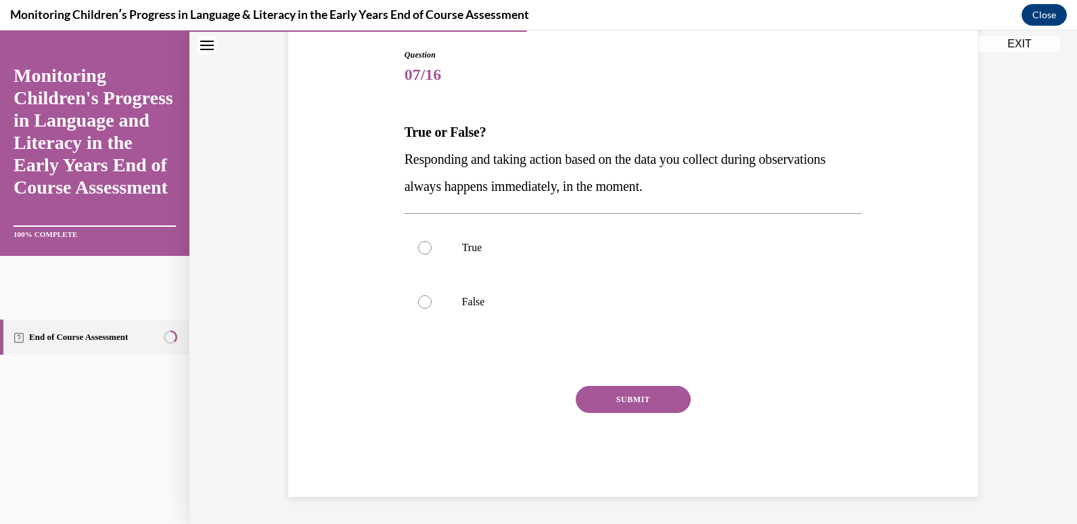
scroll to position [139, 0]
click at [502, 296] on p "False" at bounding box center [645, 302] width 367 height 14
click at [432, 296] on input "False" at bounding box center [425, 302] width 14 height 14
radio input "true"
click at [592, 405] on button "SUBMIT" at bounding box center [633, 399] width 115 height 27
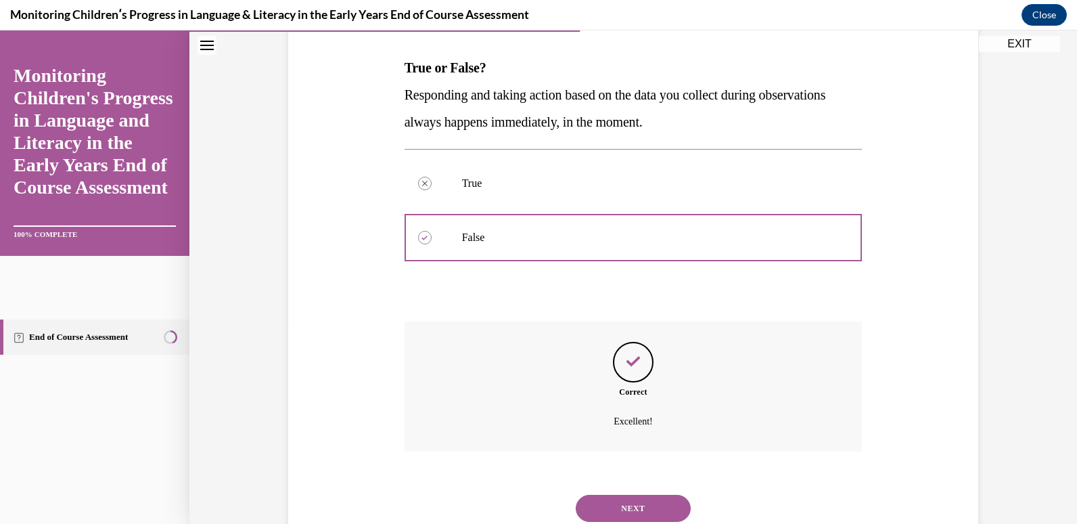
scroll to position [249, 0]
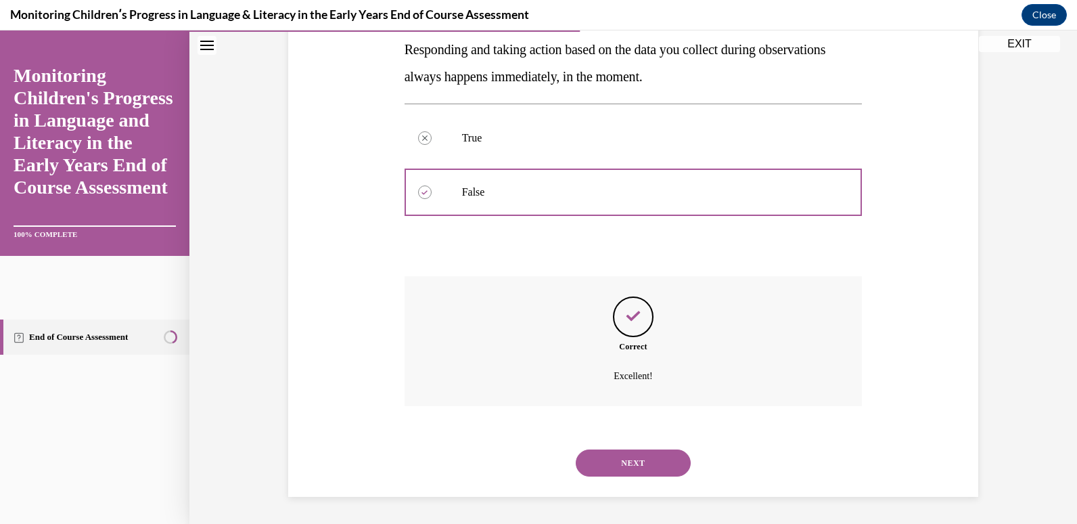
click at [604, 463] on button "NEXT" at bounding box center [633, 462] width 115 height 27
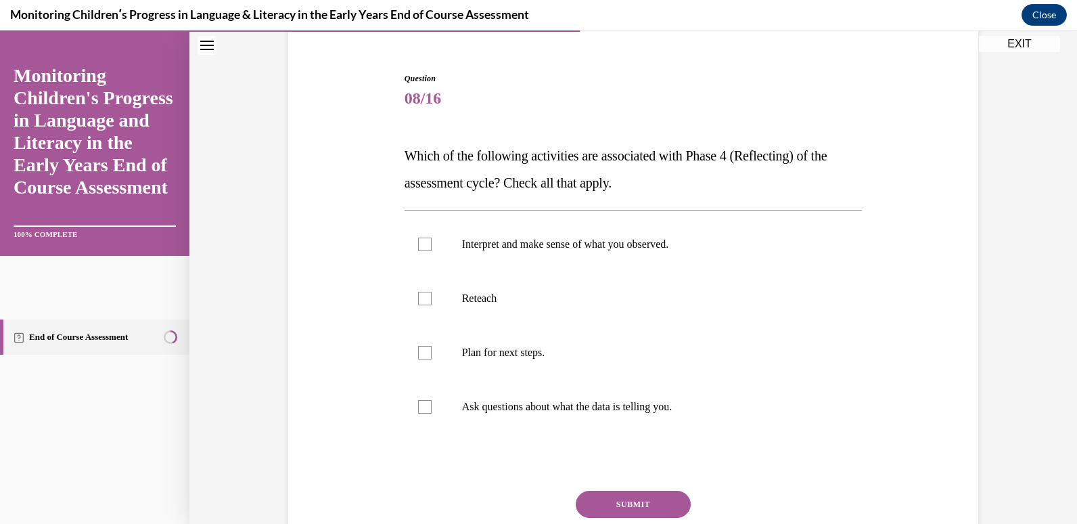
scroll to position [116, 0]
click at [538, 342] on label "Plan for next steps." at bounding box center [634, 353] width 458 height 54
click at [432, 346] on input "Plan for next steps." at bounding box center [425, 353] width 14 height 14
checkbox input "true"
click at [539, 395] on label "Ask questions about what the data is telling you." at bounding box center [634, 407] width 458 height 54
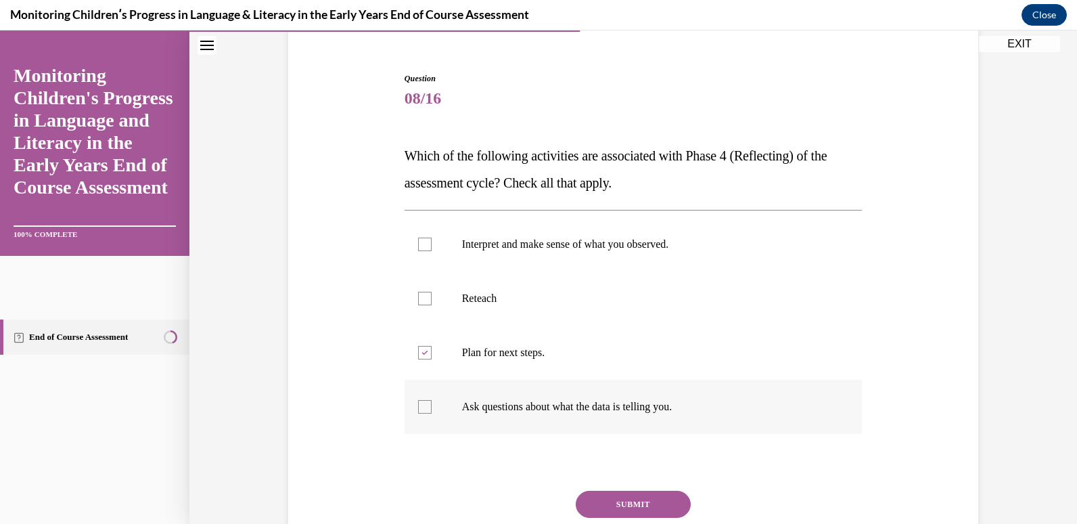
click at [432, 400] on input "Ask questions about what the data is telling you." at bounding box center [425, 407] width 14 height 14
click at [539, 395] on label "Ask questions about what the data is telling you." at bounding box center [634, 407] width 458 height 54
click at [432, 400] on input "Ask questions about what the data is telling you." at bounding box center [425, 407] width 14 height 14
drag, startPoint x: 539, startPoint y: 395, endPoint x: 479, endPoint y: 393, distance: 59.6
click at [479, 393] on label "Ask questions about what the data is telling you." at bounding box center [634, 407] width 458 height 54
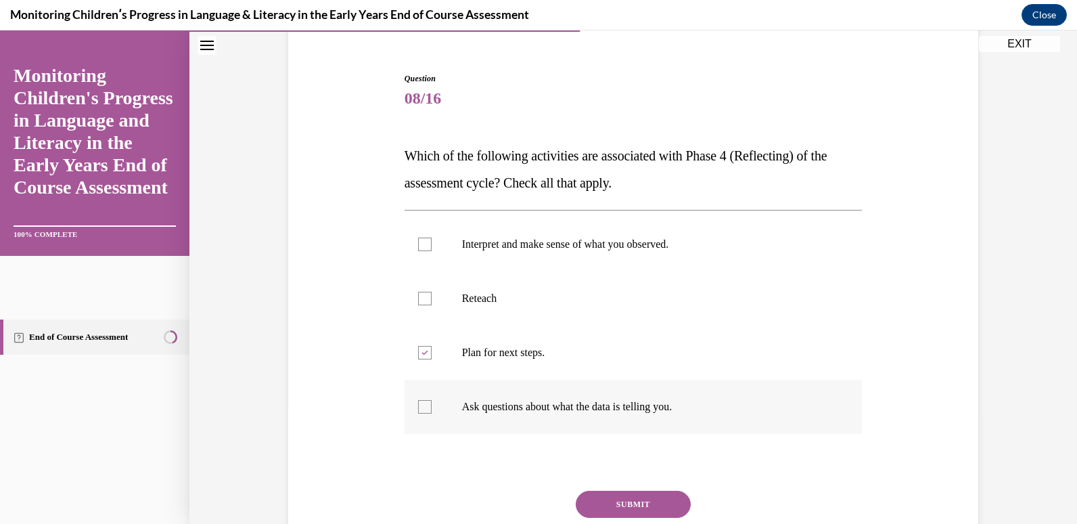
click at [432, 400] on input "Ask questions about what the data is telling you." at bounding box center [425, 407] width 14 height 14
checkbox input "true"
click at [571, 244] on p "Interpret and make sense of what you observed." at bounding box center [645, 245] width 367 height 14
click at [432, 244] on input "Interpret and make sense of what you observed." at bounding box center [425, 245] width 14 height 14
checkbox input "true"
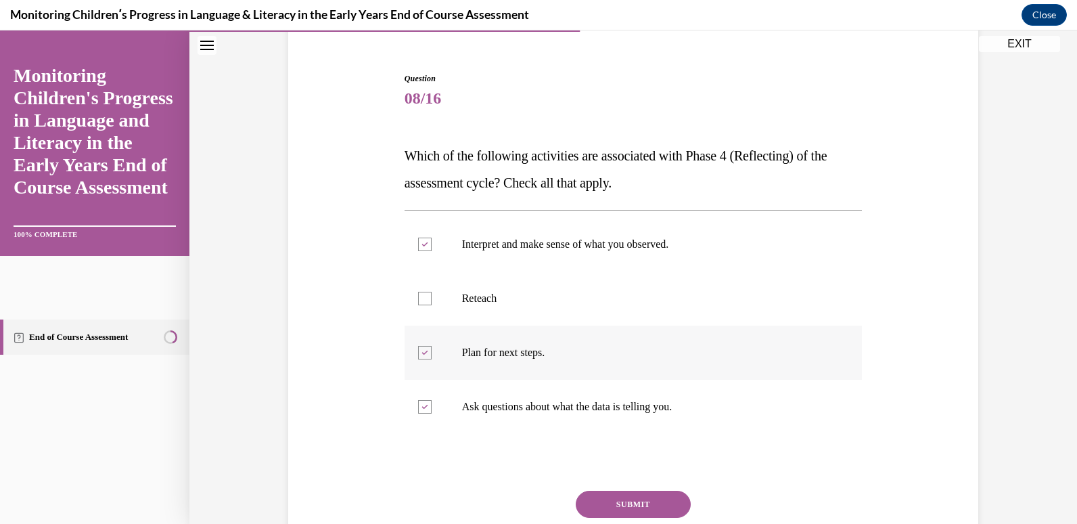
click at [537, 363] on label "Plan for next steps." at bounding box center [634, 353] width 458 height 54
click at [432, 359] on input "Plan for next steps." at bounding box center [425, 353] width 14 height 14
checkbox input "false"
click at [613, 496] on button "SUBMIT" at bounding box center [633, 504] width 115 height 27
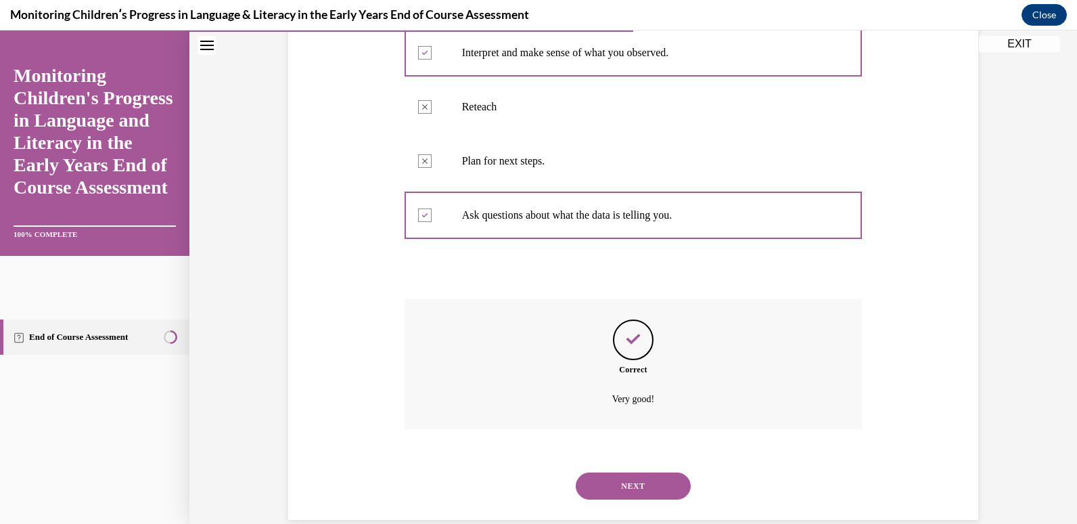
scroll to position [330, 0]
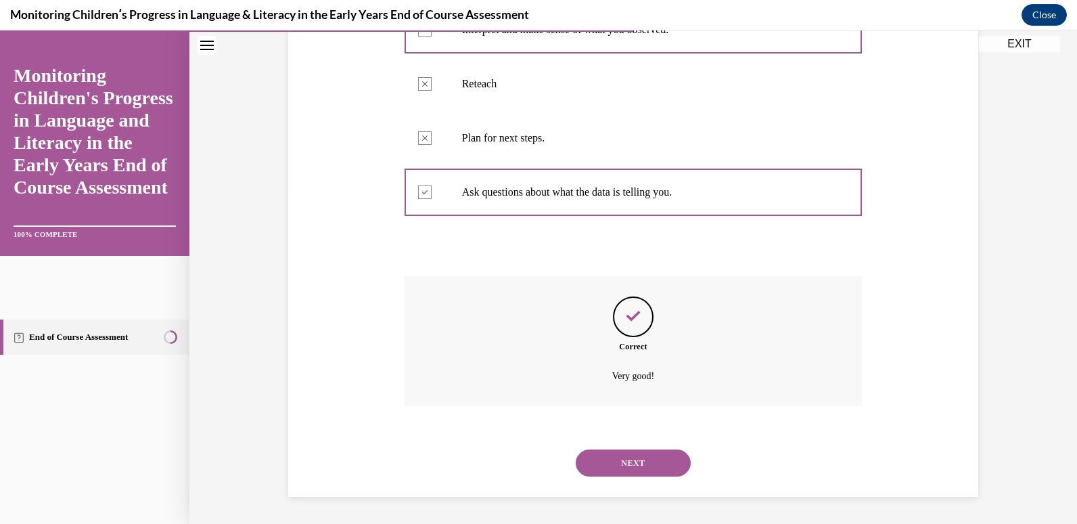
click at [654, 476] on button "NEXT" at bounding box center [633, 462] width 115 height 27
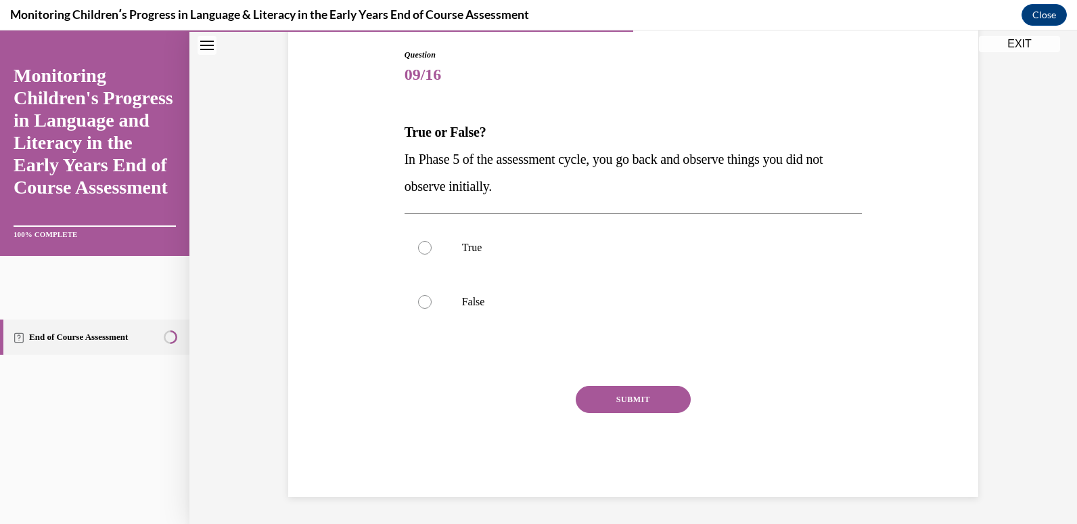
scroll to position [139, 0]
drag, startPoint x: 481, startPoint y: 330, endPoint x: 503, endPoint y: 316, distance: 25.5
click at [503, 316] on div "True False" at bounding box center [634, 274] width 458 height 123
click at [503, 316] on label "False" at bounding box center [634, 302] width 458 height 54
click at [432, 309] on input "False" at bounding box center [425, 302] width 14 height 14
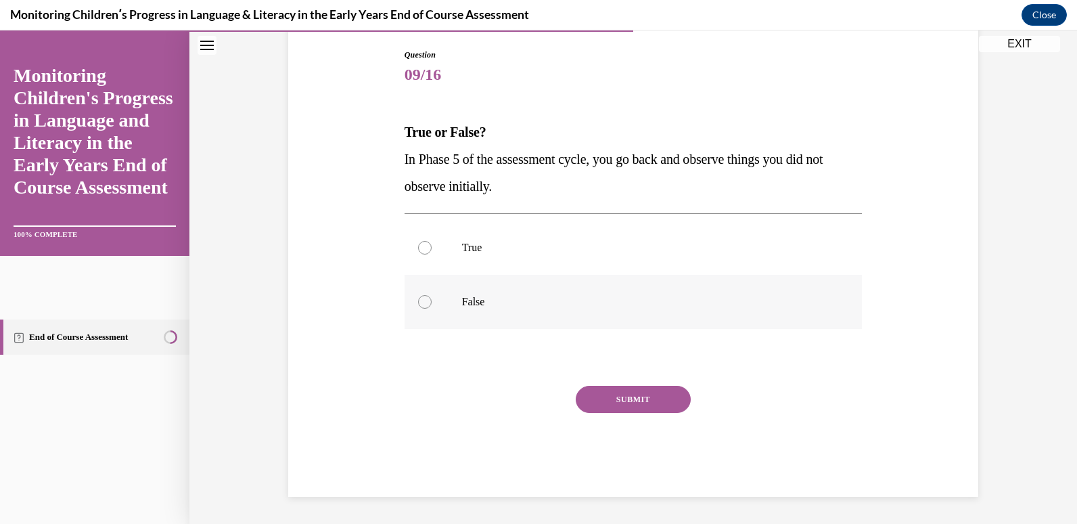
radio input "true"
click at [600, 397] on button "SUBMIT" at bounding box center [633, 399] width 115 height 27
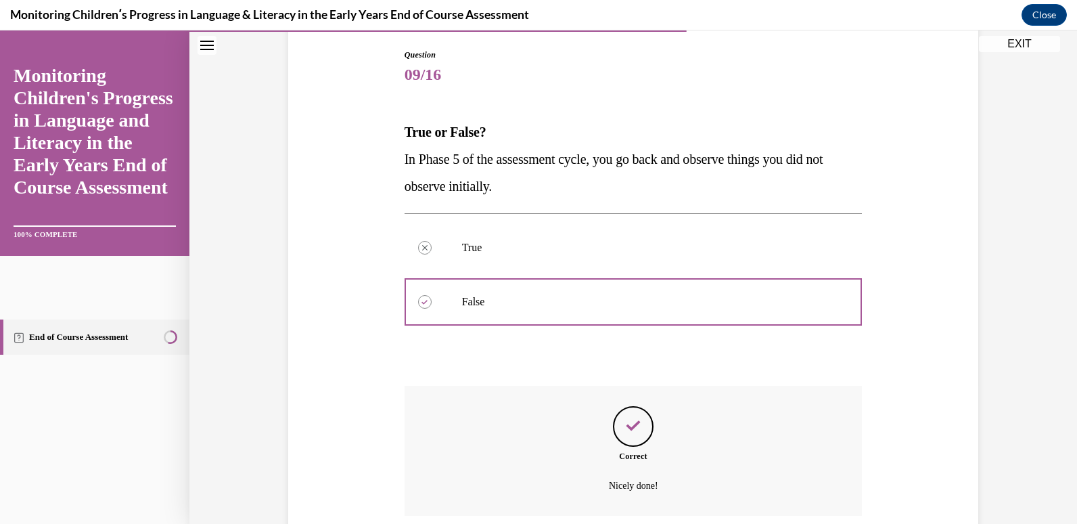
scroll to position [249, 0]
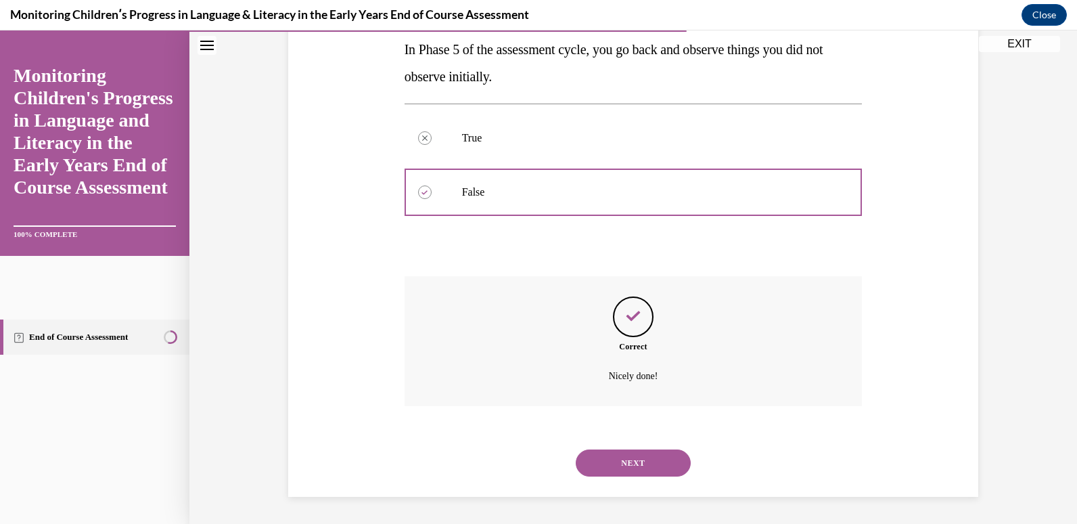
click at [617, 459] on button "NEXT" at bounding box center [633, 462] width 115 height 27
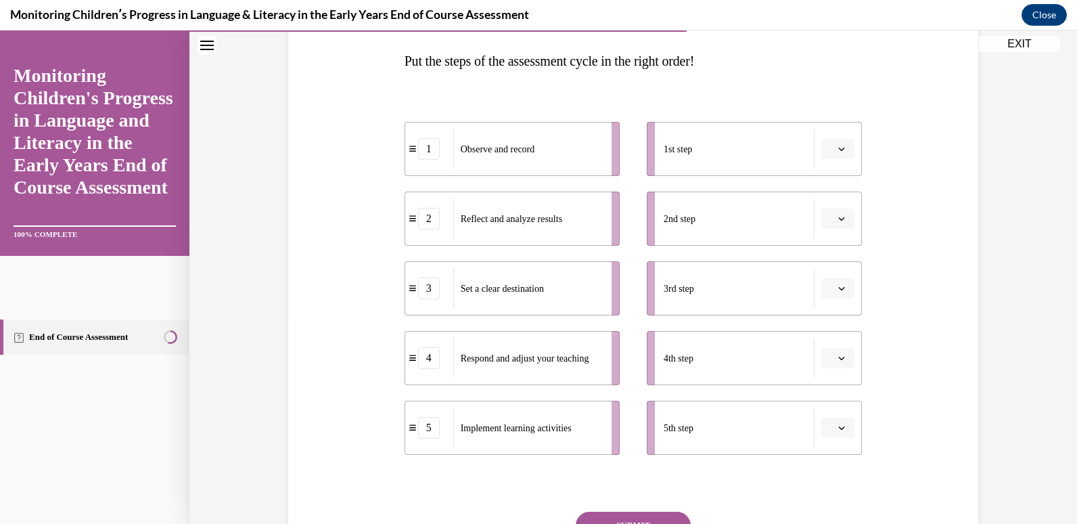
scroll to position [210, 0]
click at [837, 158] on button "button" at bounding box center [838, 149] width 33 height 20
click at [843, 232] on div "2" at bounding box center [832, 234] width 34 height 27
click at [839, 150] on icon "button" at bounding box center [842, 149] width 7 height 7
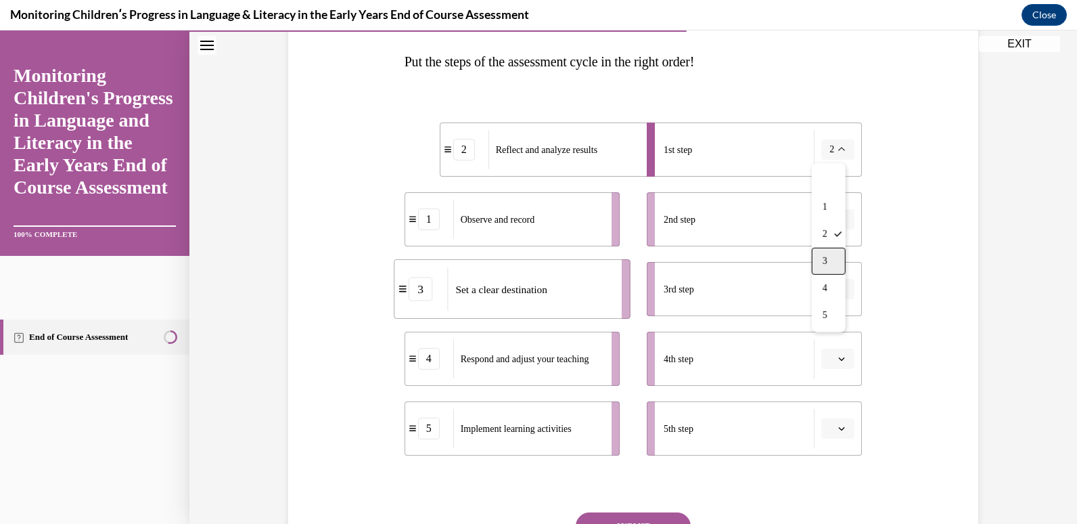
click at [837, 267] on div "3" at bounding box center [829, 261] width 34 height 27
click at [839, 216] on icon "button" at bounding box center [842, 219] width 7 height 7
click at [829, 298] on span "2" at bounding box center [828, 303] width 5 height 11
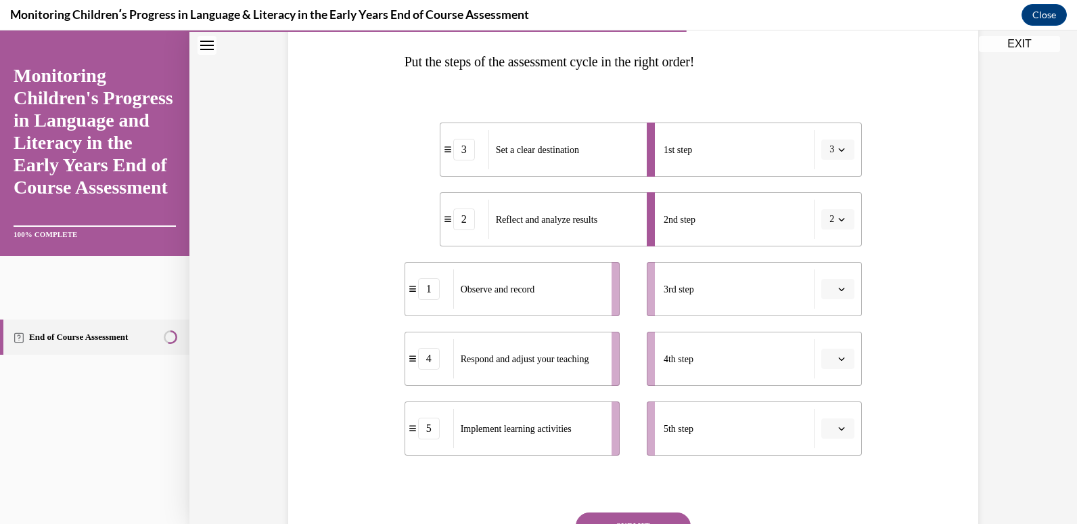
click at [839, 221] on icon "button" at bounding box center [842, 219] width 7 height 7
click at [825, 280] on span "1" at bounding box center [825, 276] width 5 height 11
click at [830, 288] on button "button" at bounding box center [838, 289] width 33 height 20
click at [823, 371] on div "2" at bounding box center [832, 373] width 34 height 27
click at [837, 356] on span "button" at bounding box center [841, 358] width 9 height 9
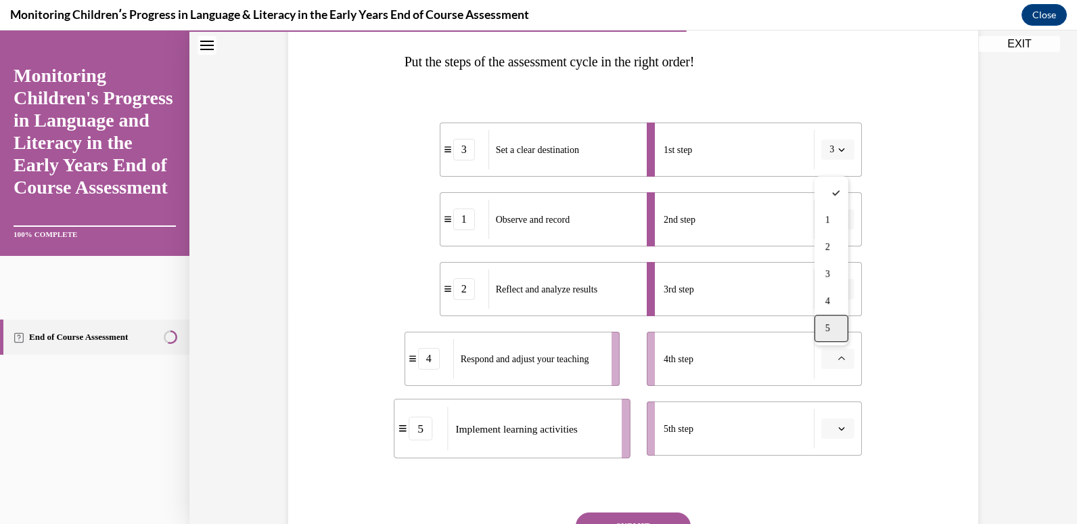
click at [830, 326] on span "5" at bounding box center [828, 328] width 5 height 11
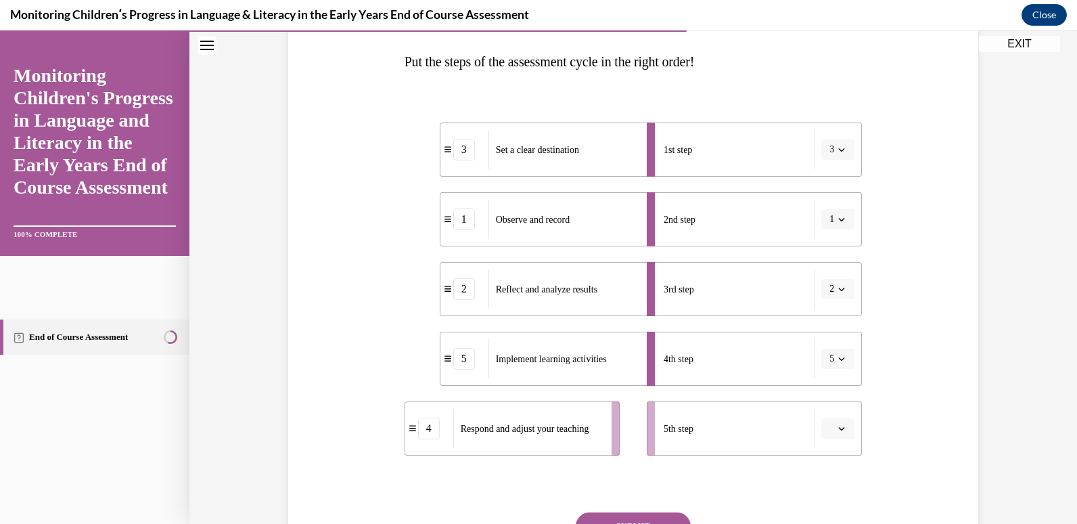
click at [828, 420] on button "button" at bounding box center [838, 428] width 33 height 20
click at [824, 368] on div "4" at bounding box center [832, 370] width 34 height 27
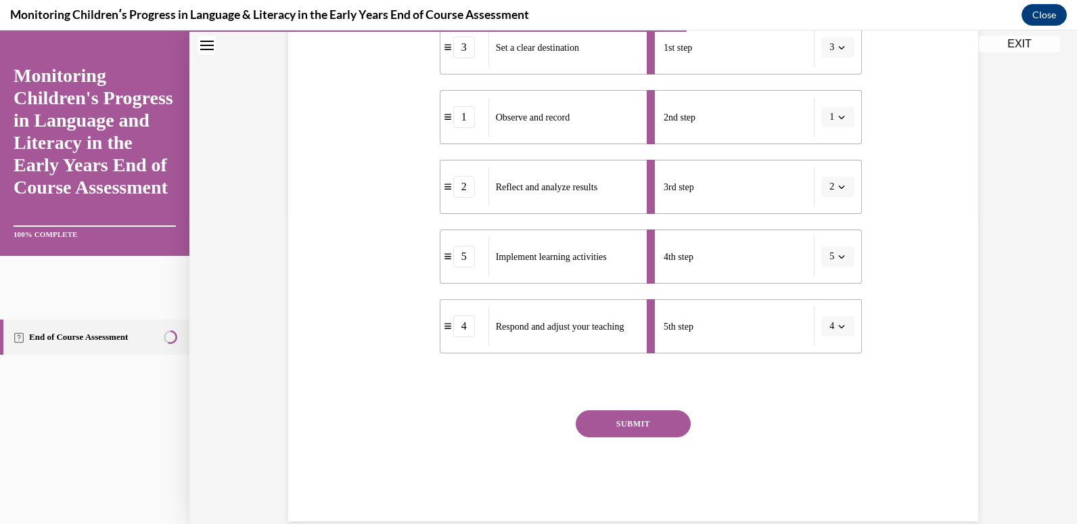
click at [629, 428] on button "SUBMIT" at bounding box center [633, 423] width 115 height 27
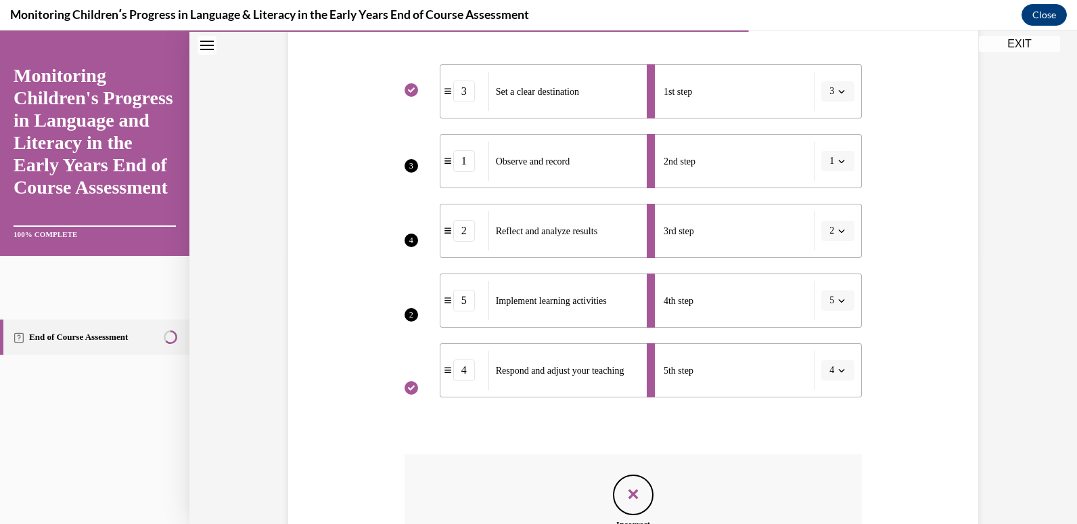
scroll to position [462, 0]
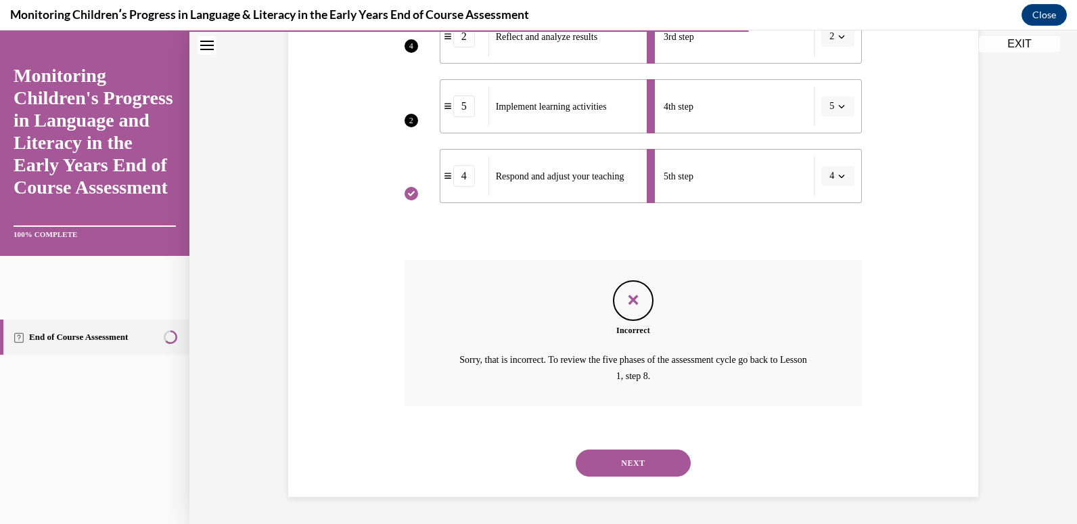
click at [675, 465] on button "NEXT" at bounding box center [633, 462] width 115 height 27
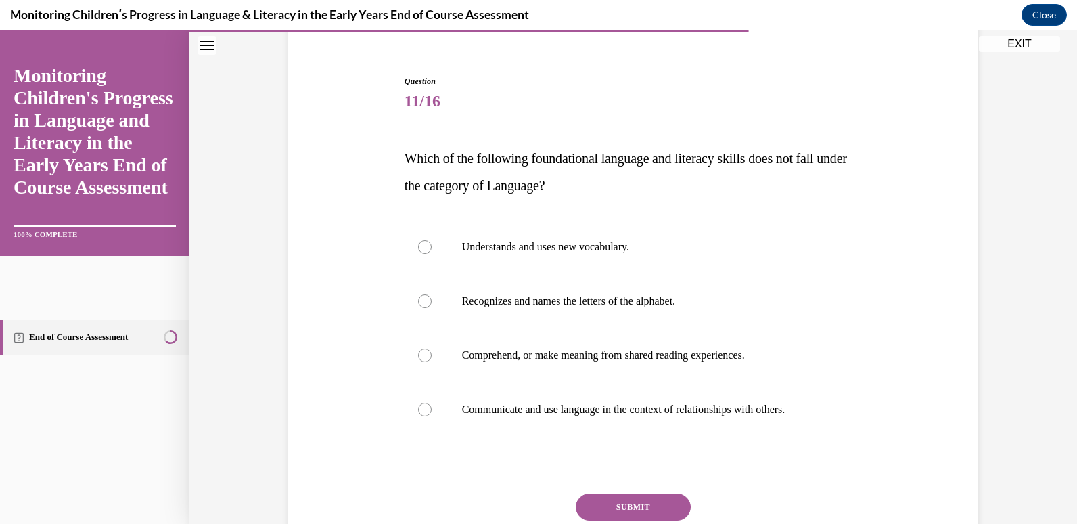
scroll to position [114, 0]
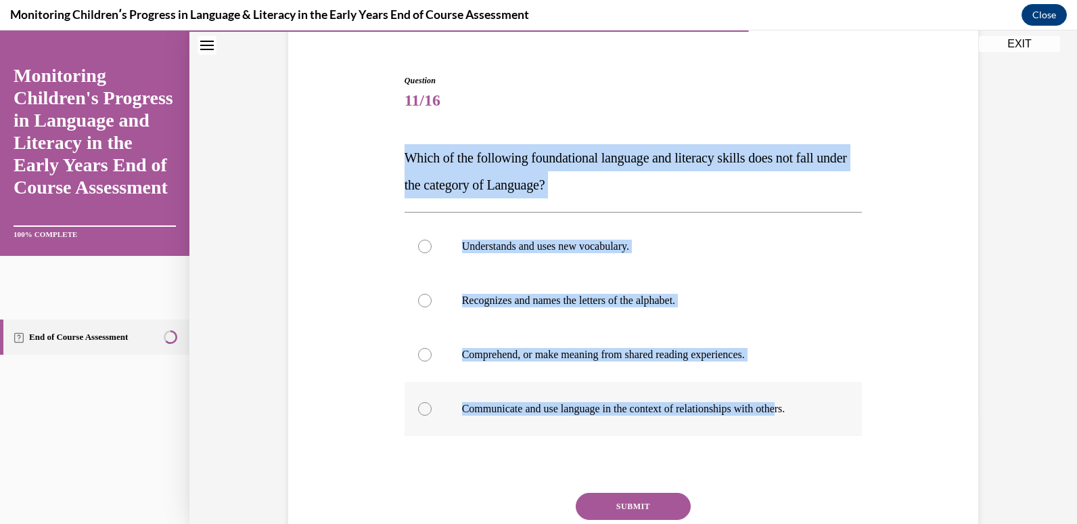
drag, startPoint x: 387, startPoint y: 160, endPoint x: 799, endPoint y: 422, distance: 488.4
click at [799, 422] on div "Question 11/16 Which of the following foundational language and literacy skills…" at bounding box center [633, 319] width 697 height 570
click at [351, 148] on div "Question 11/16 Which of the following foundational language and literacy skills…" at bounding box center [633, 319] width 697 height 570
drag, startPoint x: 351, startPoint y: 148, endPoint x: 893, endPoint y: 444, distance: 617.5
click at [893, 444] on div "Question 11/16 Which of the following foundational language and literacy skills…" at bounding box center [633, 319] width 697 height 570
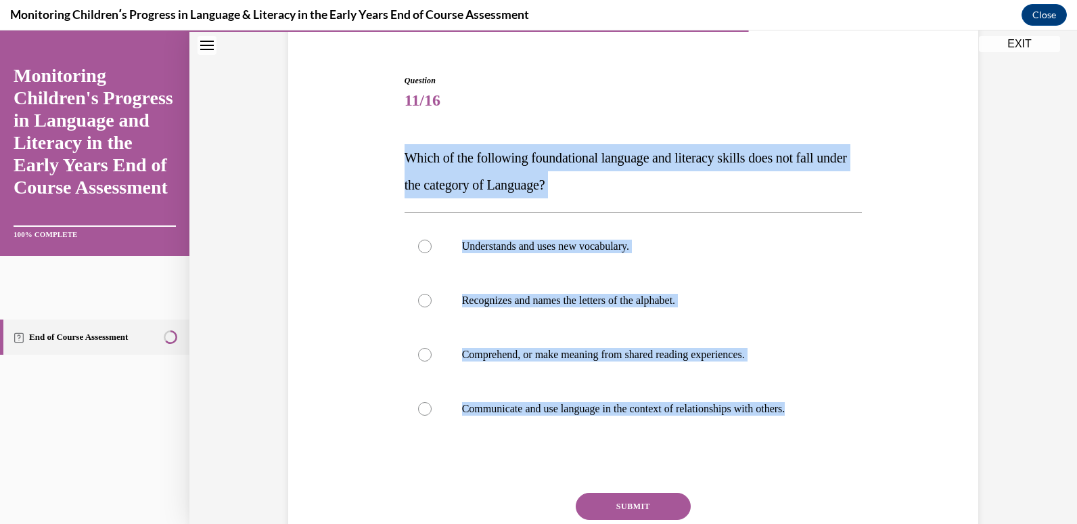
click at [604, 199] on div "Question 11/16 Which of the following foundational language and literacy skills…" at bounding box center [634, 338] width 458 height 529
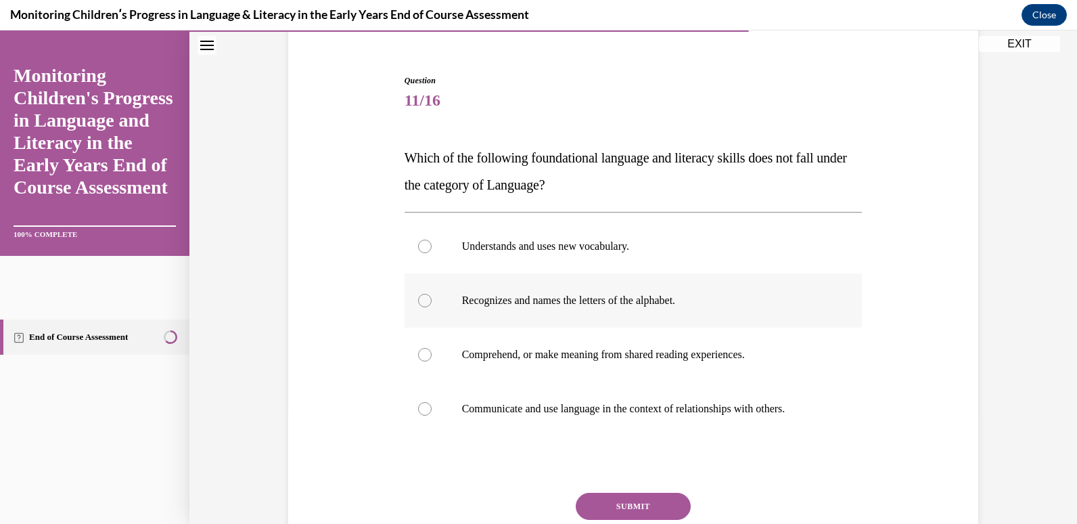
click at [455, 307] on label "Recognizes and names the letters of the alphabet." at bounding box center [634, 300] width 458 height 54
click at [432, 307] on input "Recognizes and names the letters of the alphabet." at bounding box center [425, 301] width 14 height 14
radio input "true"
drag, startPoint x: 628, startPoint y: 490, endPoint x: 631, endPoint y: 501, distance: 11.3
click at [631, 501] on div "Question 11/16 Which of the following foundational language and literacy skills…" at bounding box center [634, 338] width 458 height 529
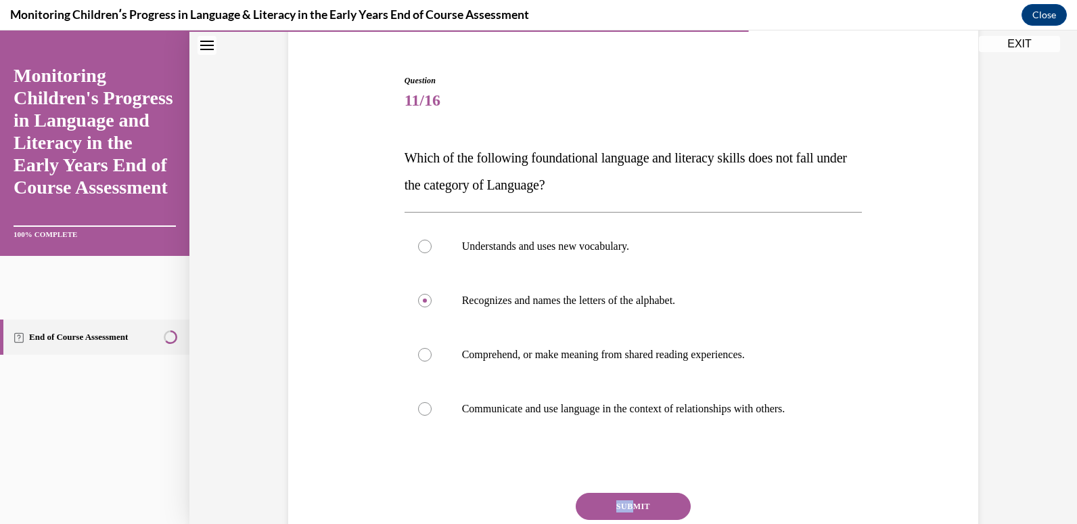
click at [631, 501] on button "SUBMIT" at bounding box center [633, 506] width 115 height 27
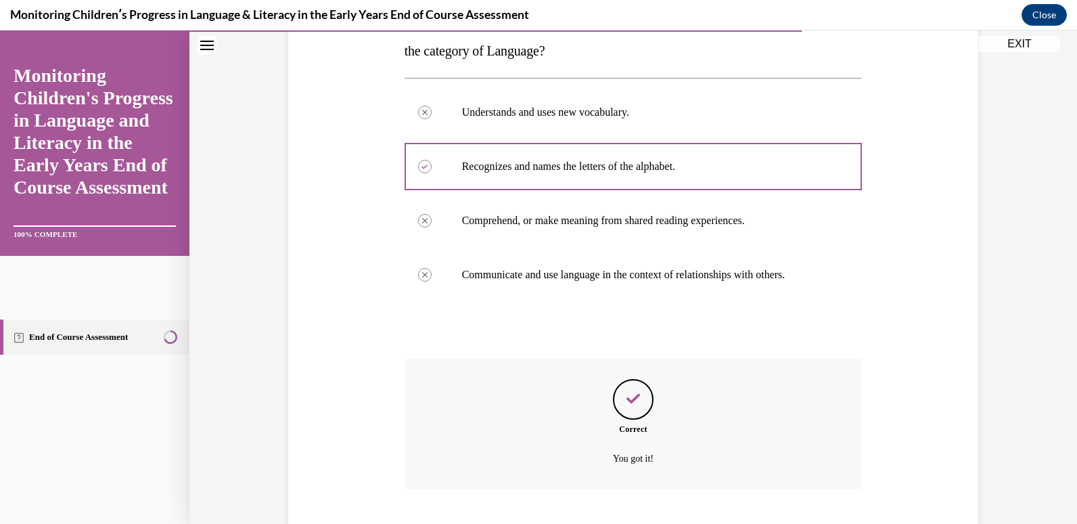
scroll to position [330, 0]
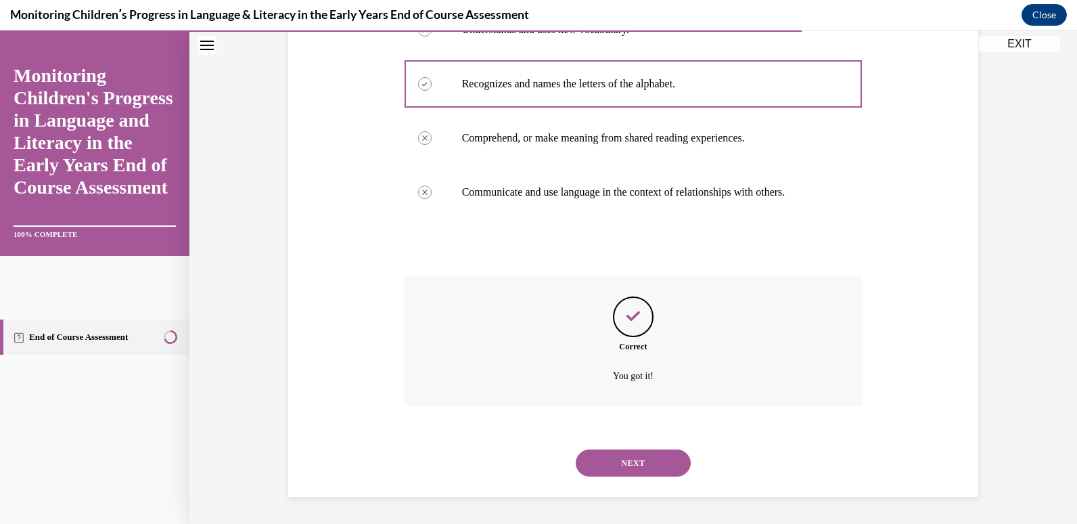
click at [654, 465] on button "NEXT" at bounding box center [633, 462] width 115 height 27
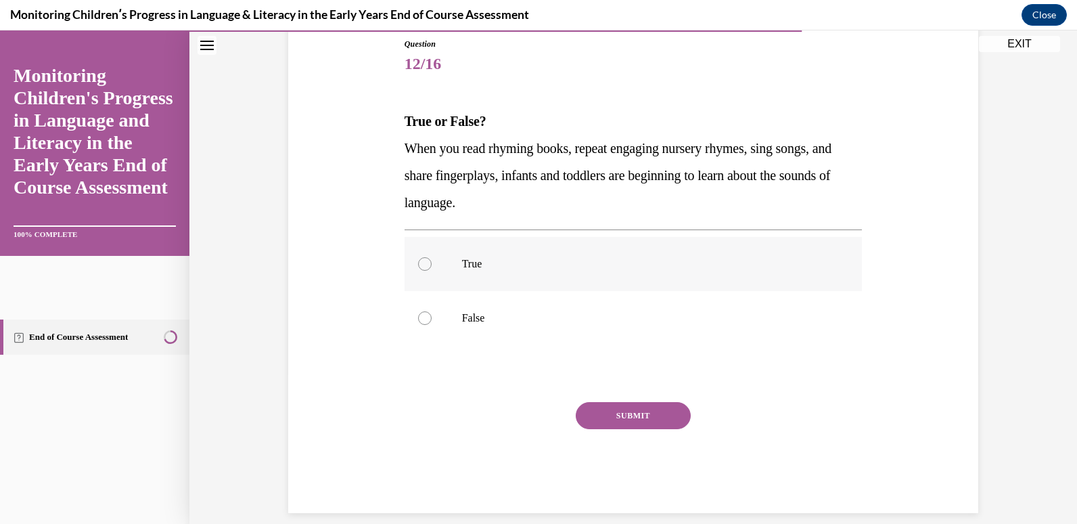
click at [498, 267] on p "True" at bounding box center [645, 264] width 367 height 14
click at [432, 267] on input "True" at bounding box center [425, 264] width 14 height 14
radio input "true"
click at [613, 409] on button "SUBMIT" at bounding box center [633, 415] width 115 height 27
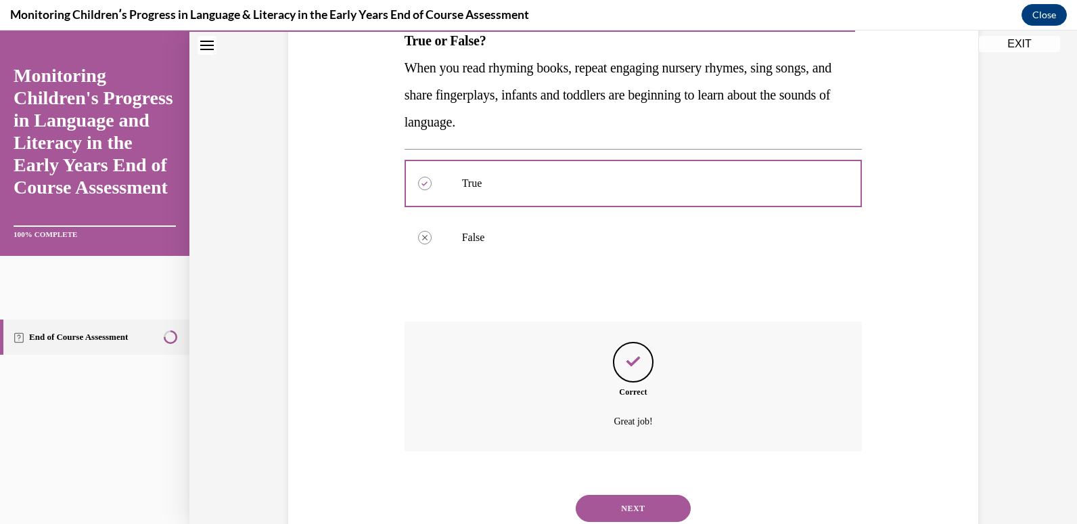
scroll to position [276, 0]
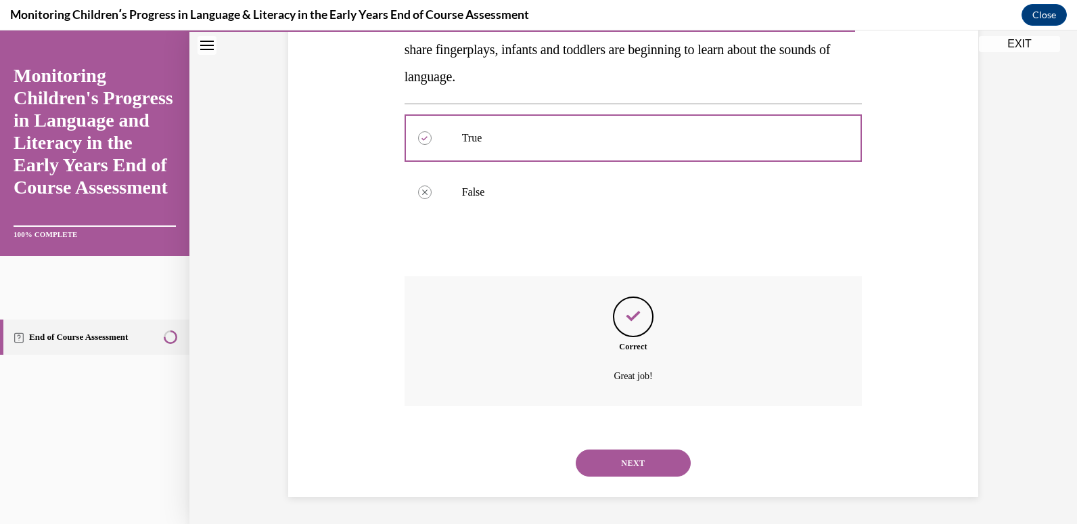
click at [621, 460] on button "NEXT" at bounding box center [633, 462] width 115 height 27
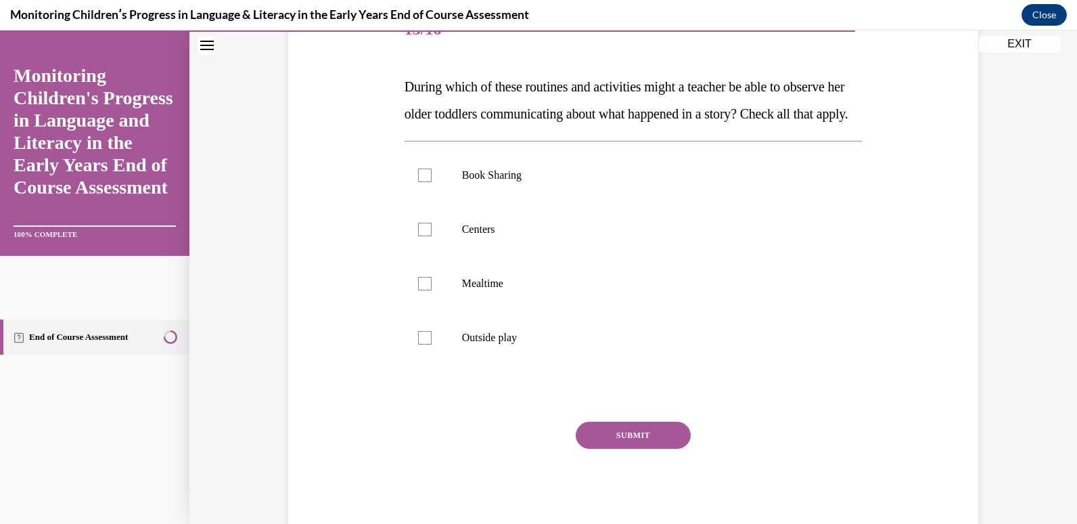
scroll to position [214, 0]
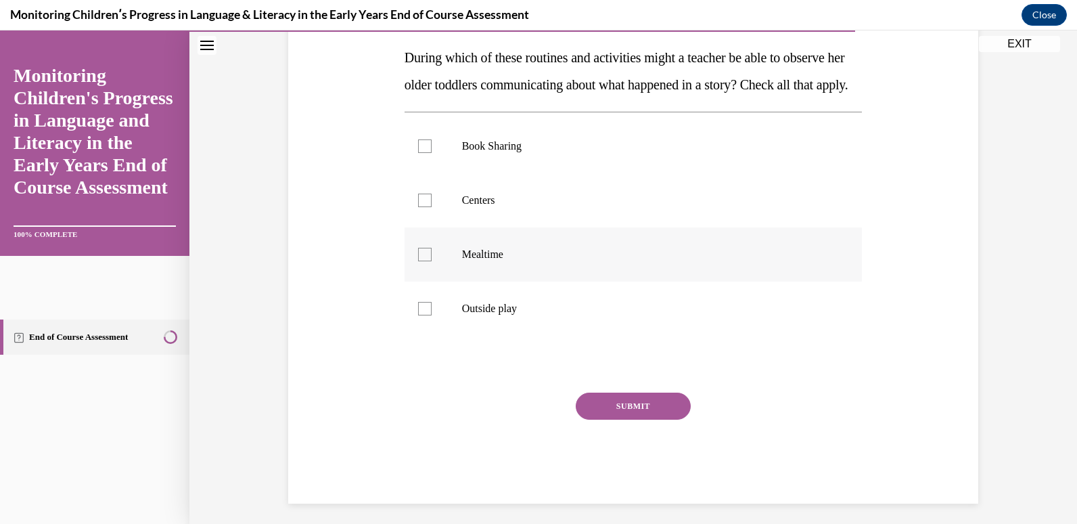
click at [549, 282] on label "Mealtime" at bounding box center [634, 254] width 458 height 54
click at [432, 261] on input "Mealtime" at bounding box center [425, 255] width 14 height 14
checkbox input "true"
click at [549, 321] on label "Outside play" at bounding box center [634, 309] width 458 height 54
click at [432, 315] on input "Outside play" at bounding box center [425, 309] width 14 height 14
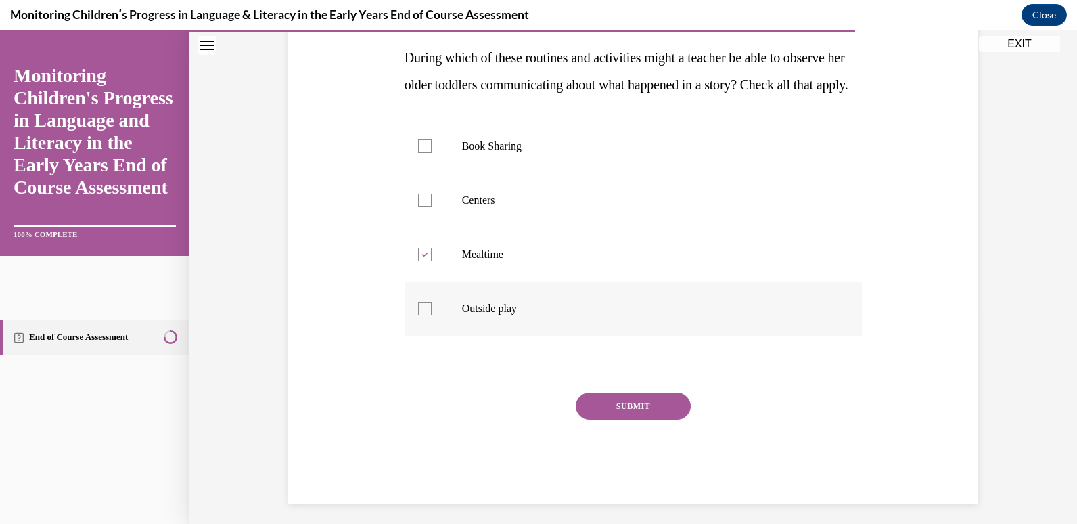
checkbox input "true"
click at [557, 207] on p "Centers" at bounding box center [645, 201] width 367 height 14
click at [432, 207] on input "Centers" at bounding box center [425, 201] width 14 height 14
checkbox input "true"
click at [577, 153] on p "Book Sharing" at bounding box center [645, 146] width 367 height 14
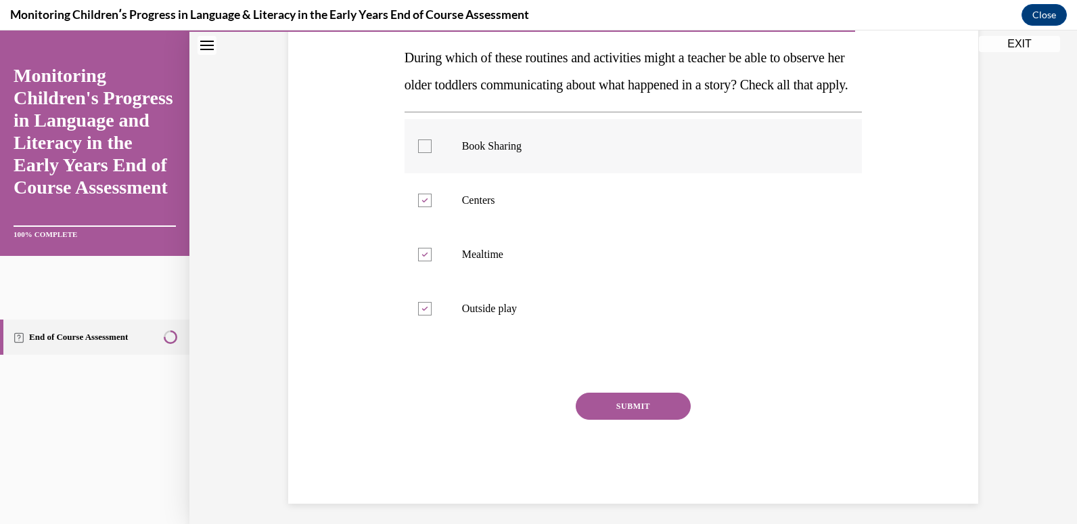
click at [432, 153] on input "Book Sharing" at bounding box center [425, 146] width 14 height 14
checkbox input "true"
click at [633, 420] on button "SUBMIT" at bounding box center [633, 406] width 115 height 27
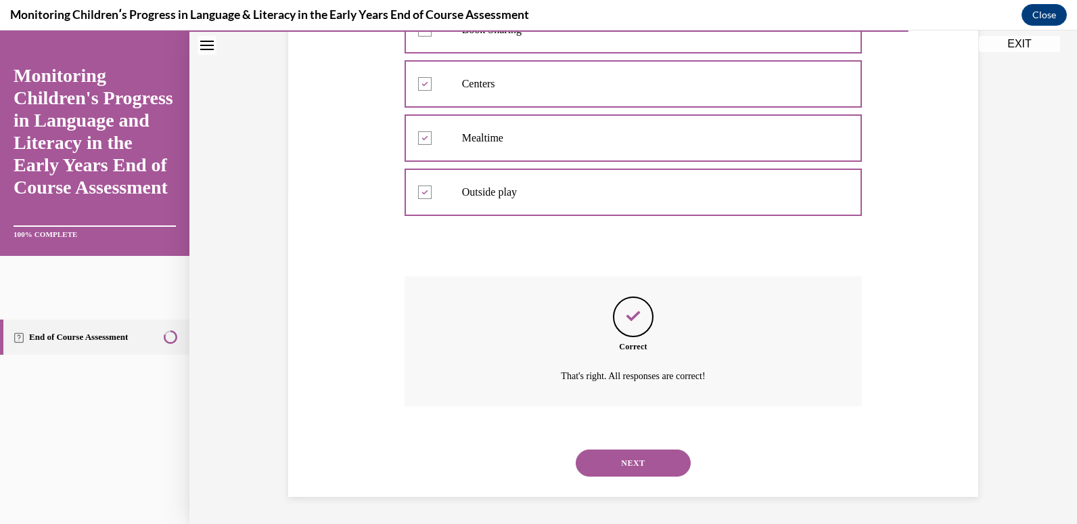
scroll to position [357, 0]
click at [631, 466] on button "NEXT" at bounding box center [633, 462] width 115 height 27
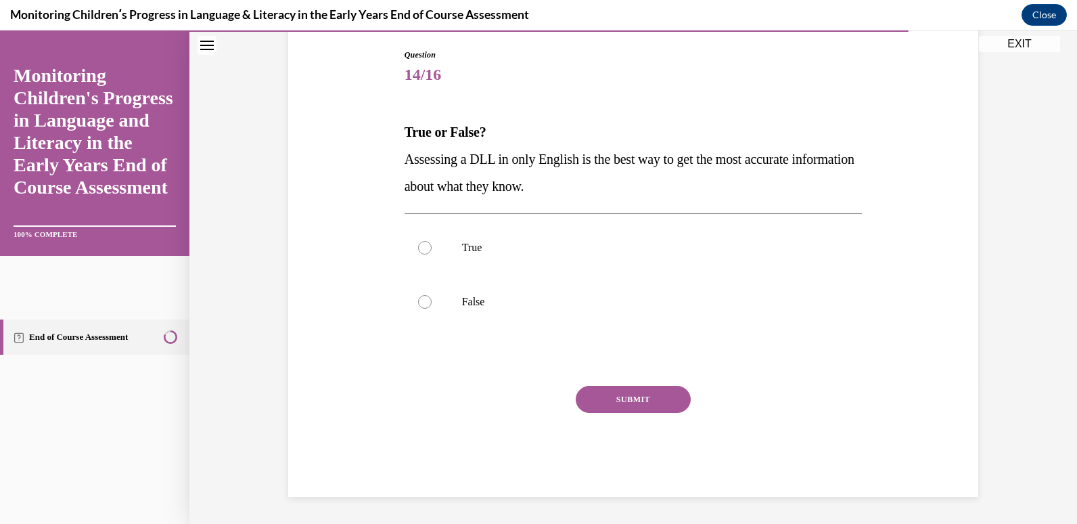
scroll to position [139, 0]
click at [507, 276] on label "False" at bounding box center [634, 302] width 458 height 54
click at [432, 295] on input "False" at bounding box center [425, 302] width 14 height 14
radio input "true"
drag, startPoint x: 613, startPoint y: 416, endPoint x: 621, endPoint y: 411, distance: 8.8
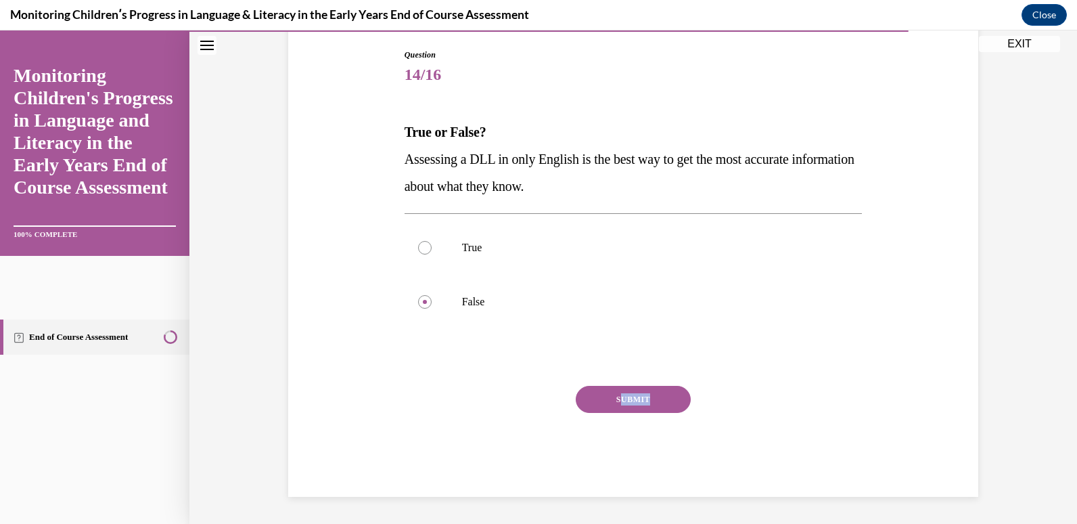
click at [621, 411] on div "SUBMIT" at bounding box center [634, 420] width 458 height 68
click at [621, 411] on button "SUBMIT" at bounding box center [633, 399] width 115 height 27
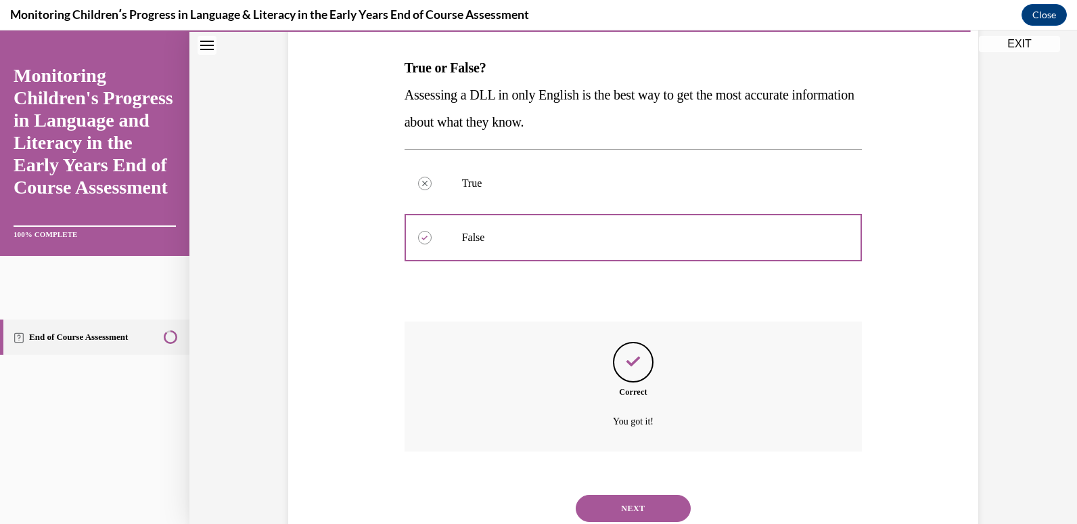
scroll to position [249, 0]
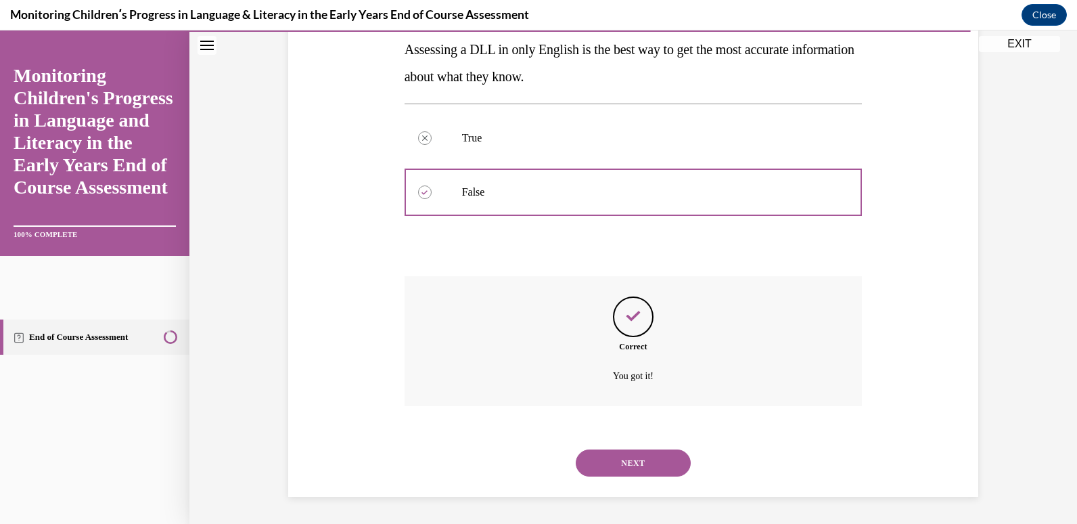
click at [625, 461] on button "NEXT" at bounding box center [633, 462] width 115 height 27
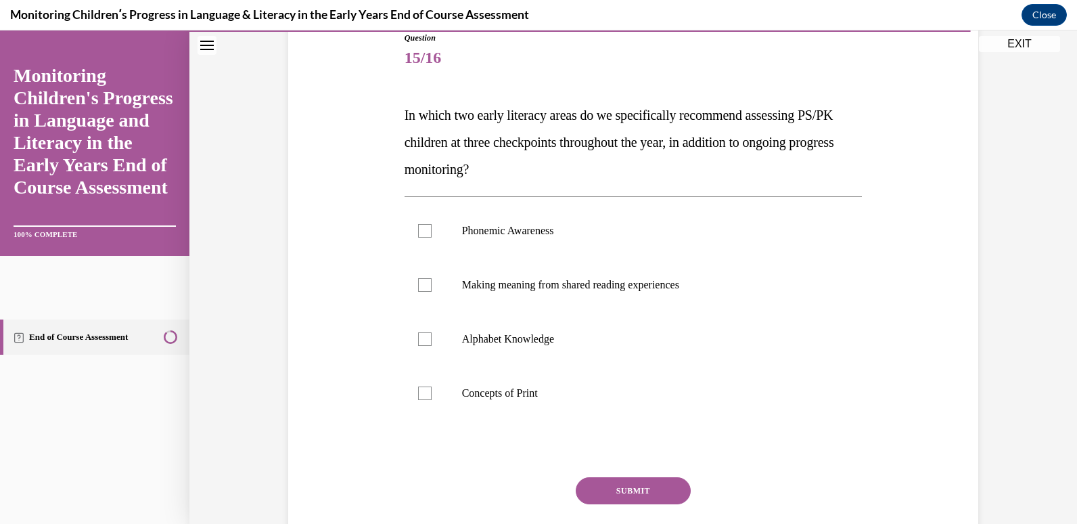
scroll to position [156, 0]
click at [585, 305] on label "Making meaning from shared reading experiences" at bounding box center [634, 286] width 458 height 54
click at [432, 292] on input "Making meaning from shared reading experiences" at bounding box center [425, 286] width 14 height 14
checkbox input "true"
click at [587, 411] on label "Concepts of Print" at bounding box center [634, 394] width 458 height 54
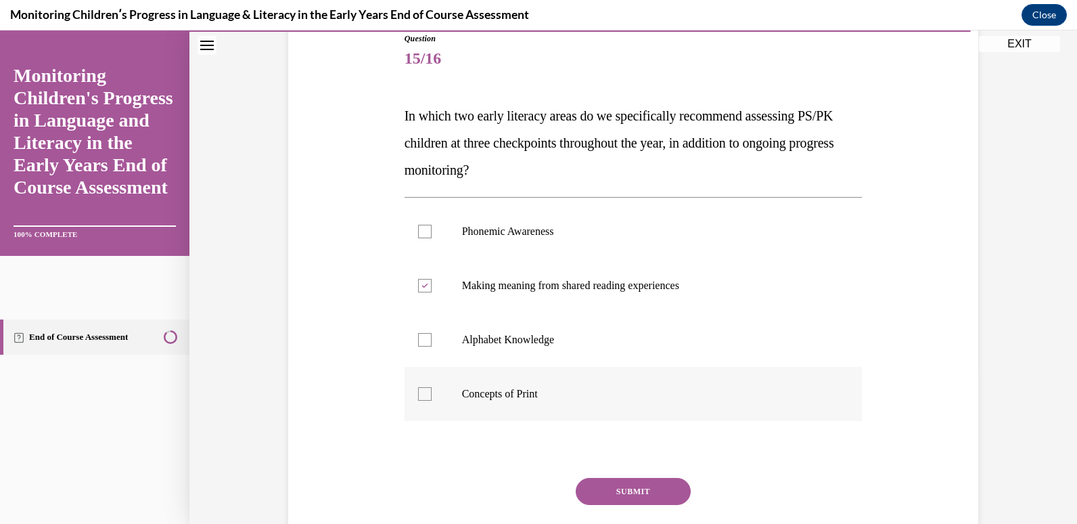
click at [432, 401] on input "Concepts of Print" at bounding box center [425, 394] width 14 height 14
checkbox input "true"
click at [623, 497] on button "SUBMIT" at bounding box center [633, 491] width 115 height 27
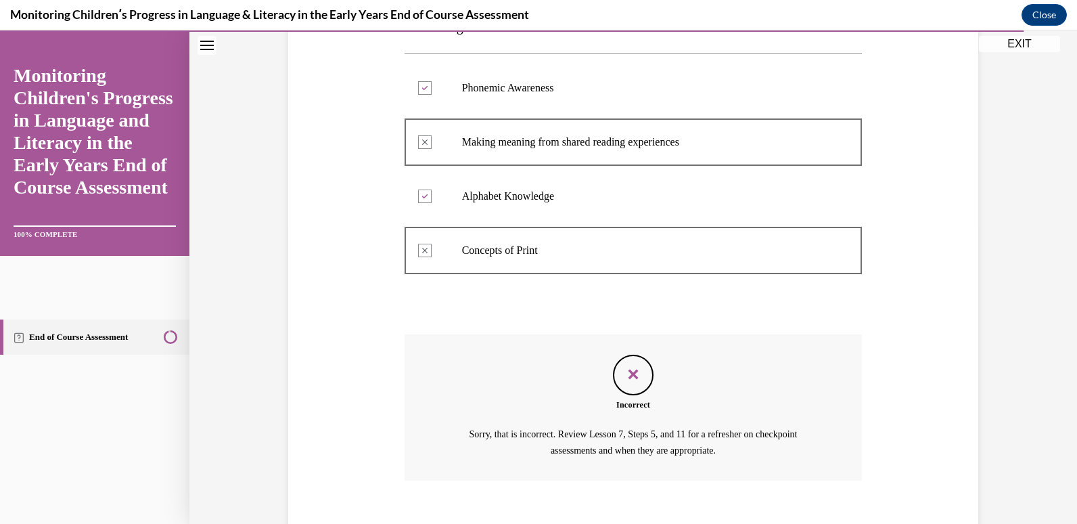
scroll to position [374, 0]
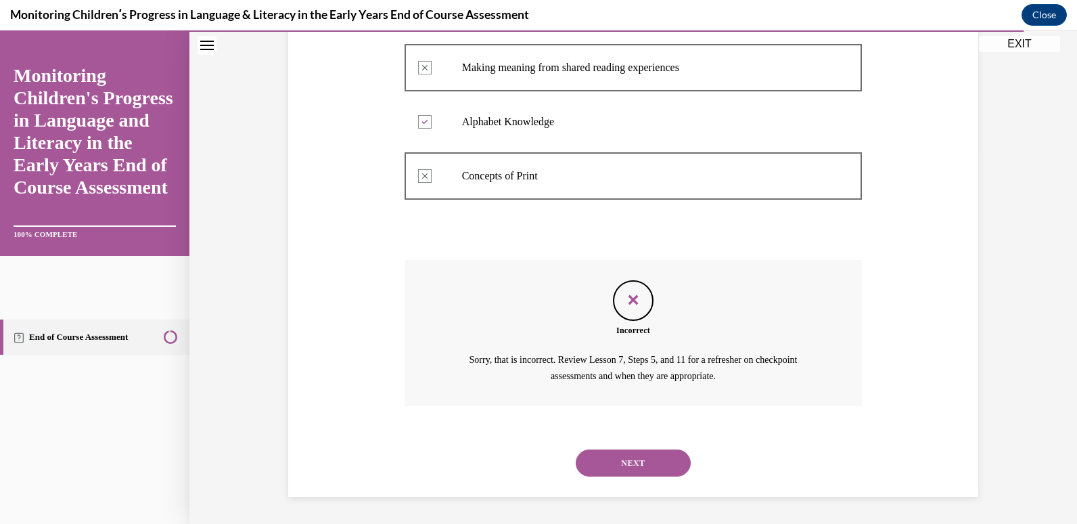
drag, startPoint x: 632, startPoint y: 493, endPoint x: 640, endPoint y: 466, distance: 27.6
click at [640, 466] on div "SUBMIT NEXT" at bounding box center [634, 461] width 458 height 70
click at [640, 466] on button "NEXT" at bounding box center [633, 462] width 115 height 27
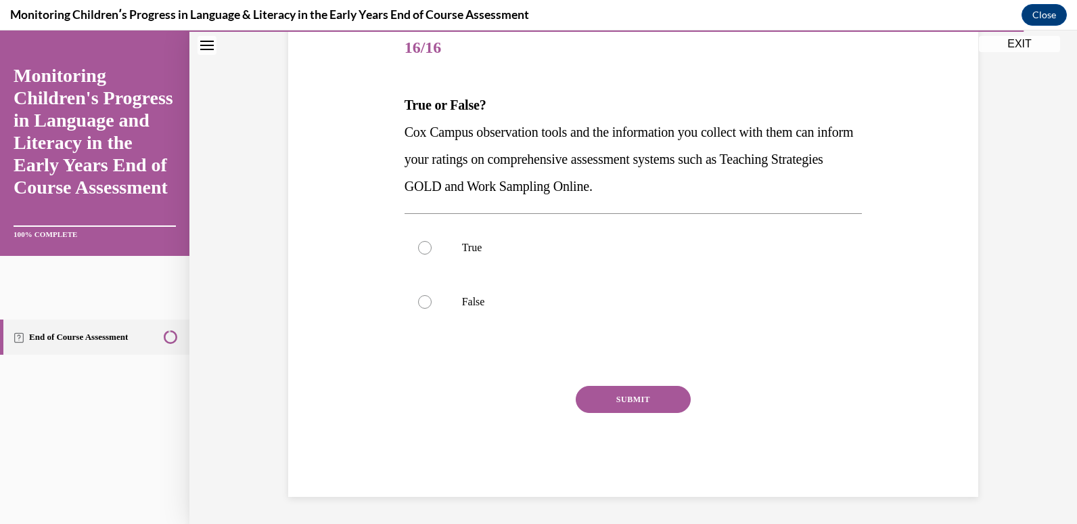
scroll to position [150, 0]
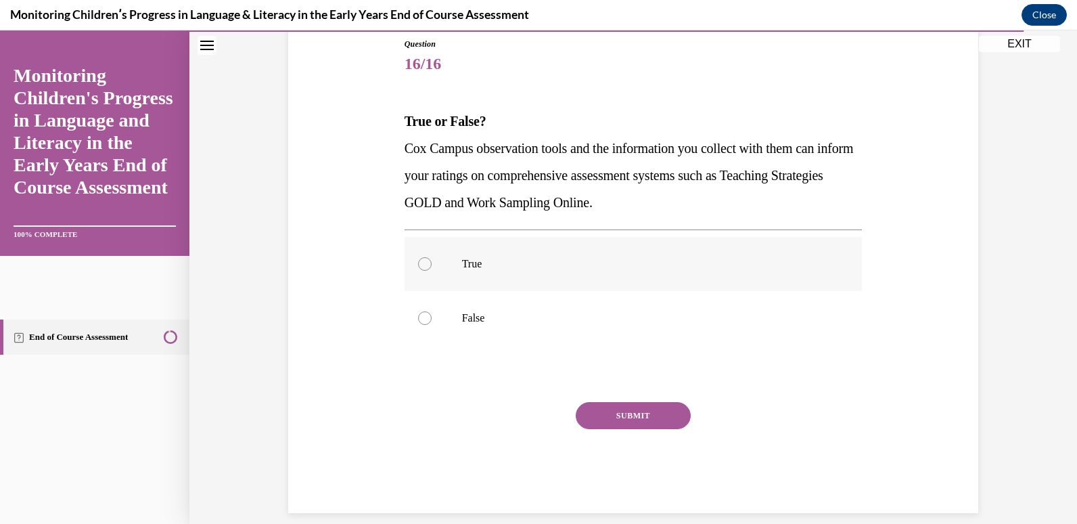
click at [554, 253] on label "True" at bounding box center [634, 264] width 458 height 54
click at [432, 257] on input "True" at bounding box center [425, 264] width 14 height 14
radio input "true"
click at [626, 415] on button "SUBMIT" at bounding box center [633, 415] width 115 height 27
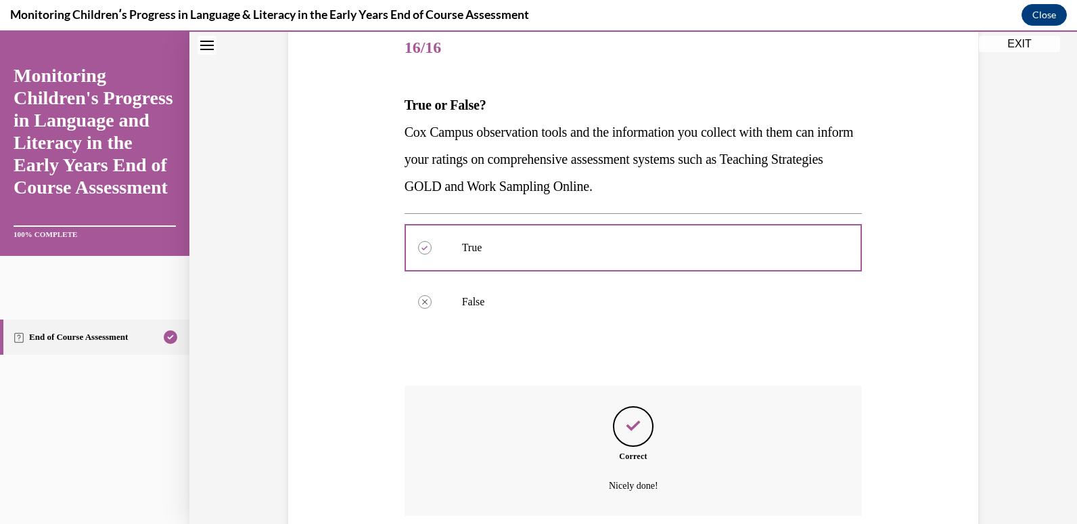
scroll to position [276, 0]
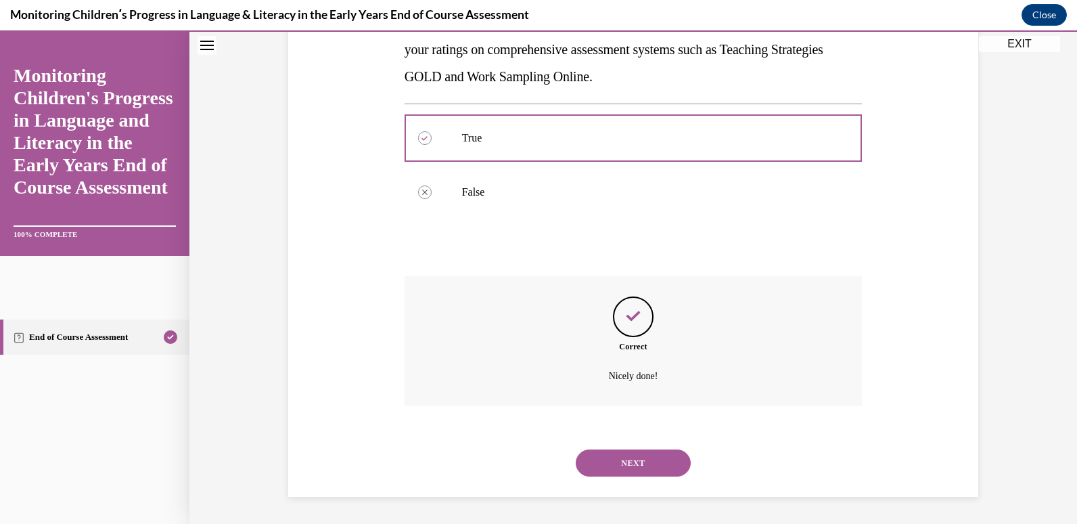
click at [633, 457] on button "NEXT" at bounding box center [633, 462] width 115 height 27
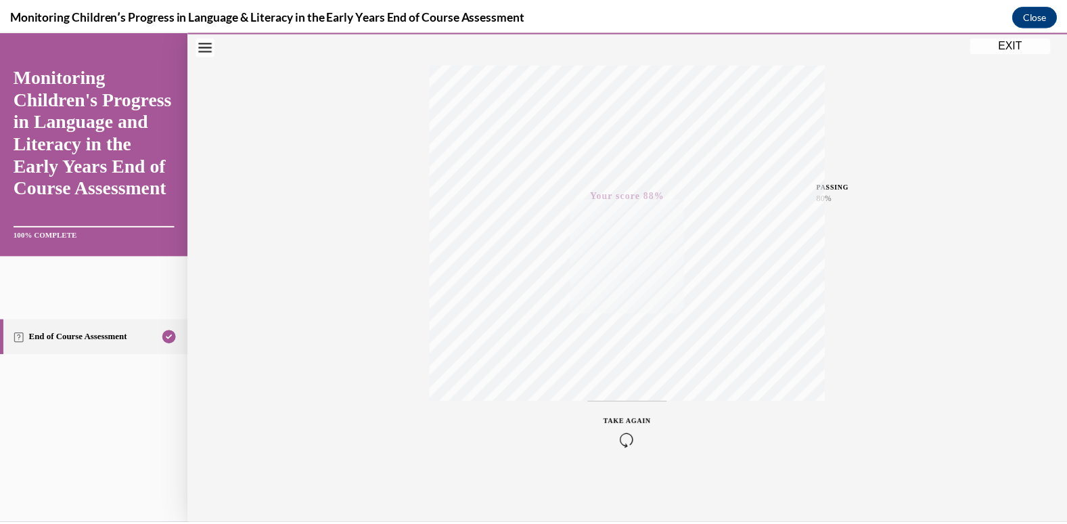
scroll to position [0, 0]
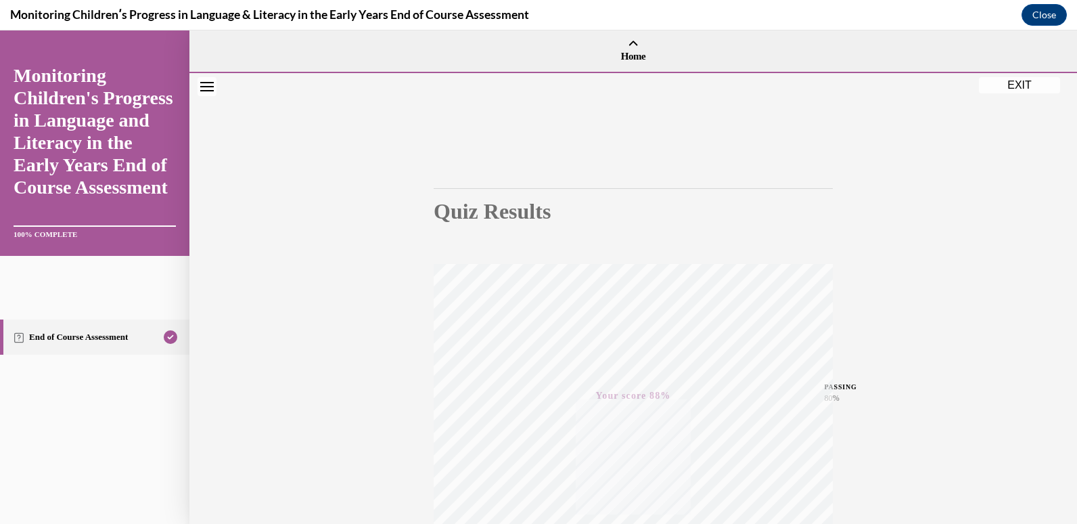
click at [1016, 88] on button "EXIT" at bounding box center [1019, 85] width 81 height 16
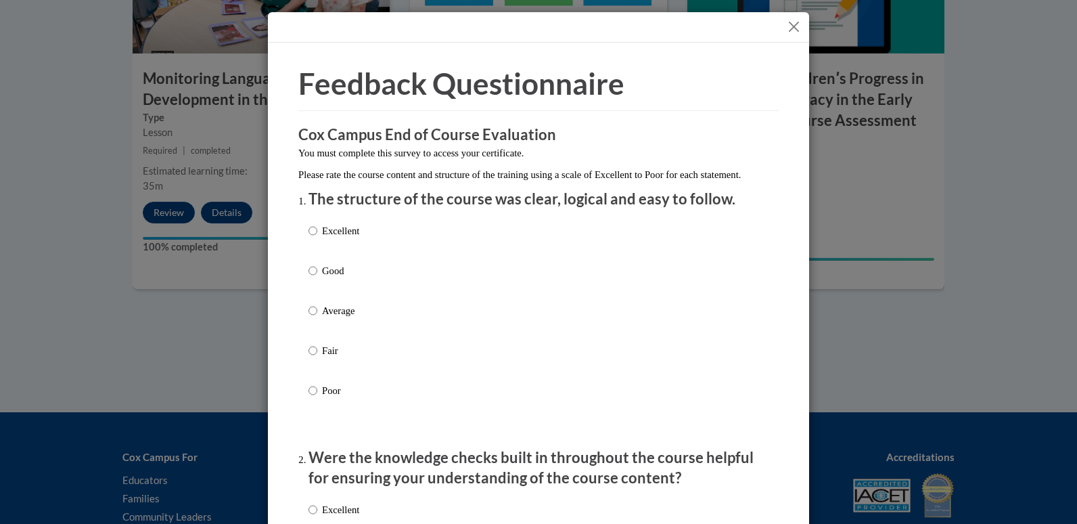
click at [786, 24] on button "Close" at bounding box center [794, 26] width 17 height 17
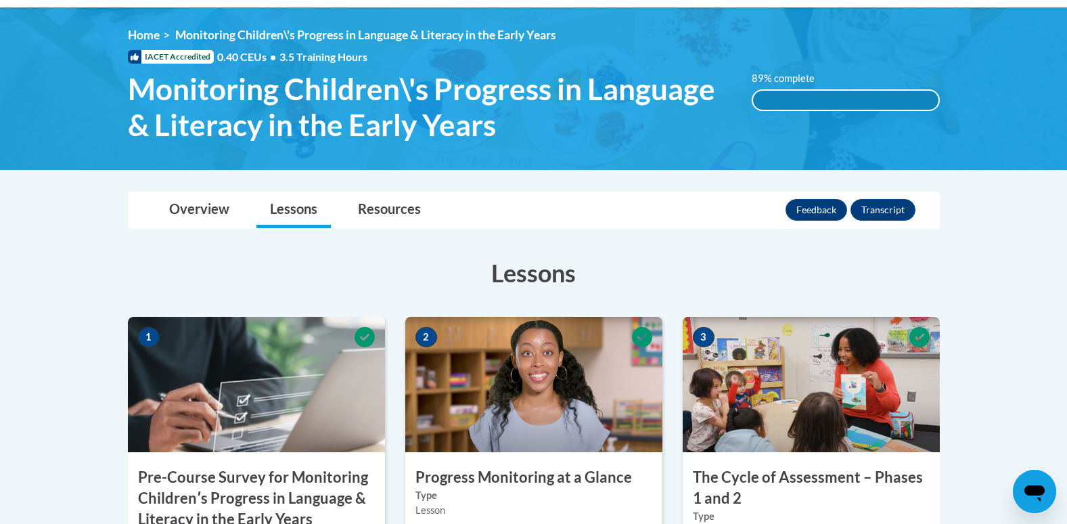
scroll to position [170, 0]
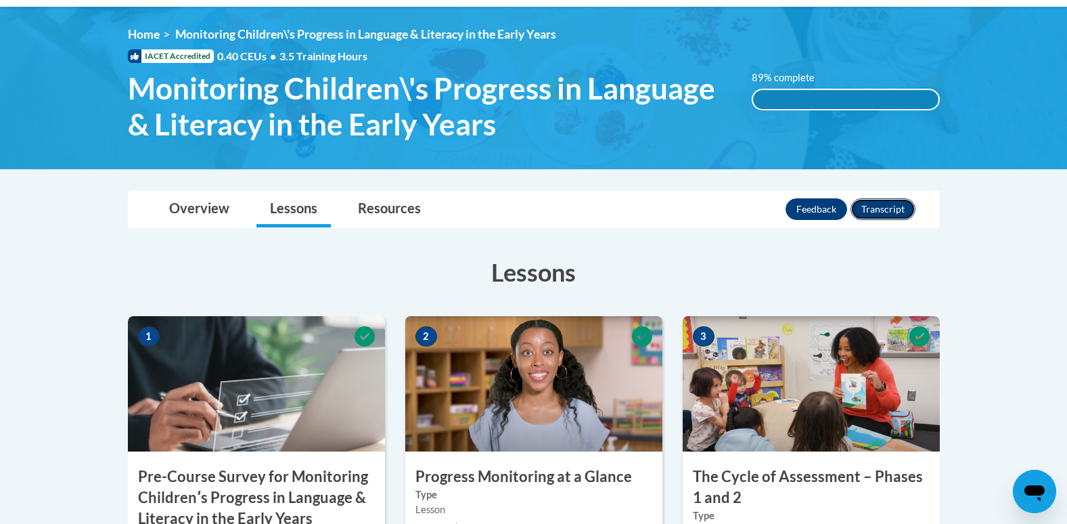
click at [909, 207] on button "Transcript" at bounding box center [883, 209] width 65 height 22
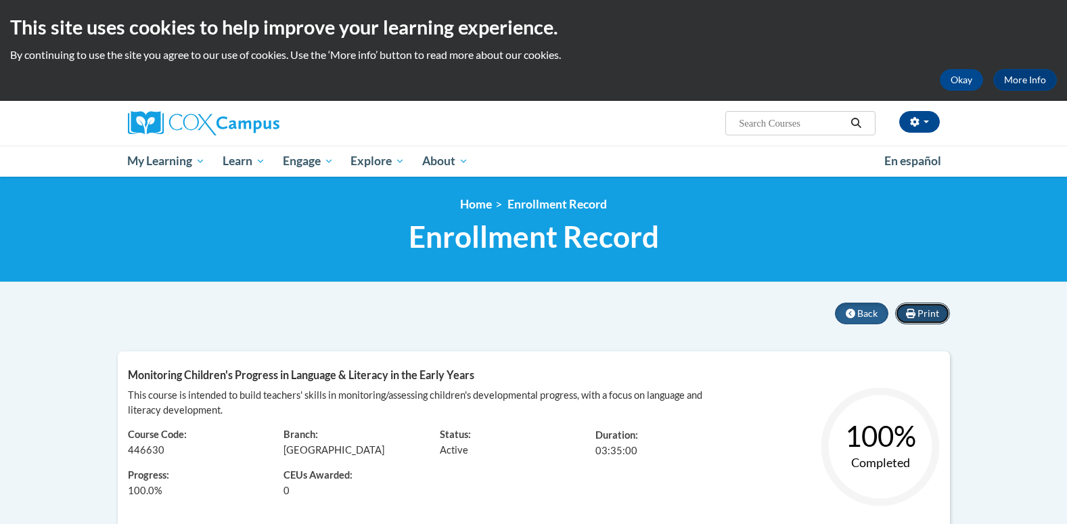
click at [930, 315] on span "Print" at bounding box center [929, 313] width 22 height 12
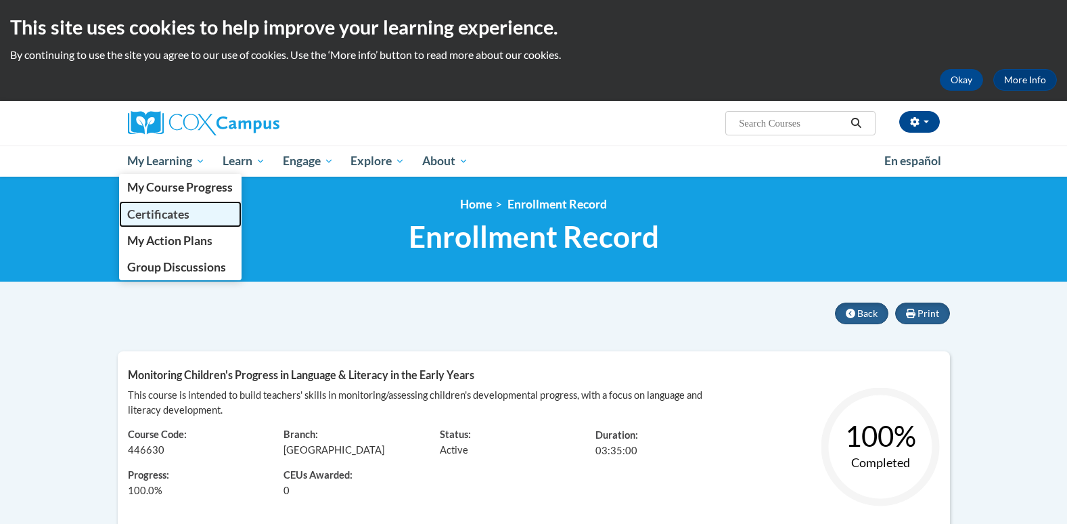
click at [200, 209] on link "Certificates" at bounding box center [180, 214] width 123 height 26
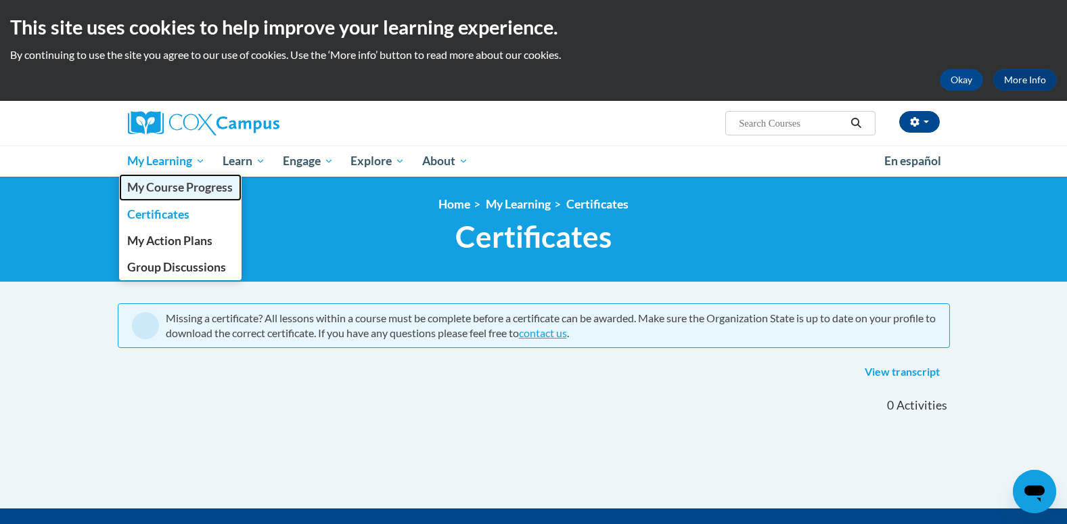
click at [175, 197] on link "My Course Progress" at bounding box center [180, 187] width 123 height 26
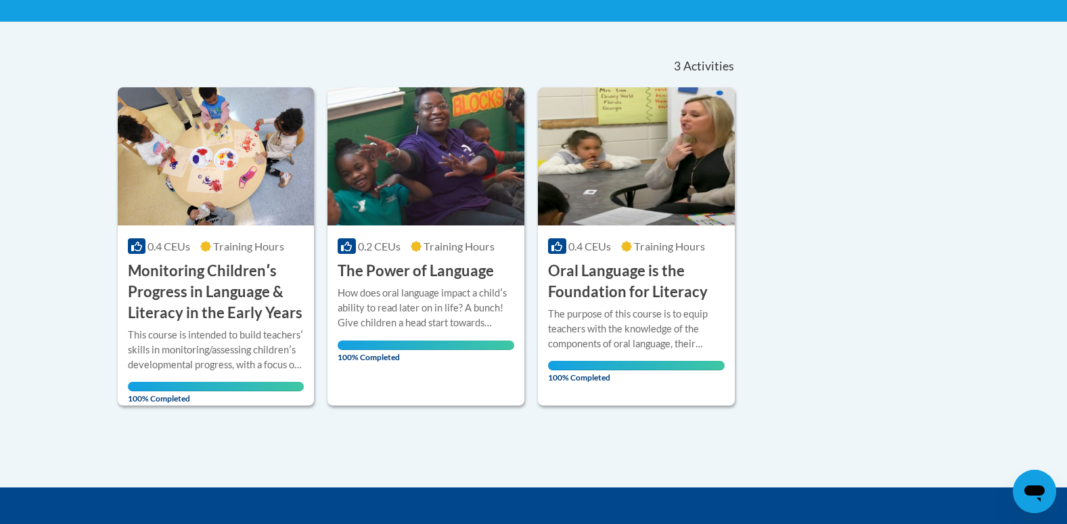
scroll to position [312, 0]
